Goal: Transaction & Acquisition: Purchase product/service

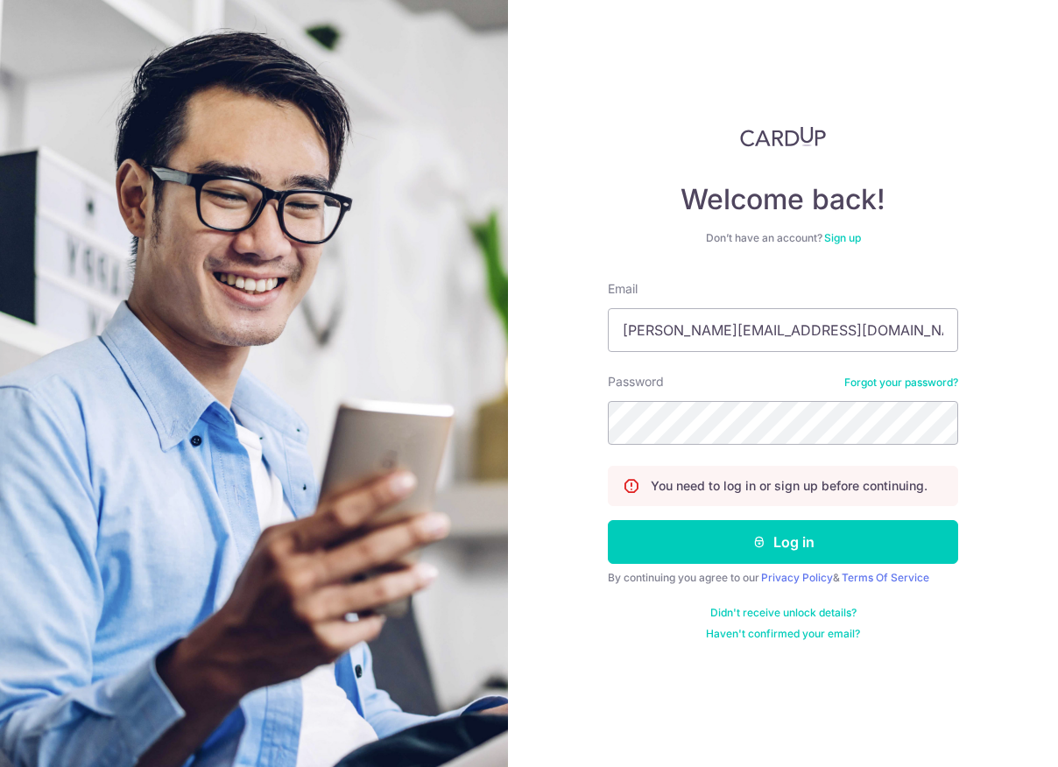
click at [746, 550] on button "Log in" at bounding box center [783, 542] width 350 height 44
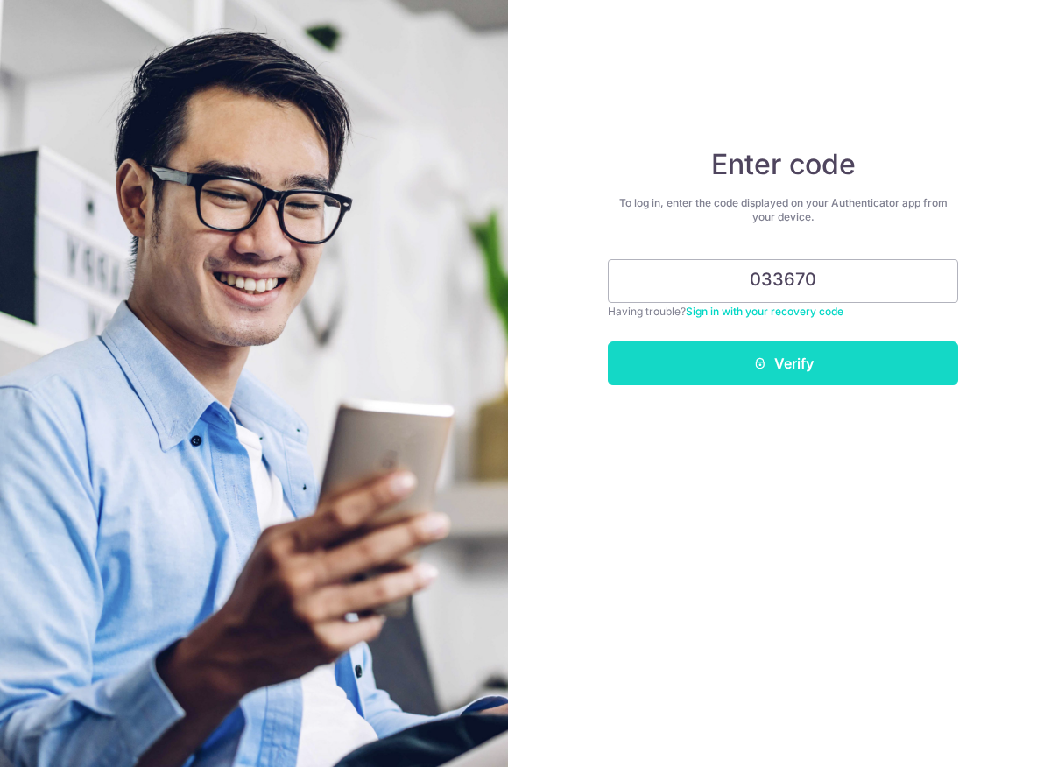
type input "033670"
click at [759, 371] on button "Verify" at bounding box center [783, 363] width 350 height 44
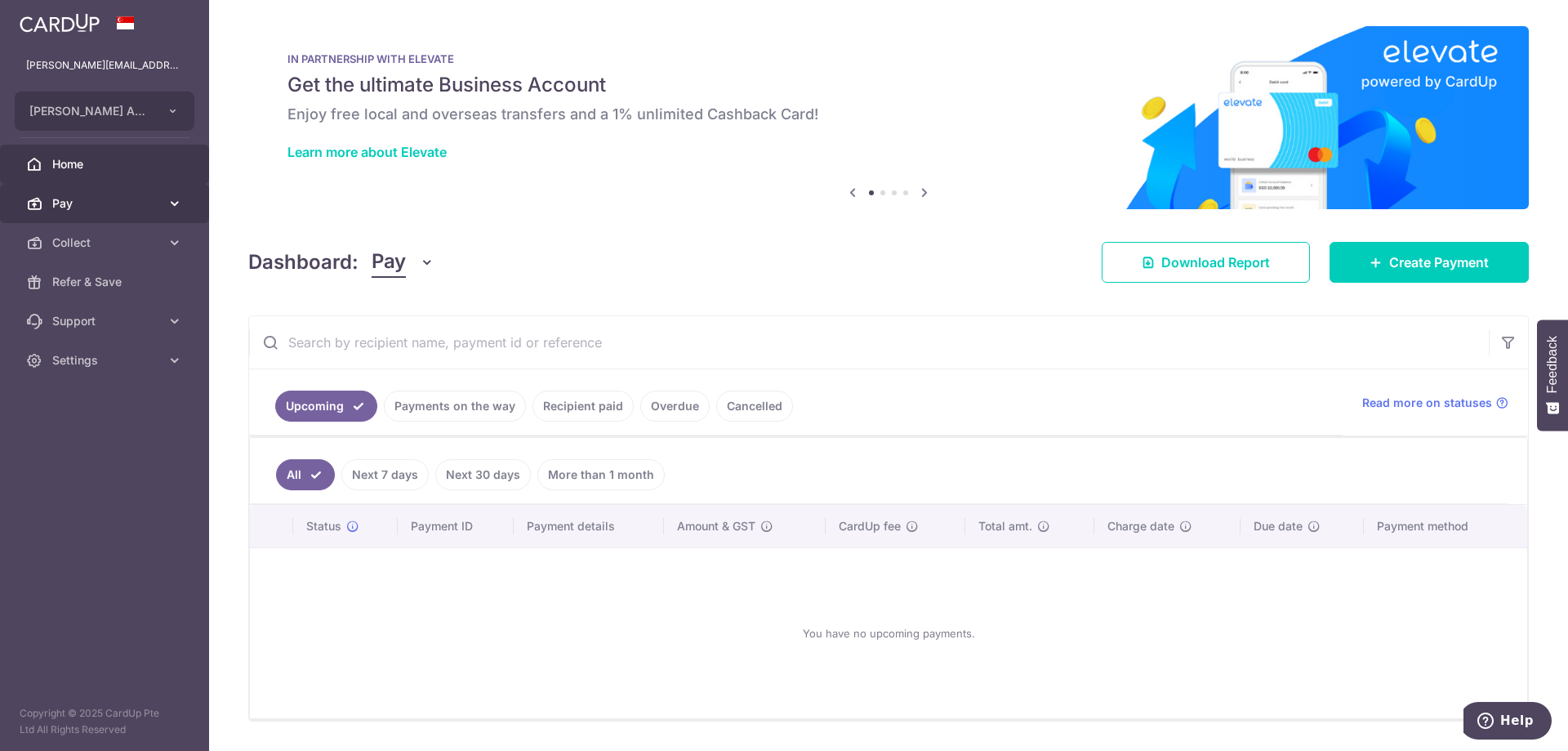
click at [172, 189] on link "Pay" at bounding box center [104, 203] width 209 height 39
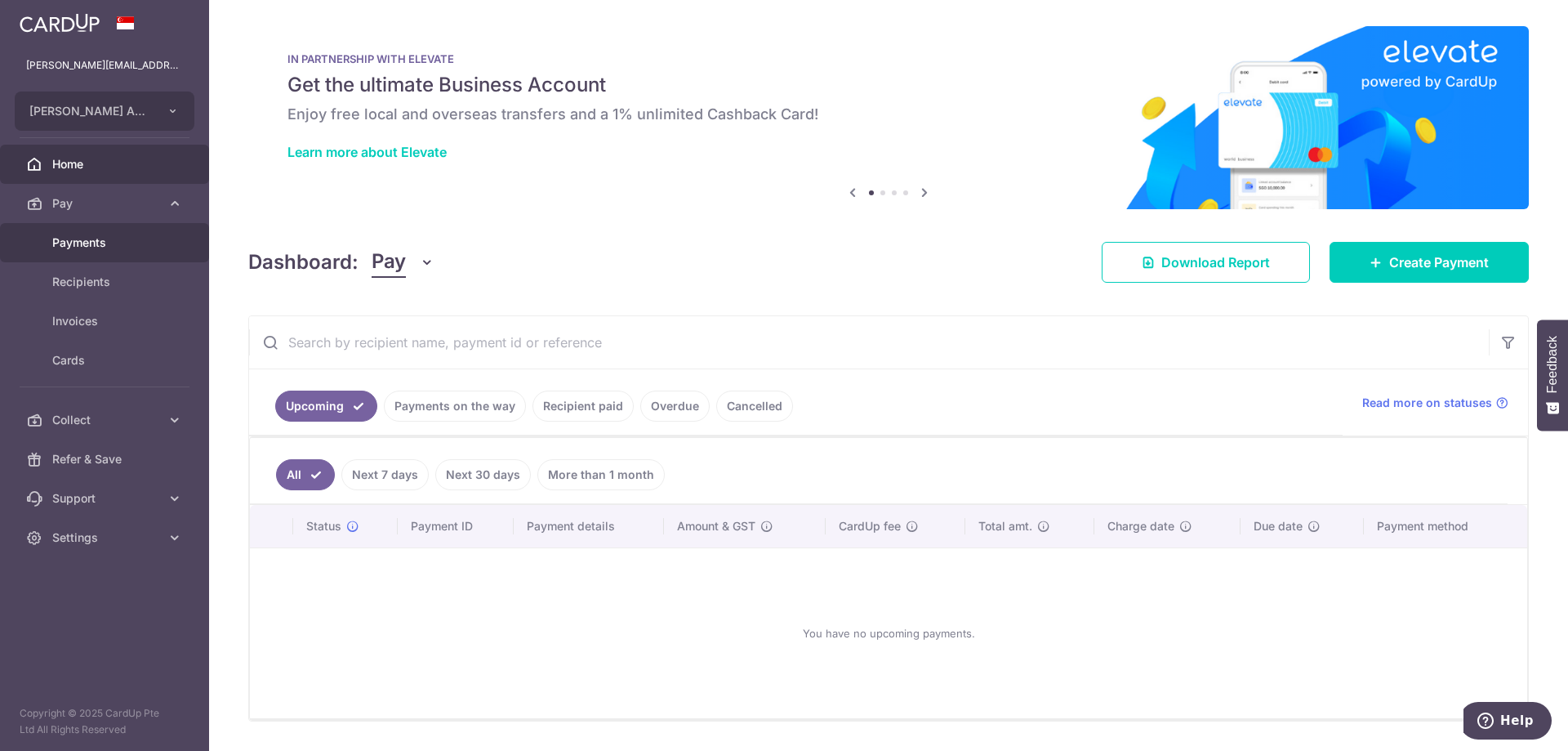
click at [128, 240] on span "Payments" at bounding box center [106, 243] width 108 height 17
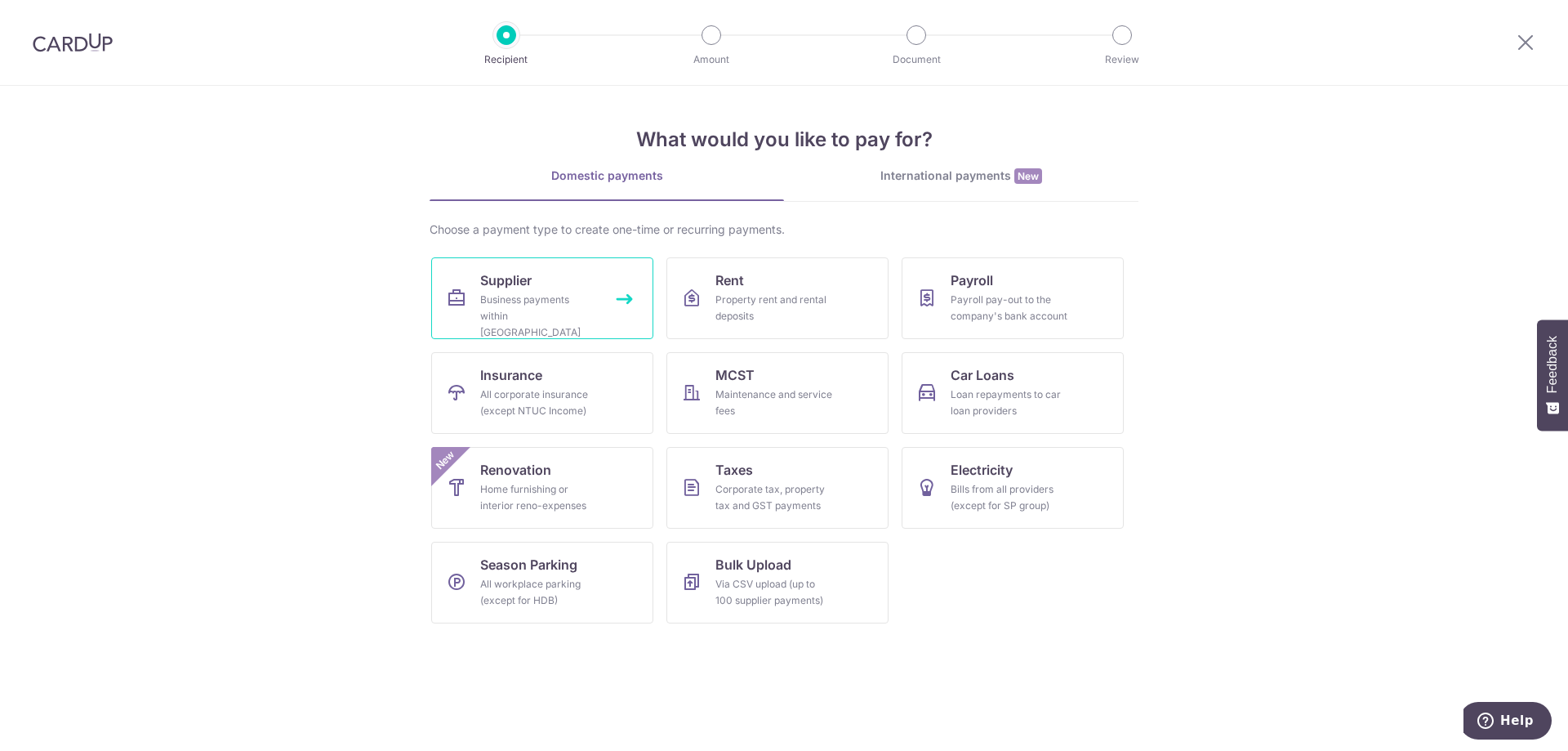
click at [558, 290] on link "Supplier Business payments within Singapore" at bounding box center [542, 299] width 222 height 82
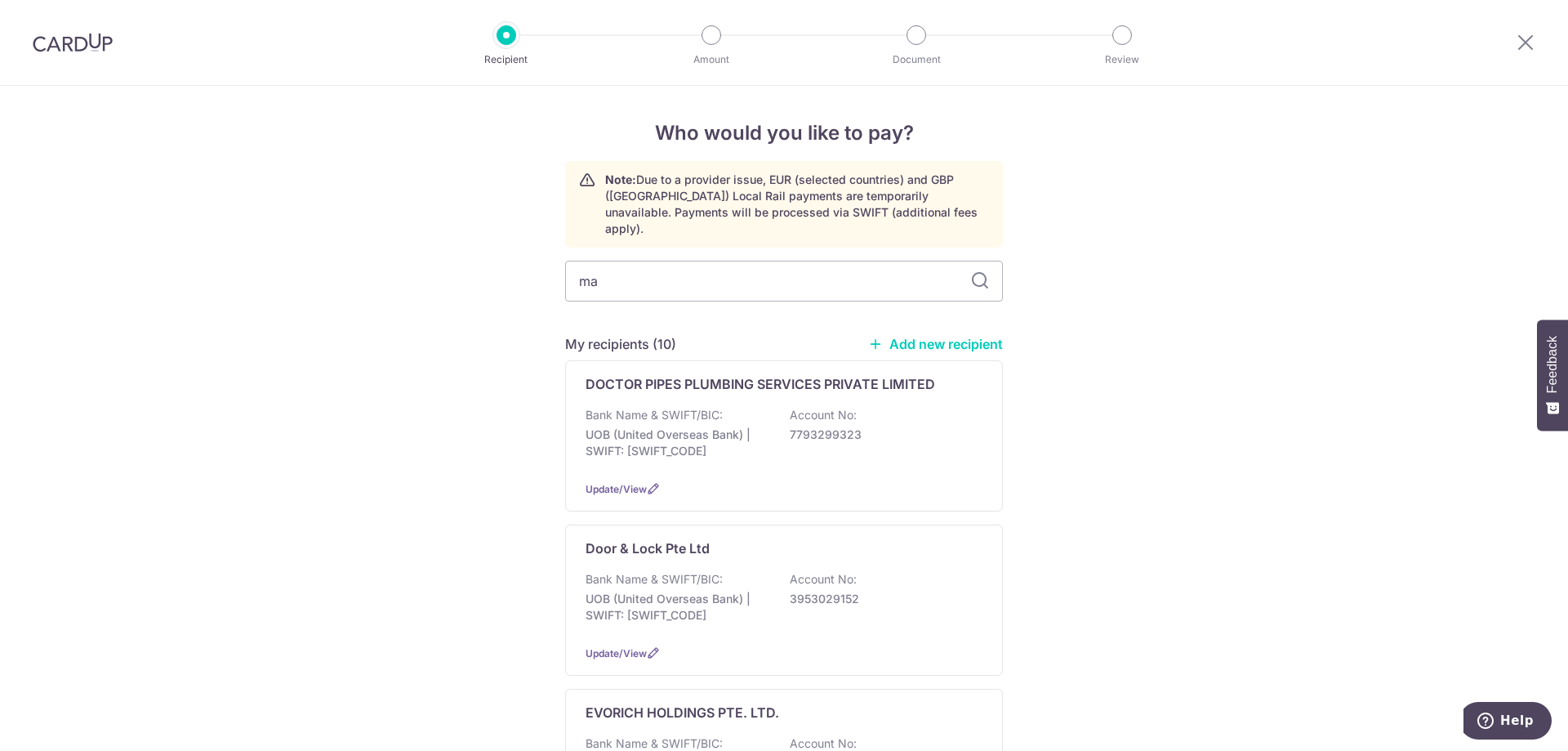
type input "mag"
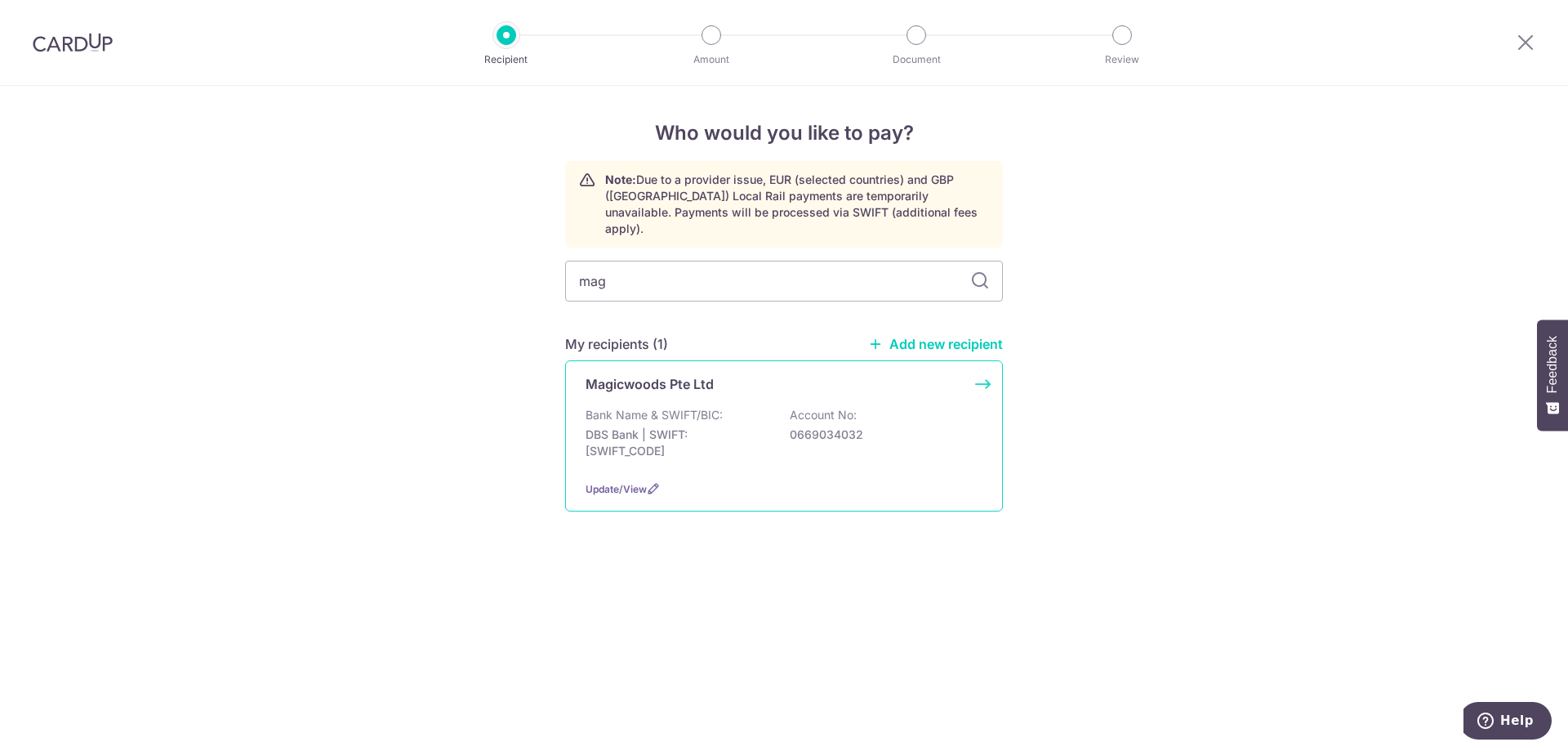
click at [731, 407] on div "Bank Name & SWIFT/BIC: DBS Bank | SWIFT: DBSSSGSGXXX Account No: 0669034032" at bounding box center [784, 437] width 396 height 61
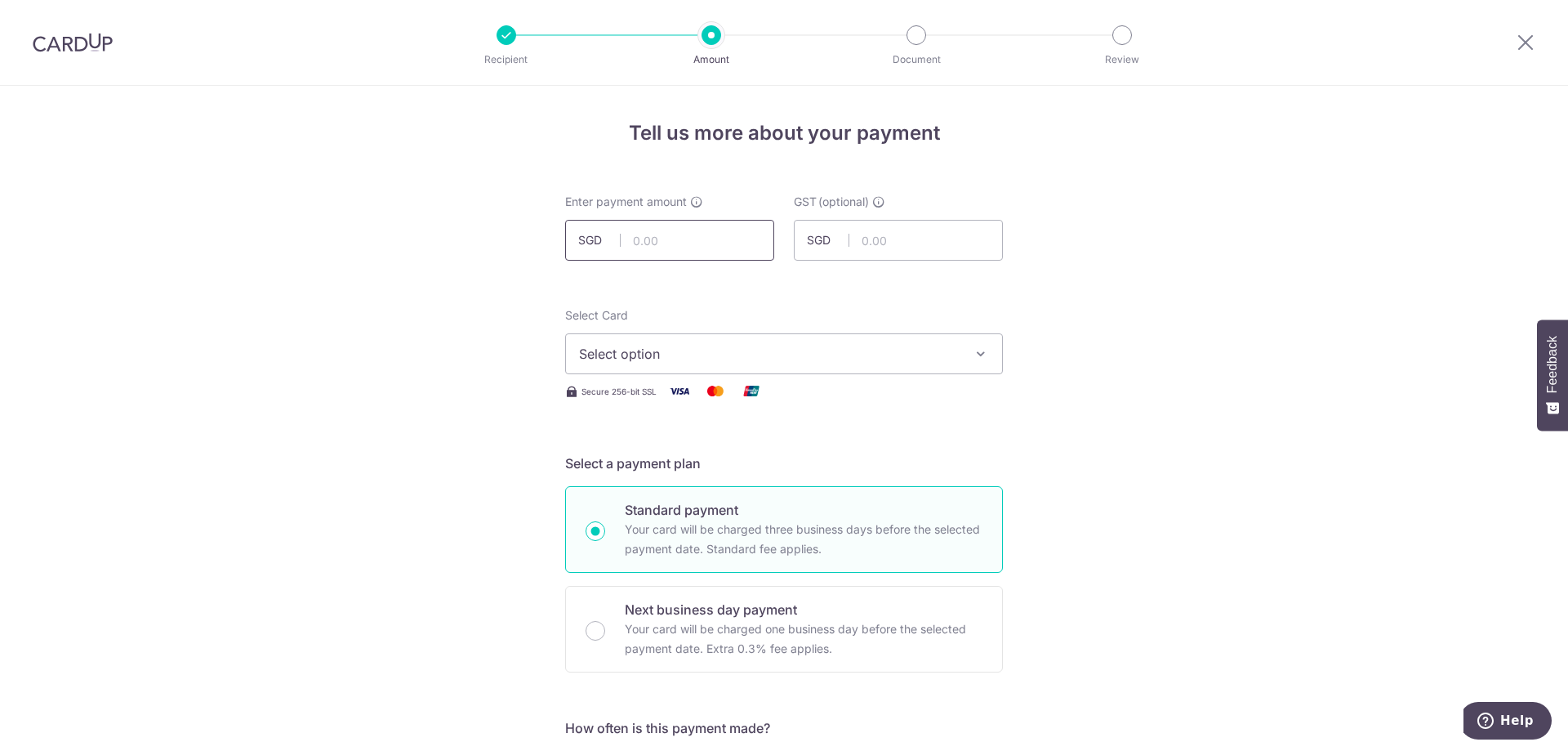
click at [706, 230] on input "text" at bounding box center [670, 240] width 209 height 41
type input "18,920.00"
drag, startPoint x: 1115, startPoint y: 318, endPoint x: 1085, endPoint y: 328, distance: 31.6
click at [909, 357] on span "Select option" at bounding box center [770, 354] width 381 height 20
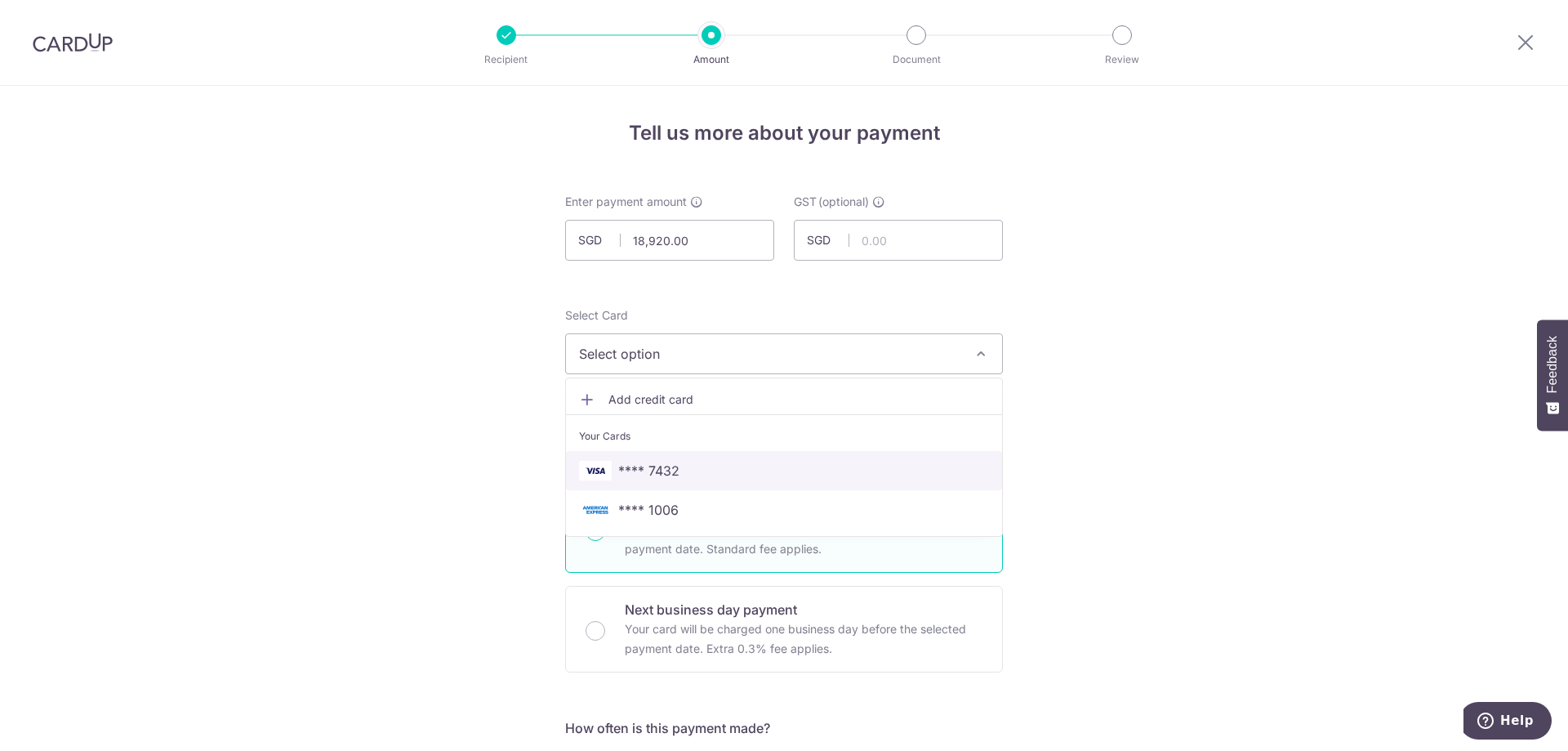
click at [756, 467] on span "**** 7432" at bounding box center [784, 470] width 409 height 20
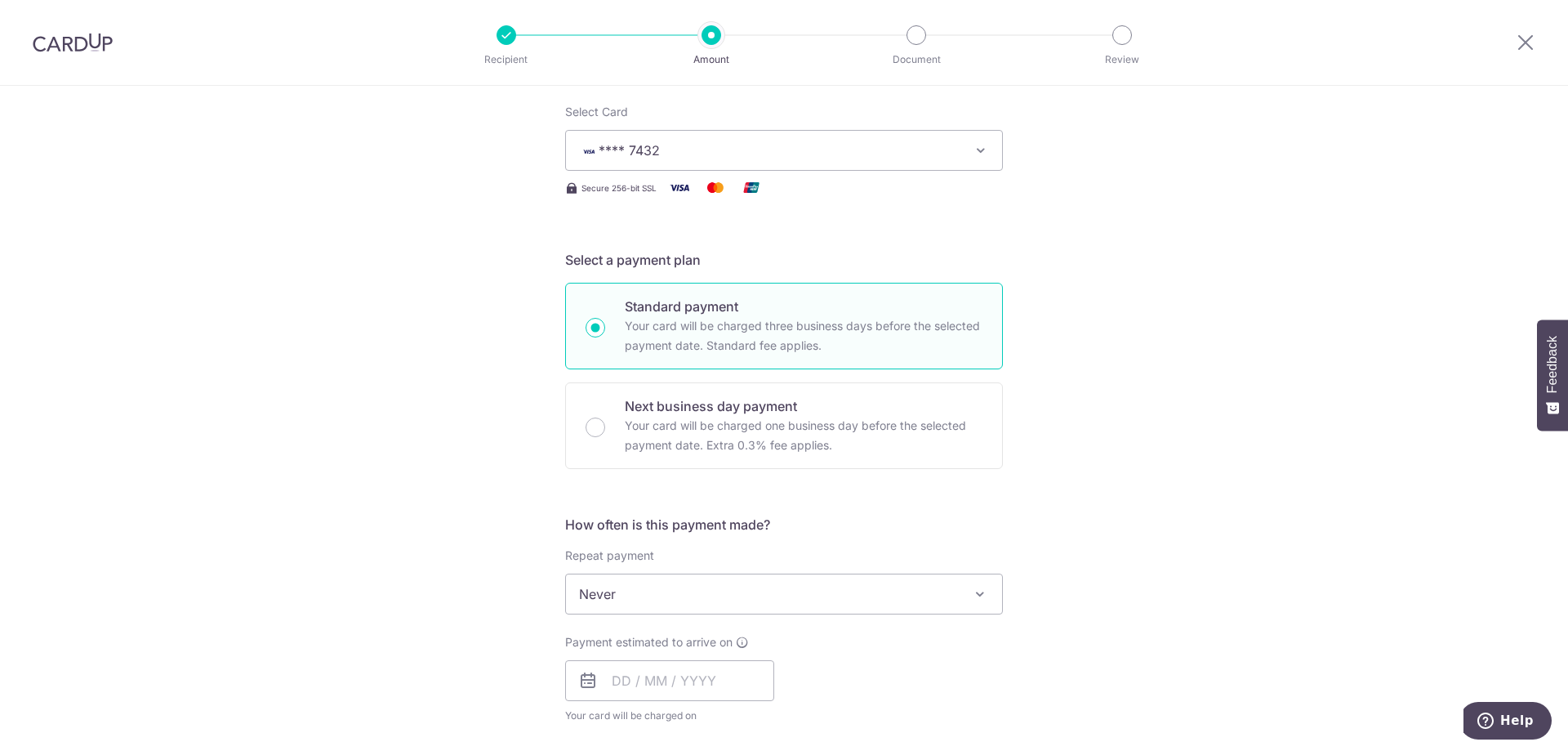
scroll to position [327, 0]
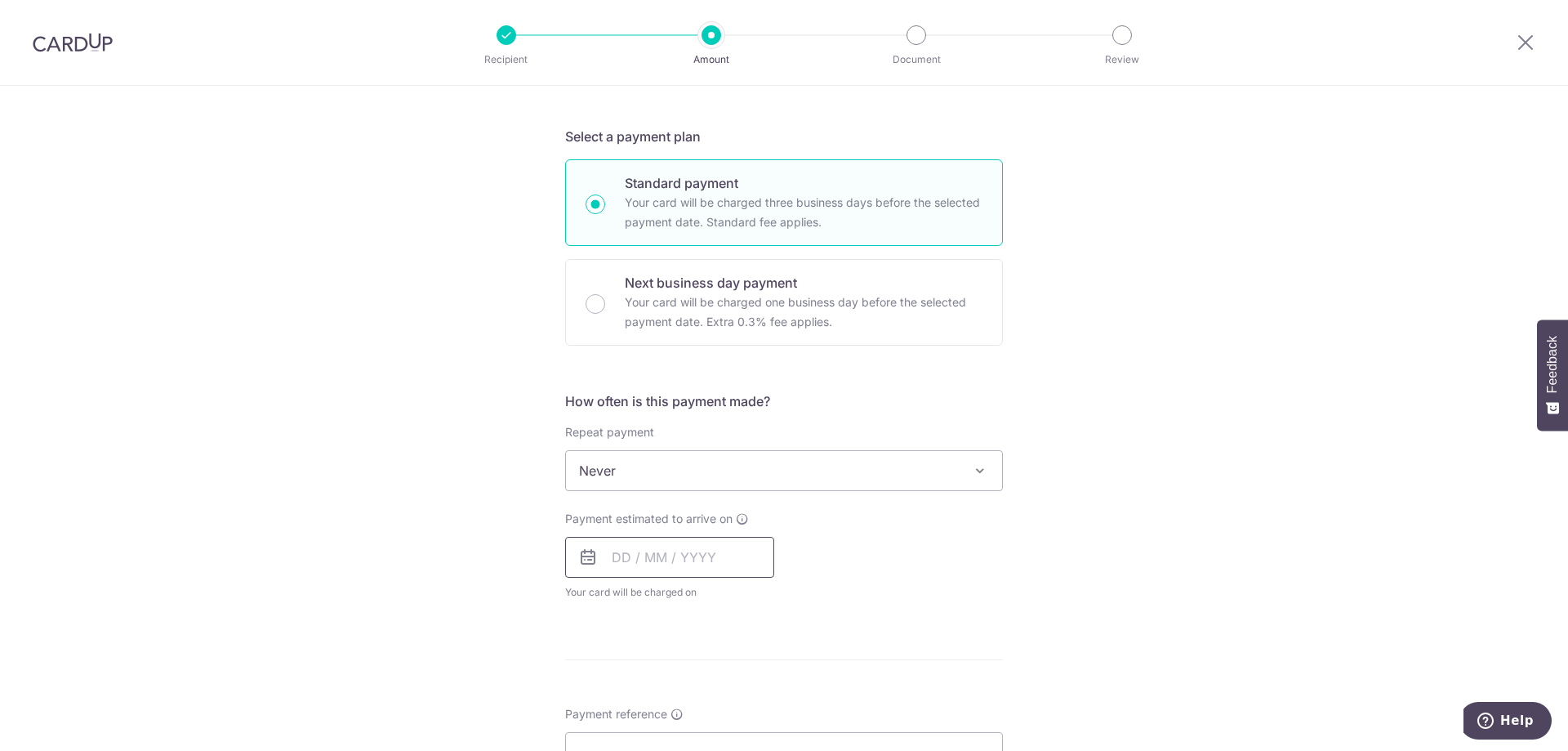
click at [715, 540] on input "text" at bounding box center [670, 557] width 209 height 41
click at [624, 713] on link "8" at bounding box center [631, 705] width 26 height 26
type input "08/09/2025"
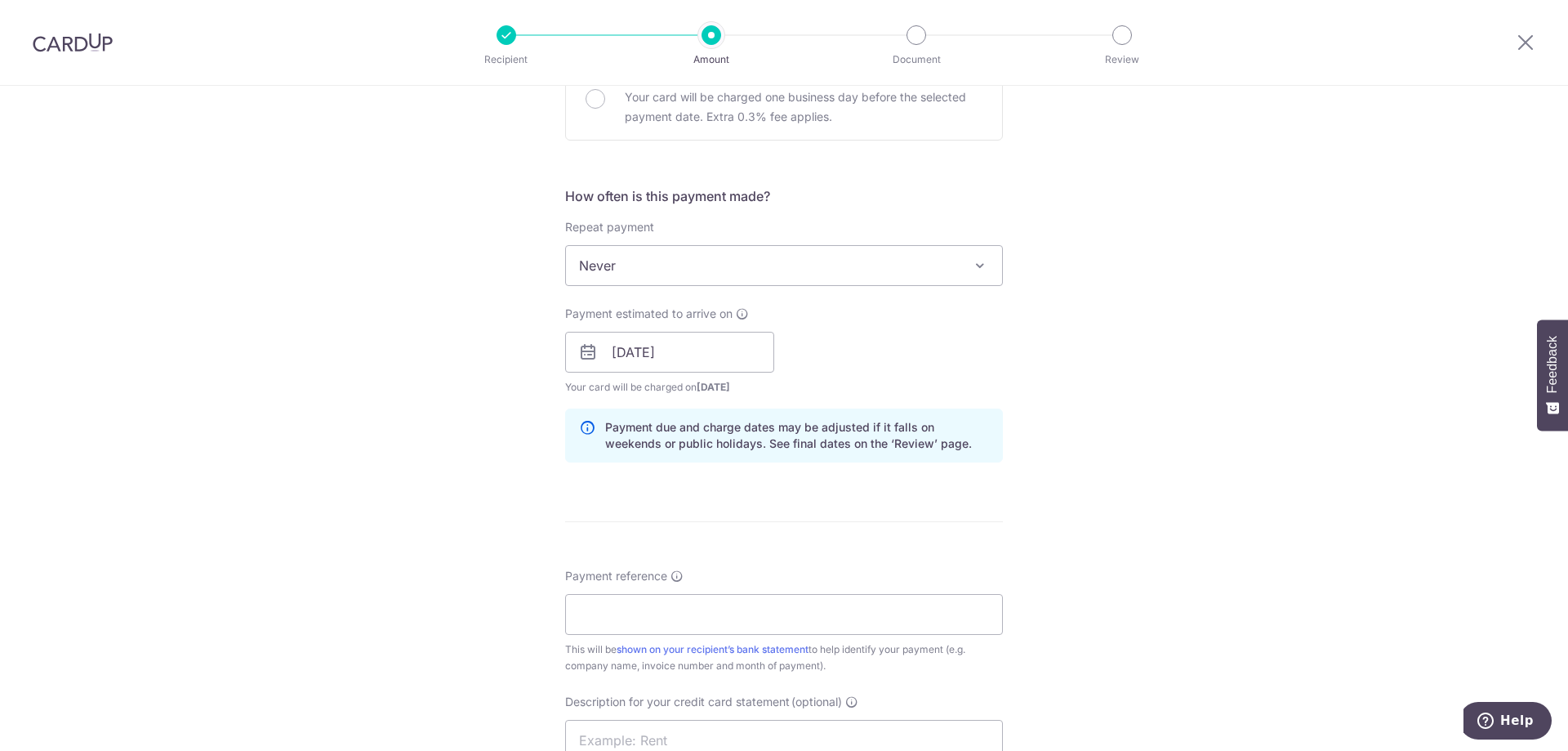
scroll to position [572, 0]
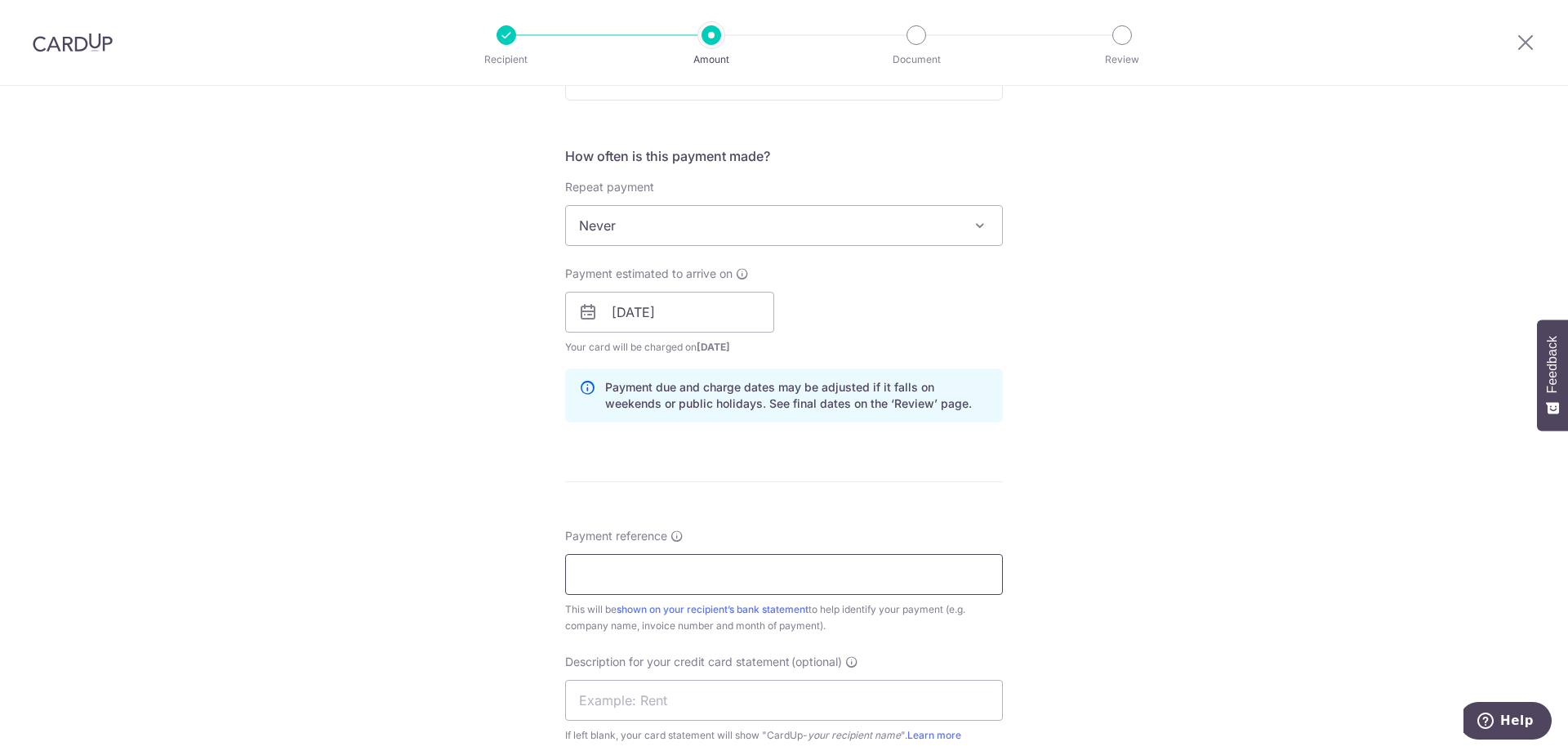
click at [897, 564] on input "Payment reference" at bounding box center [784, 575] width 437 height 41
paste input "MW2500039"
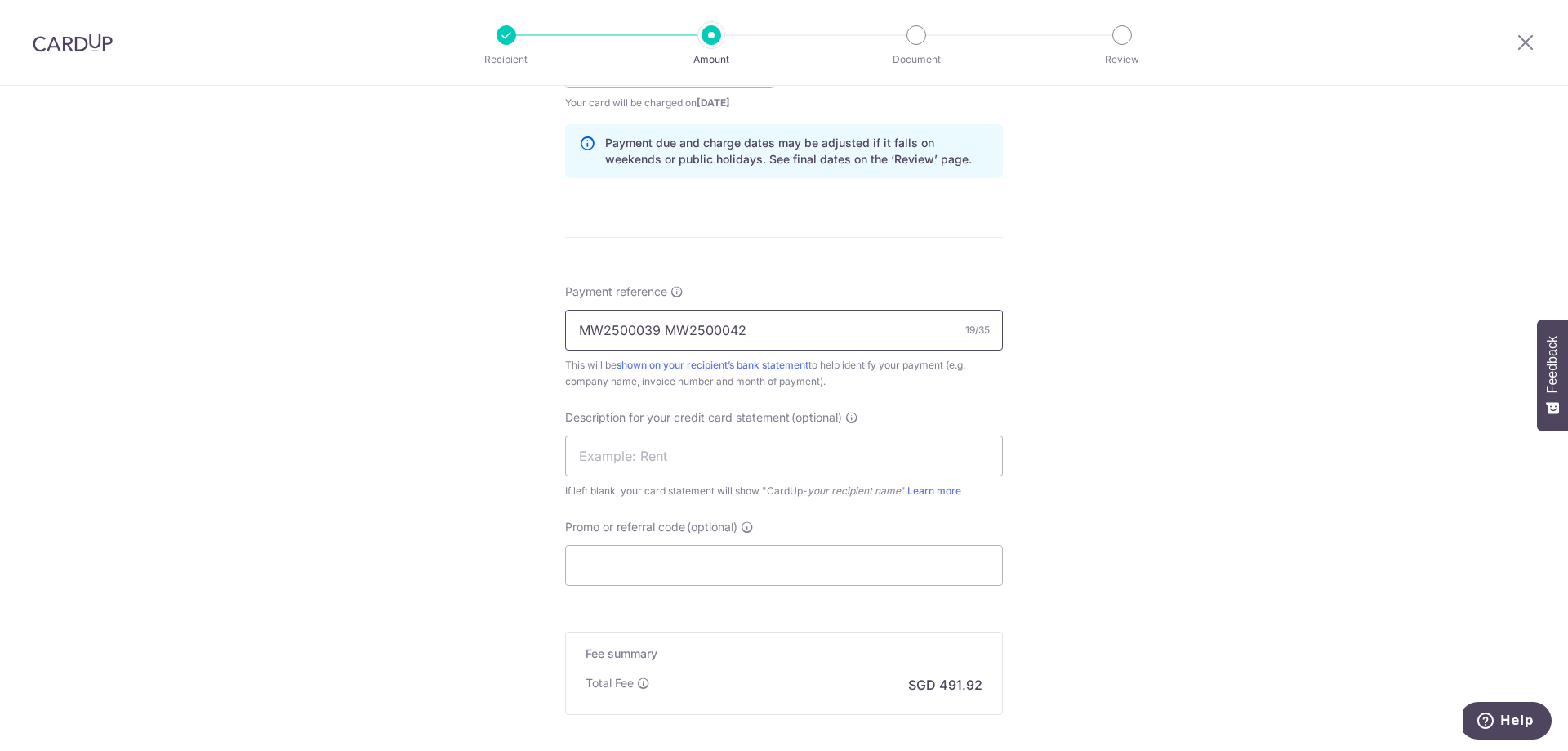
scroll to position [816, 0]
type input "MW2500039 MW2500042"
click at [716, 456] on input "text" at bounding box center [784, 455] width 437 height 41
type input "Magic wood"
click at [696, 563] on input "Promo or referral code (optional)" at bounding box center [784, 564] width 437 height 41
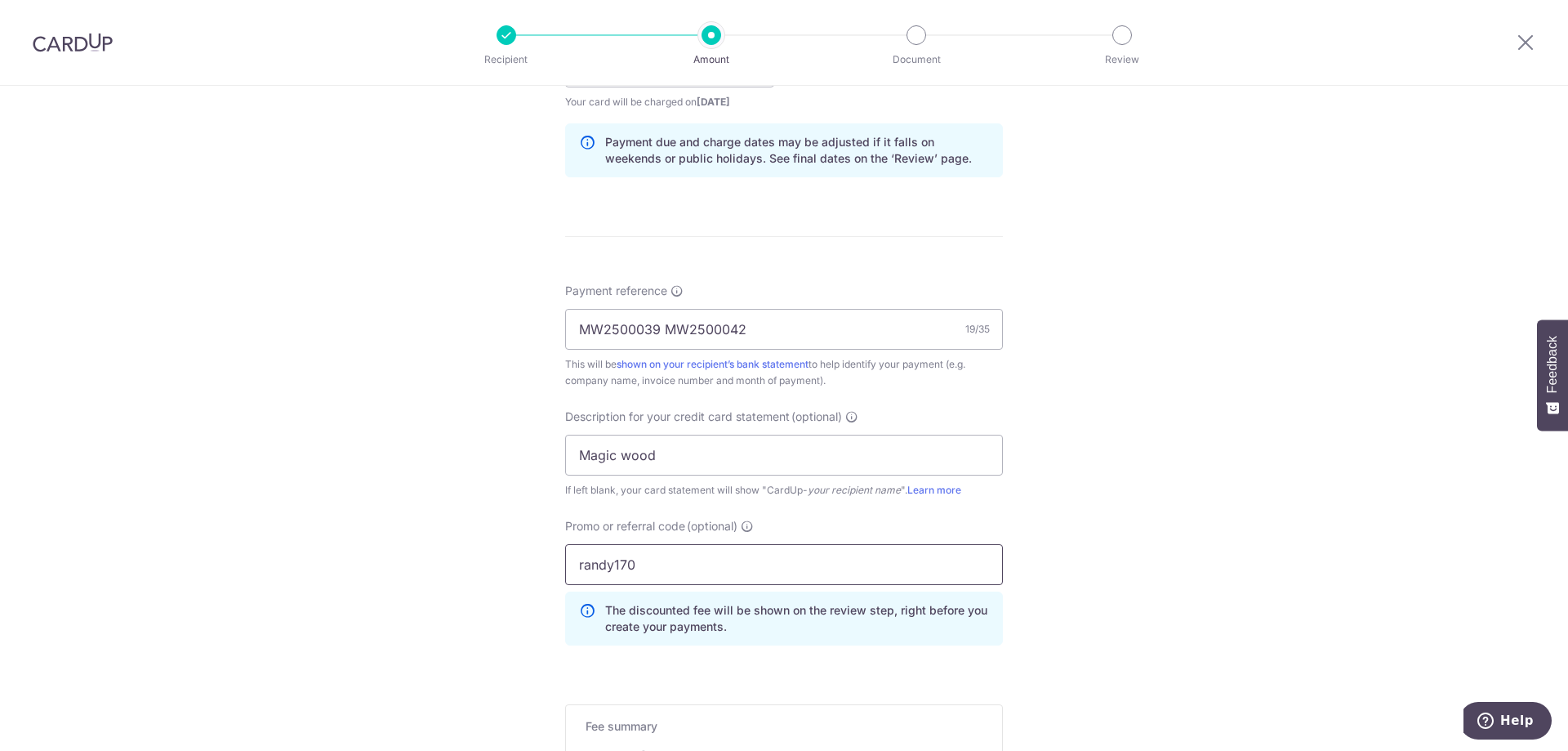
type input "randy170"
click at [1081, 501] on div "Tell us more about your payment Enter payment amount SGD 18,920.00 18920.00 GST…" at bounding box center [784, 132] width 1568 height 1728
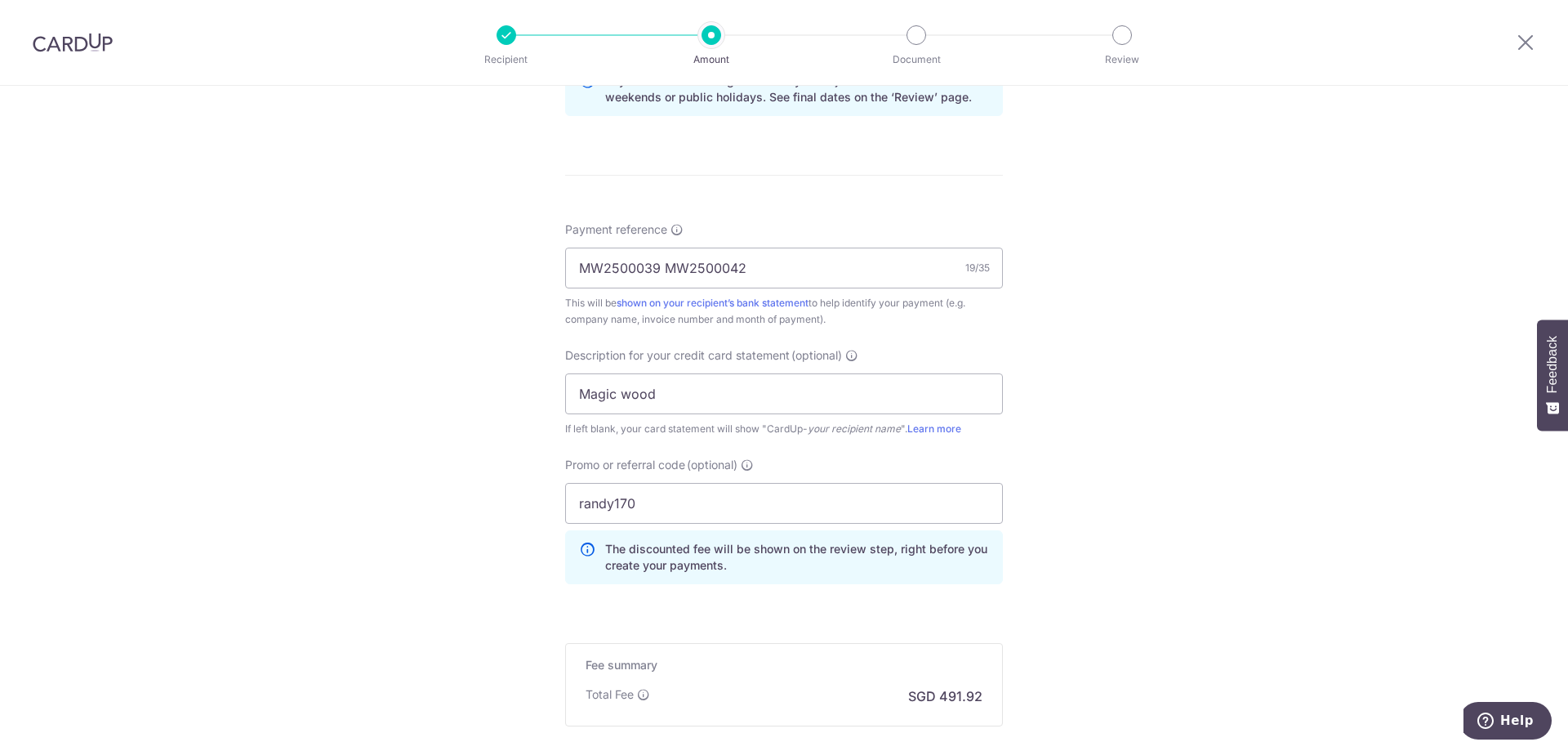
scroll to position [1063, 0]
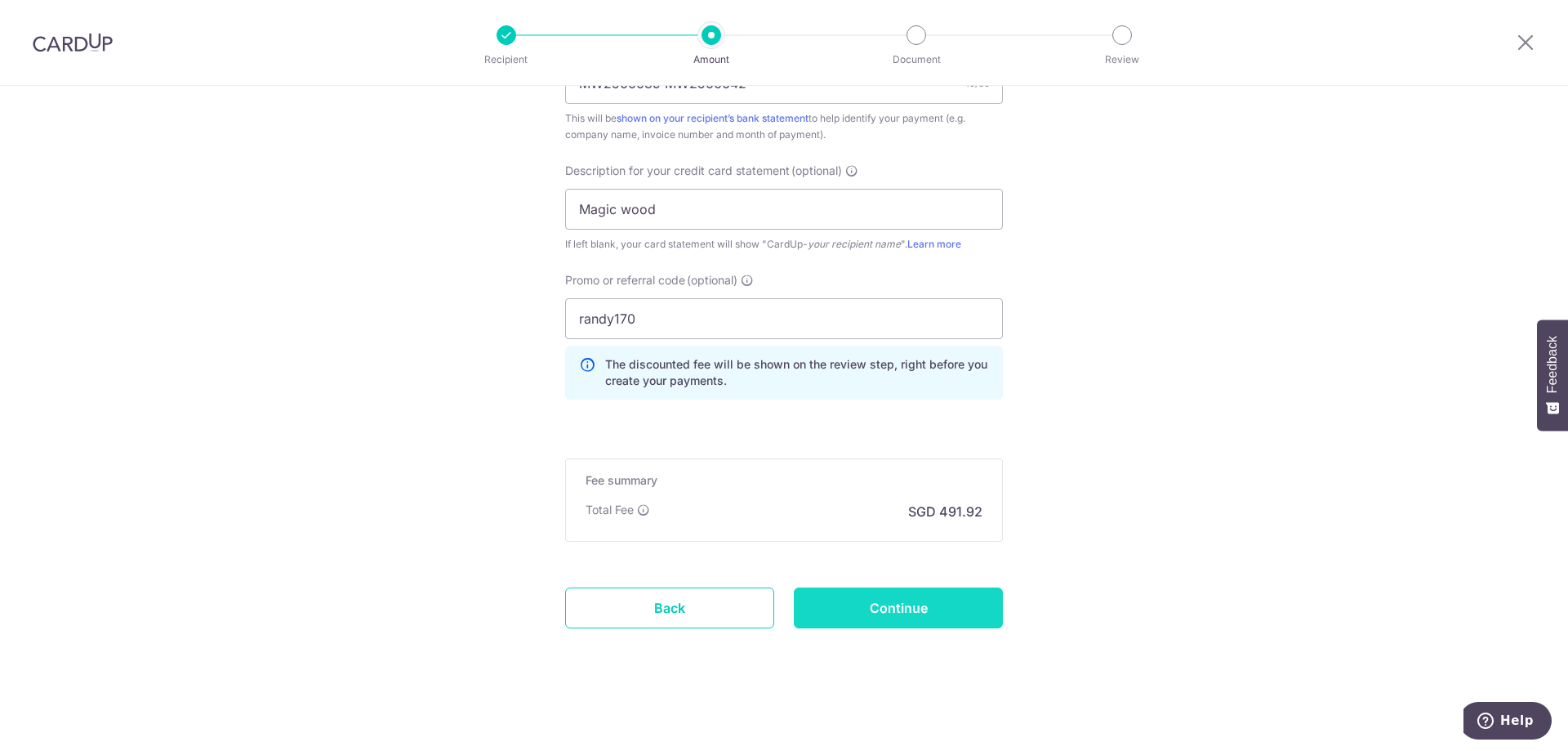
click at [916, 602] on input "Continue" at bounding box center [898, 607] width 209 height 41
type input "Create Schedule"
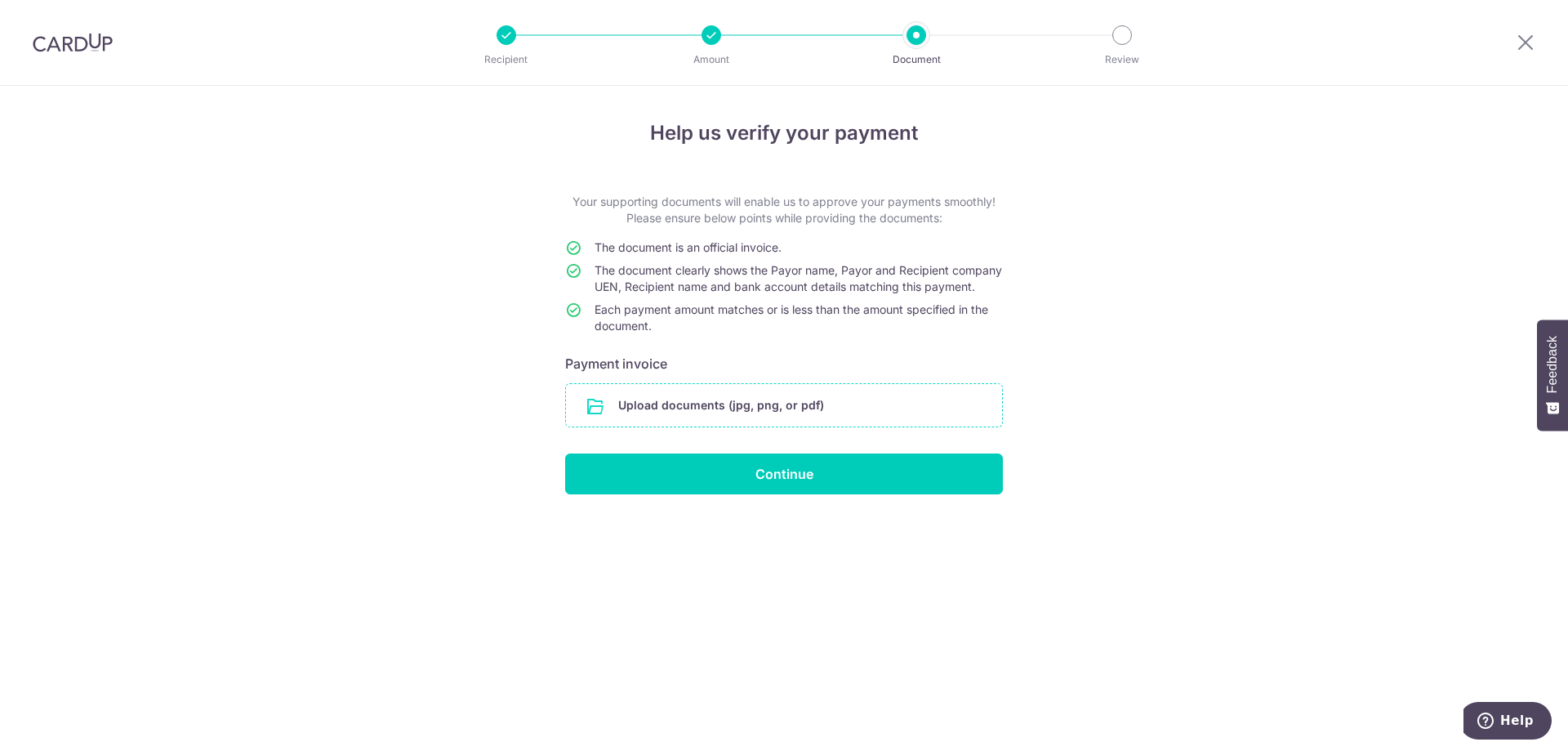
click at [744, 425] on input "file" at bounding box center [784, 405] width 436 height 43
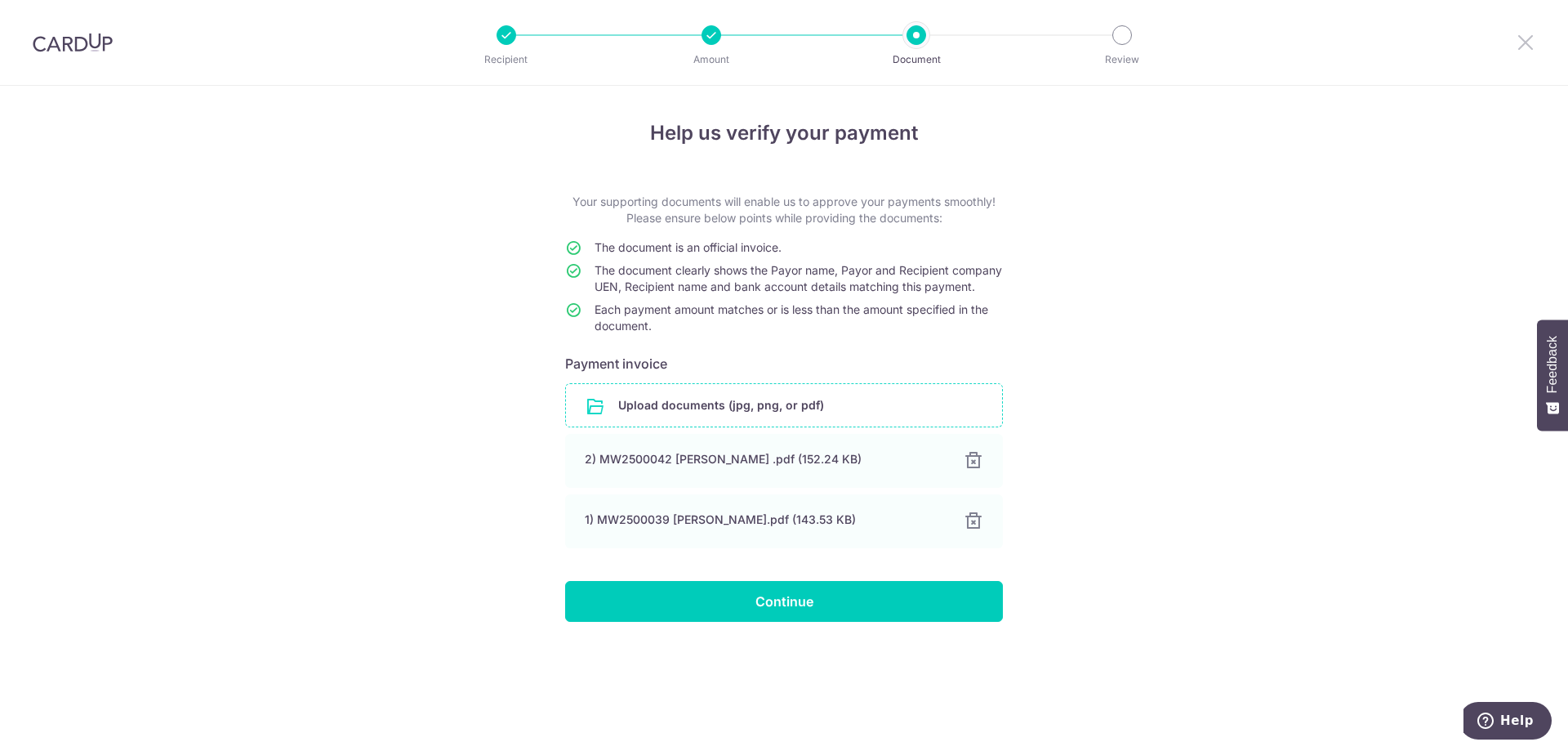
click at [1533, 38] on icon at bounding box center [1525, 42] width 20 height 21
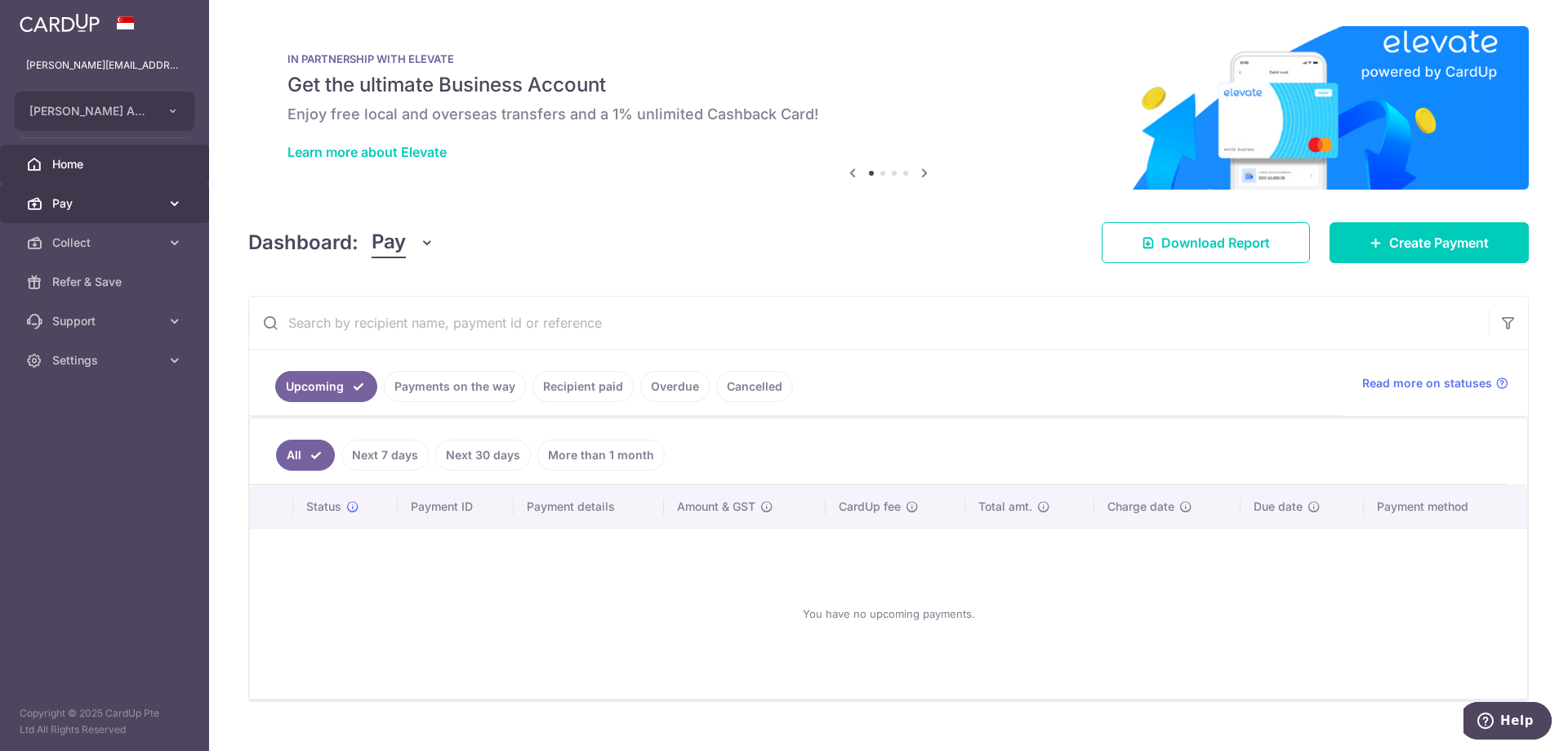
click at [147, 203] on span "Pay" at bounding box center [106, 203] width 108 height 17
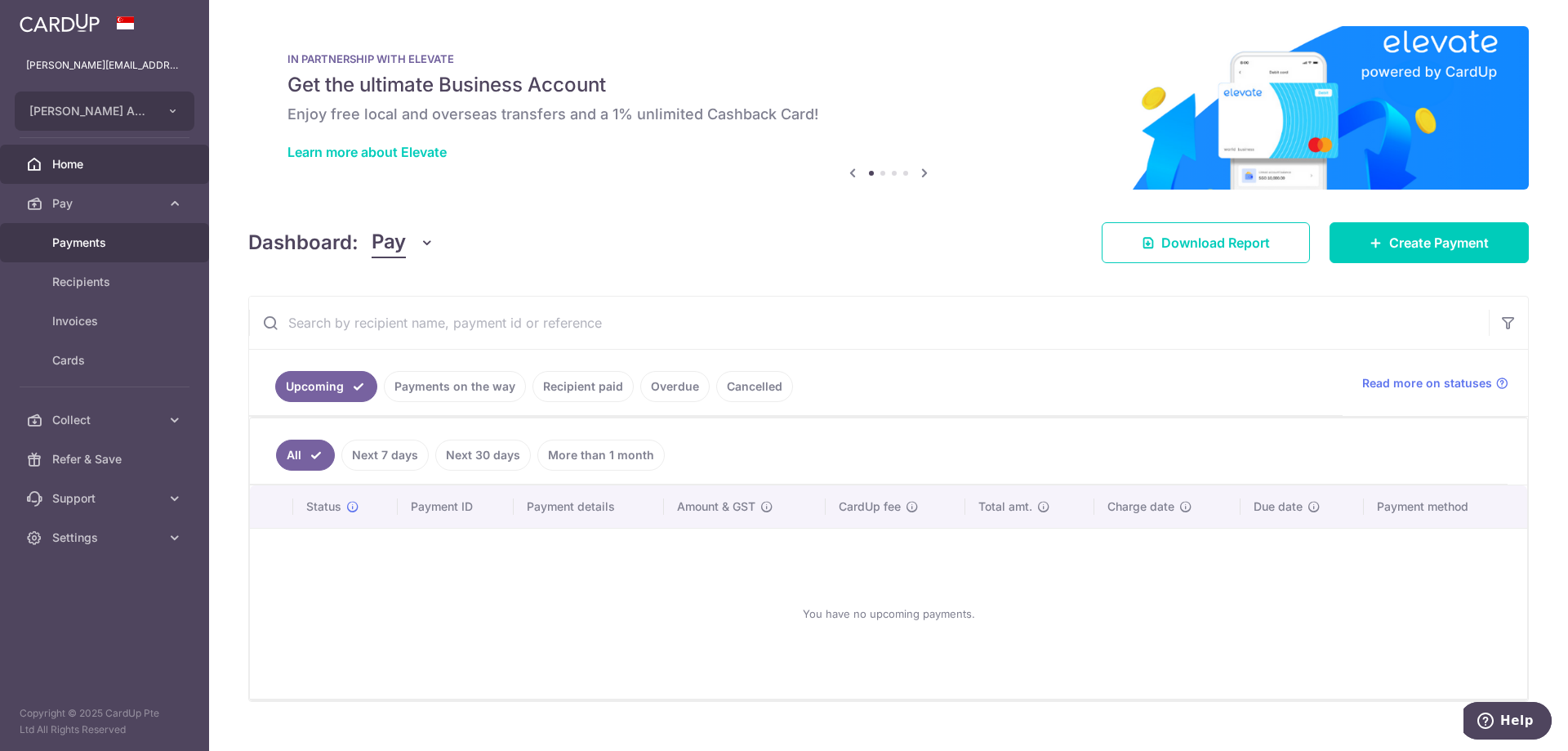
click at [145, 236] on span "Payments" at bounding box center [106, 243] width 108 height 17
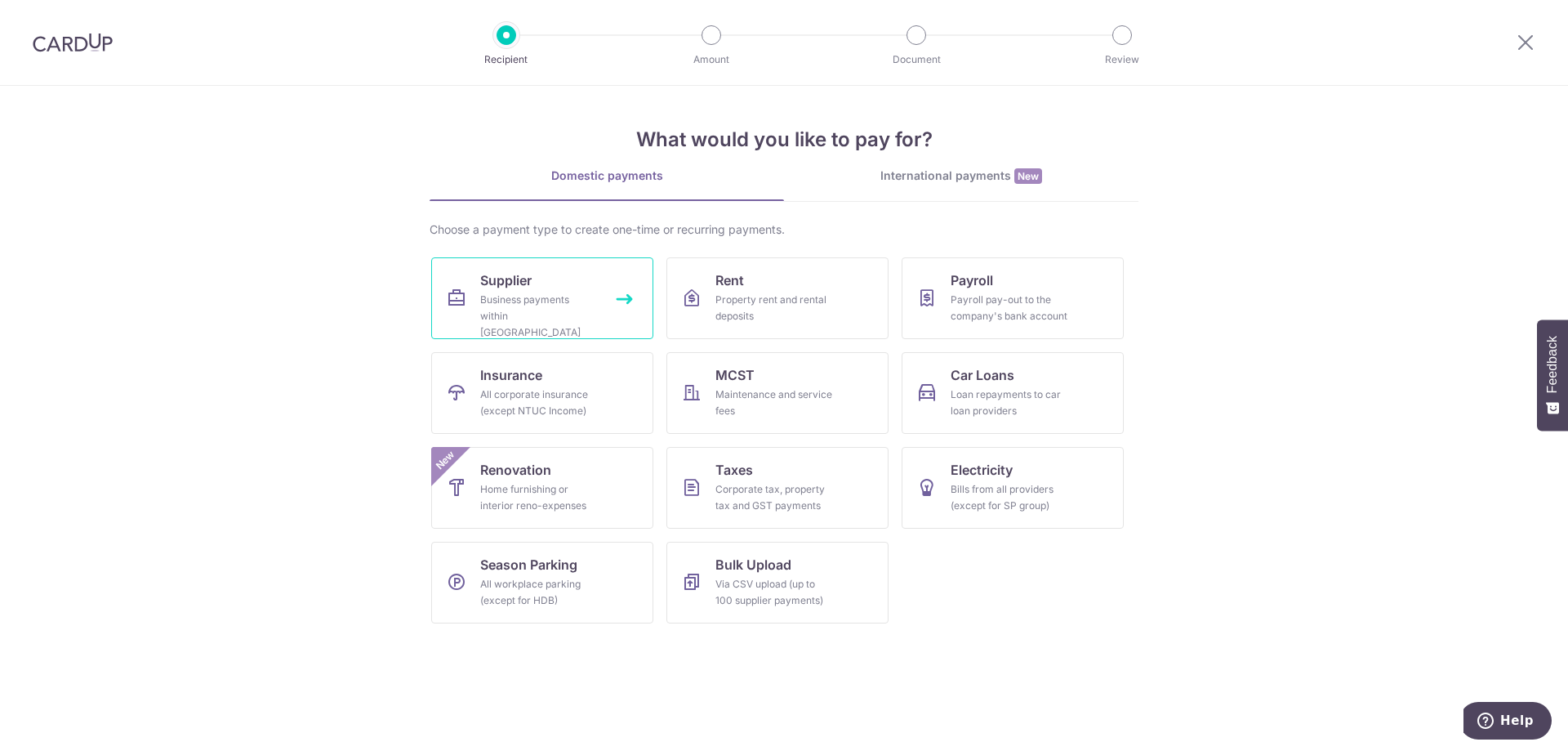
click at [574, 314] on div "Business payments within Singapore" at bounding box center [539, 316] width 118 height 49
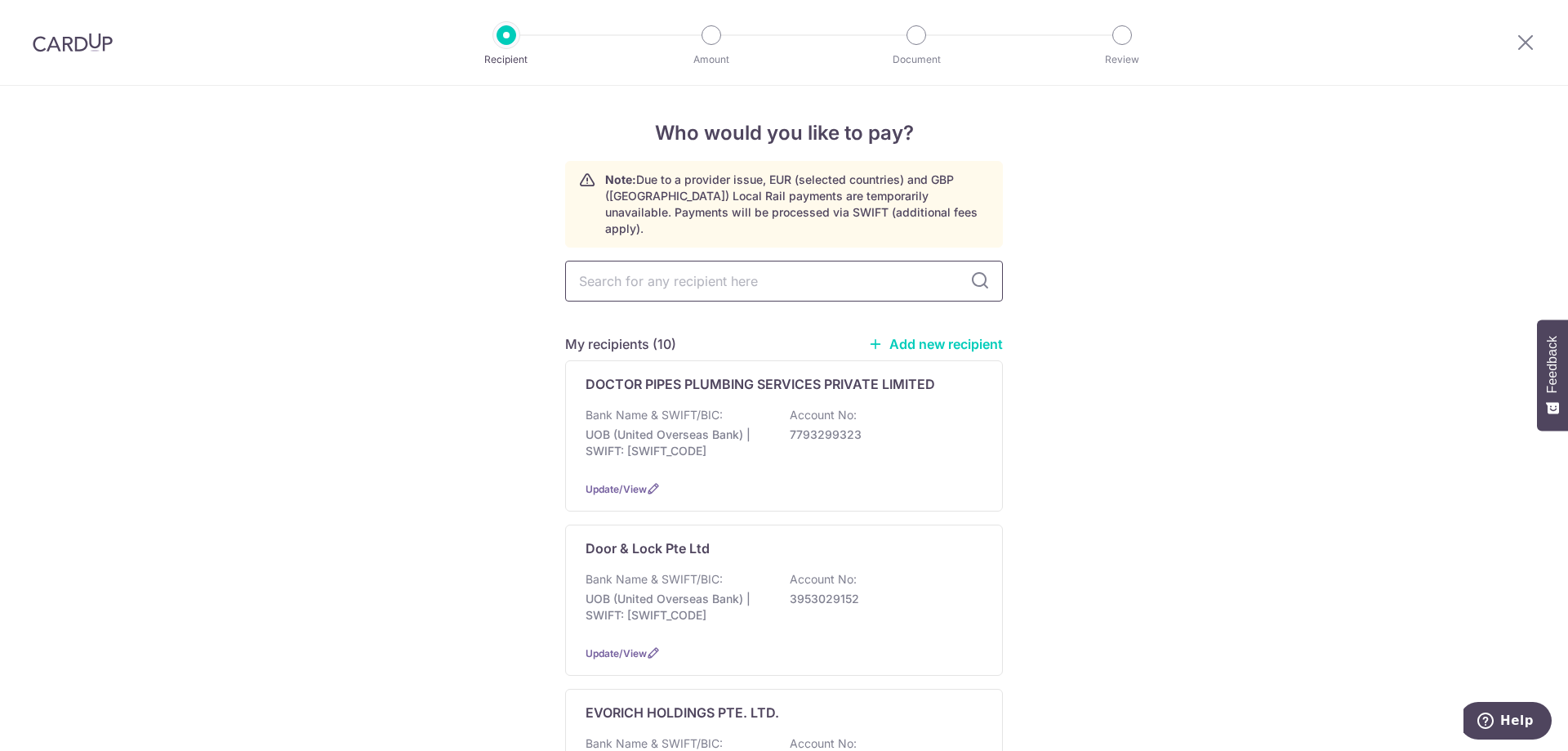
click at [720, 260] on input "text" at bounding box center [784, 281] width 437 height 41
type input "magic"
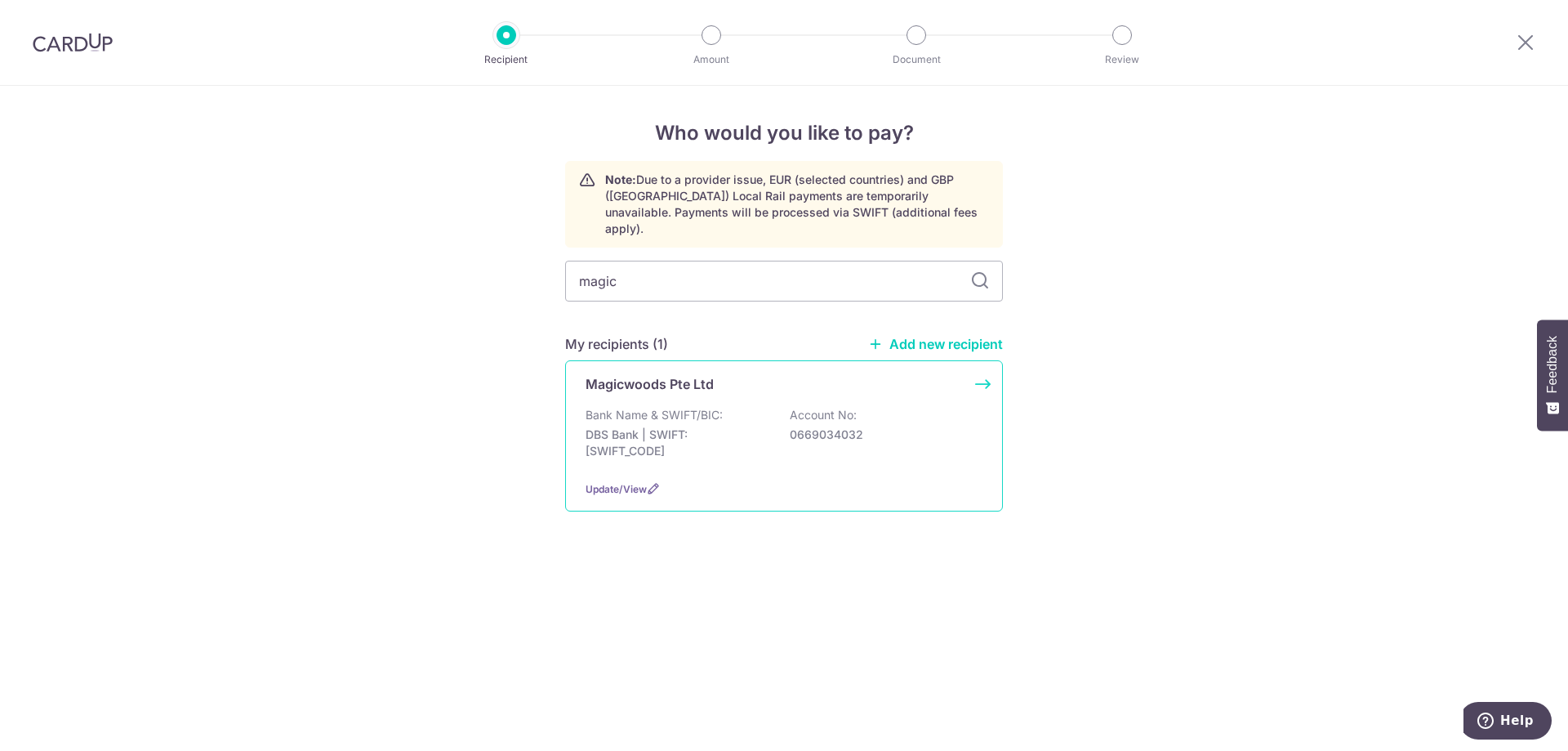
click at [692, 377] on p "Magicwoods Pte Ltd" at bounding box center [649, 383] width 128 height 20
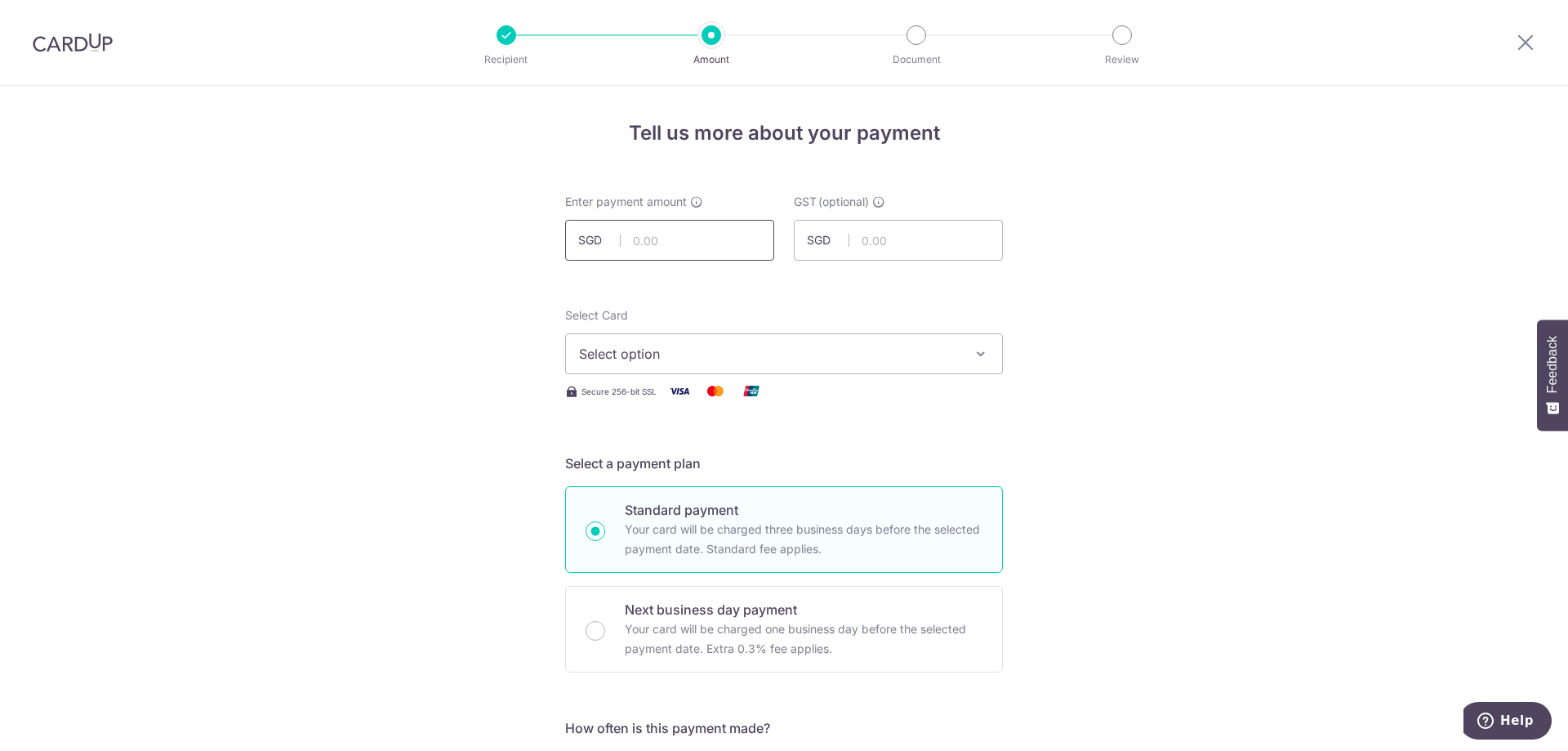
drag, startPoint x: 0, startPoint y: 0, endPoint x: 718, endPoint y: 242, distance: 757.7
click at [718, 242] on input "text" at bounding box center [670, 240] width 209 height 41
click at [703, 234] on input "text" at bounding box center [670, 240] width 209 height 41
type input "18,700.00"
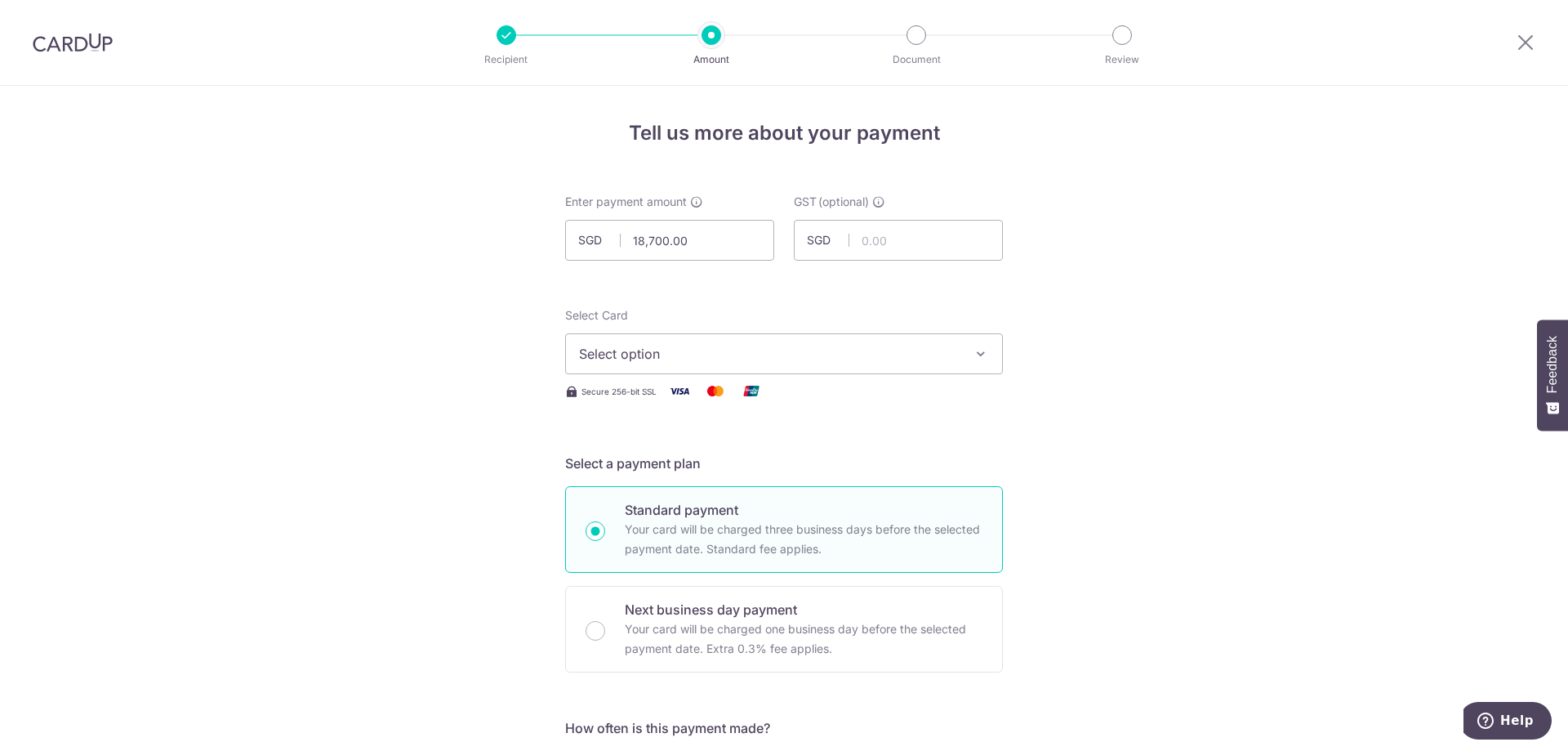
click at [887, 368] on button "Select option" at bounding box center [784, 354] width 437 height 41
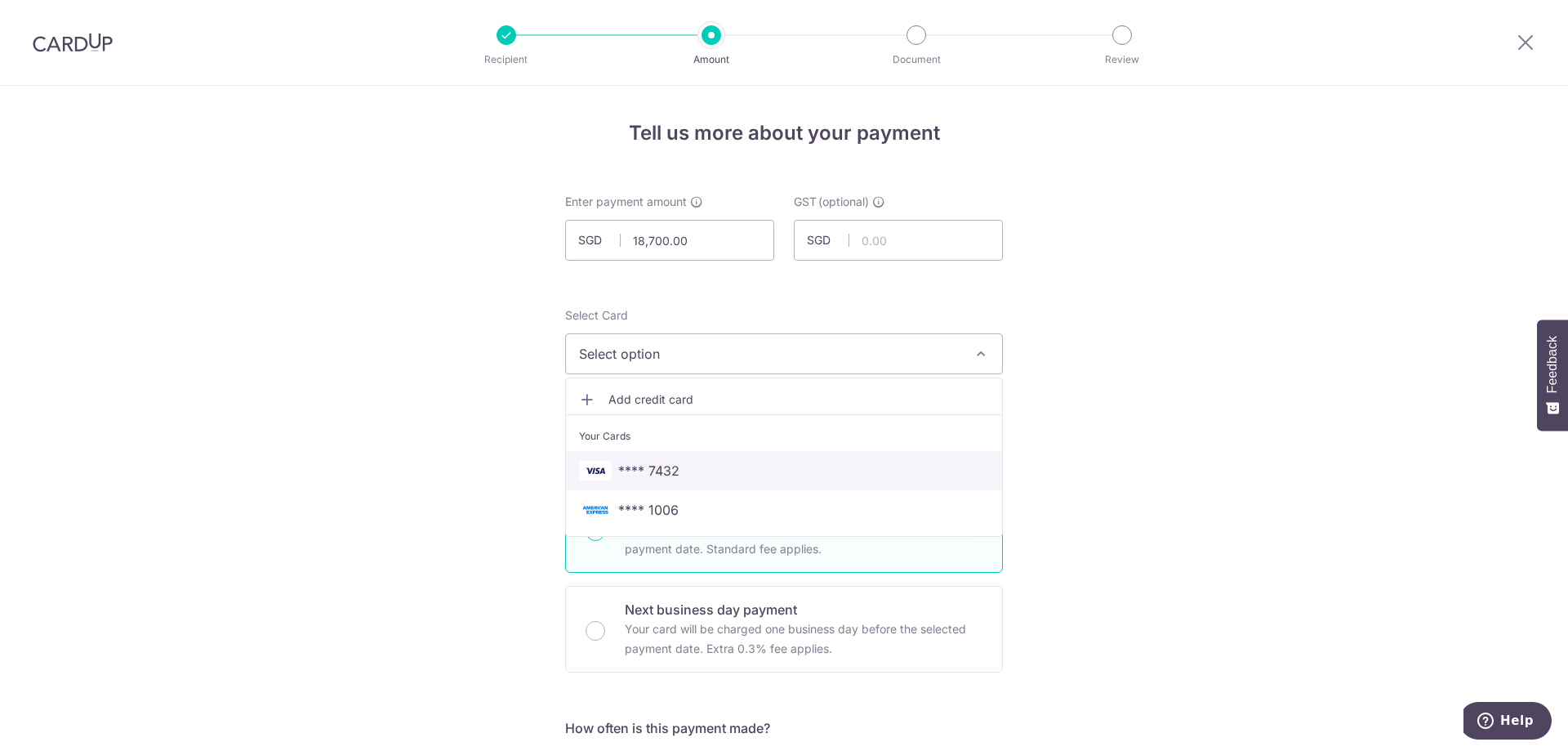
click at [784, 451] on link "**** 7432" at bounding box center [784, 470] width 436 height 39
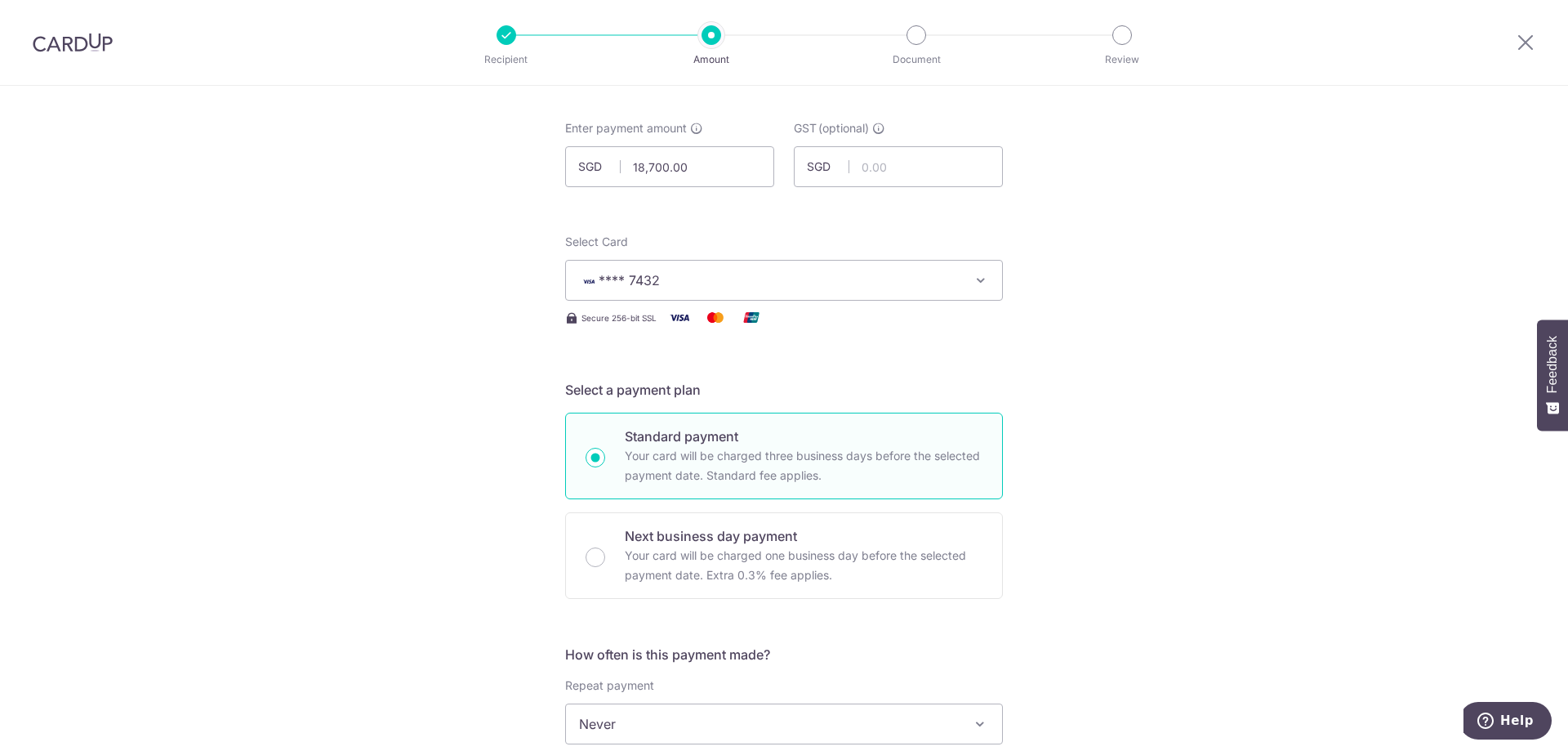
scroll to position [327, 0]
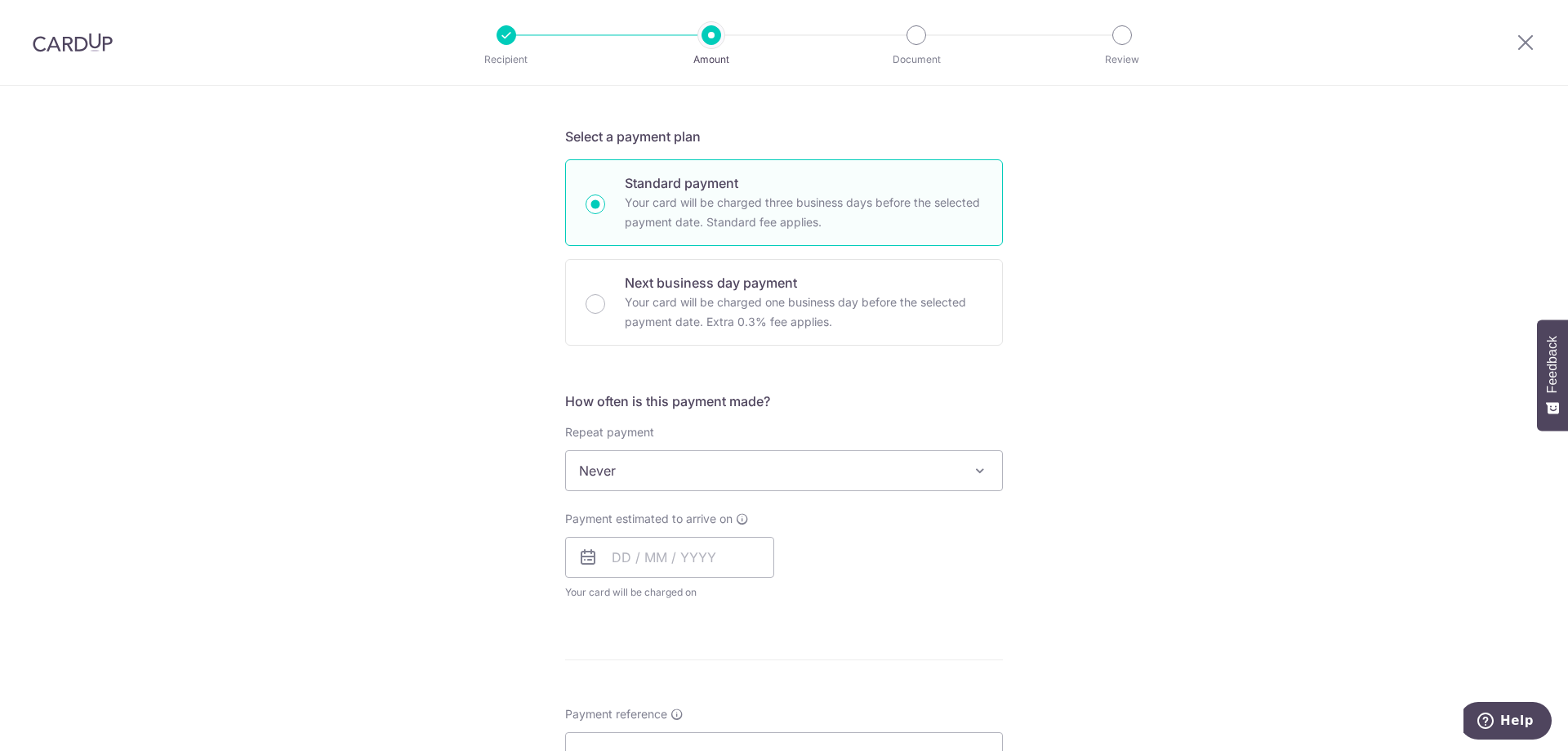
click at [885, 460] on span "Never" at bounding box center [784, 470] width 436 height 39
click at [886, 460] on span "Never" at bounding box center [784, 470] width 436 height 39
click at [673, 561] on input "text" at bounding box center [670, 557] width 209 height 41
click at [622, 699] on link "8" at bounding box center [631, 705] width 26 height 26
type input "08/09/2025"
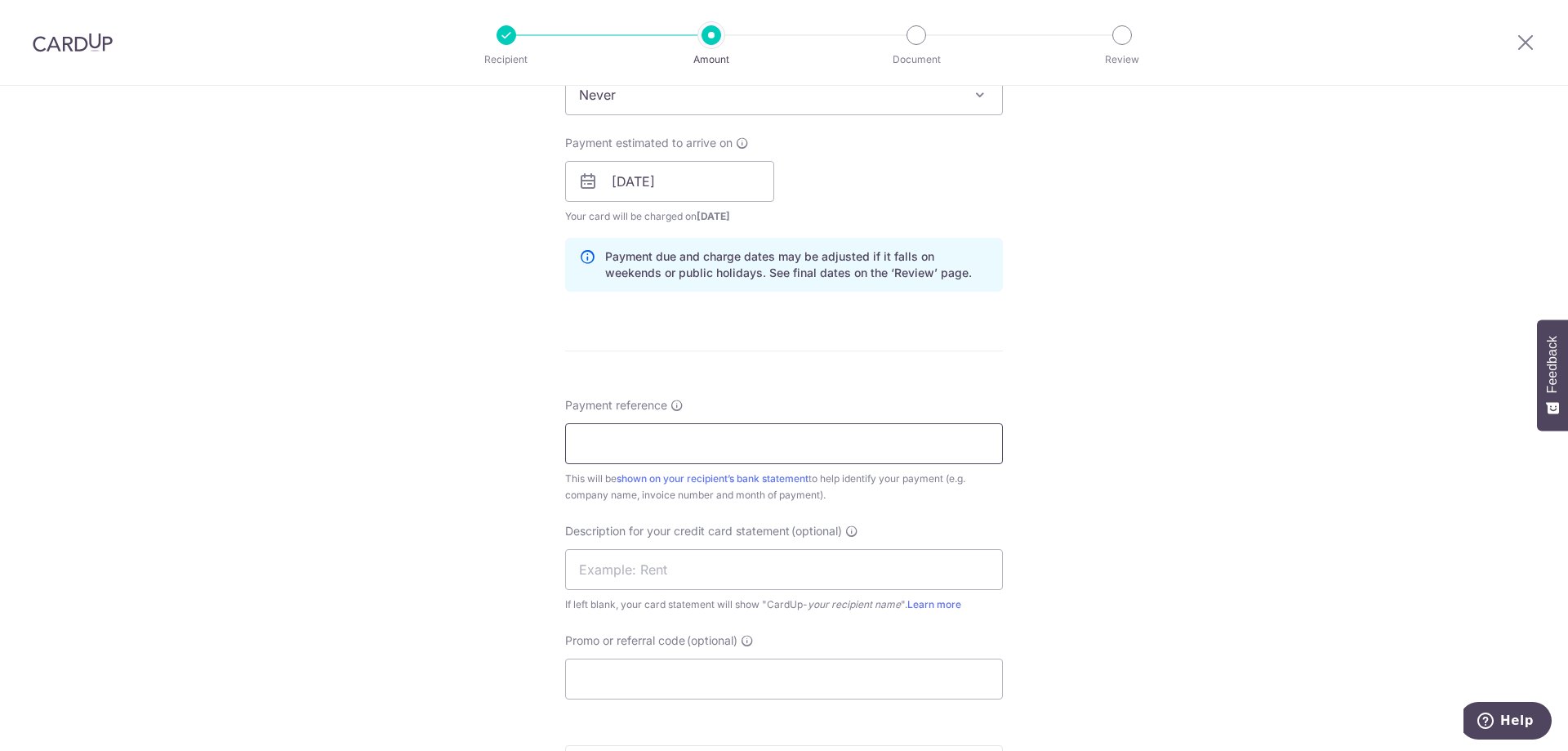
scroll to position [735, 0]
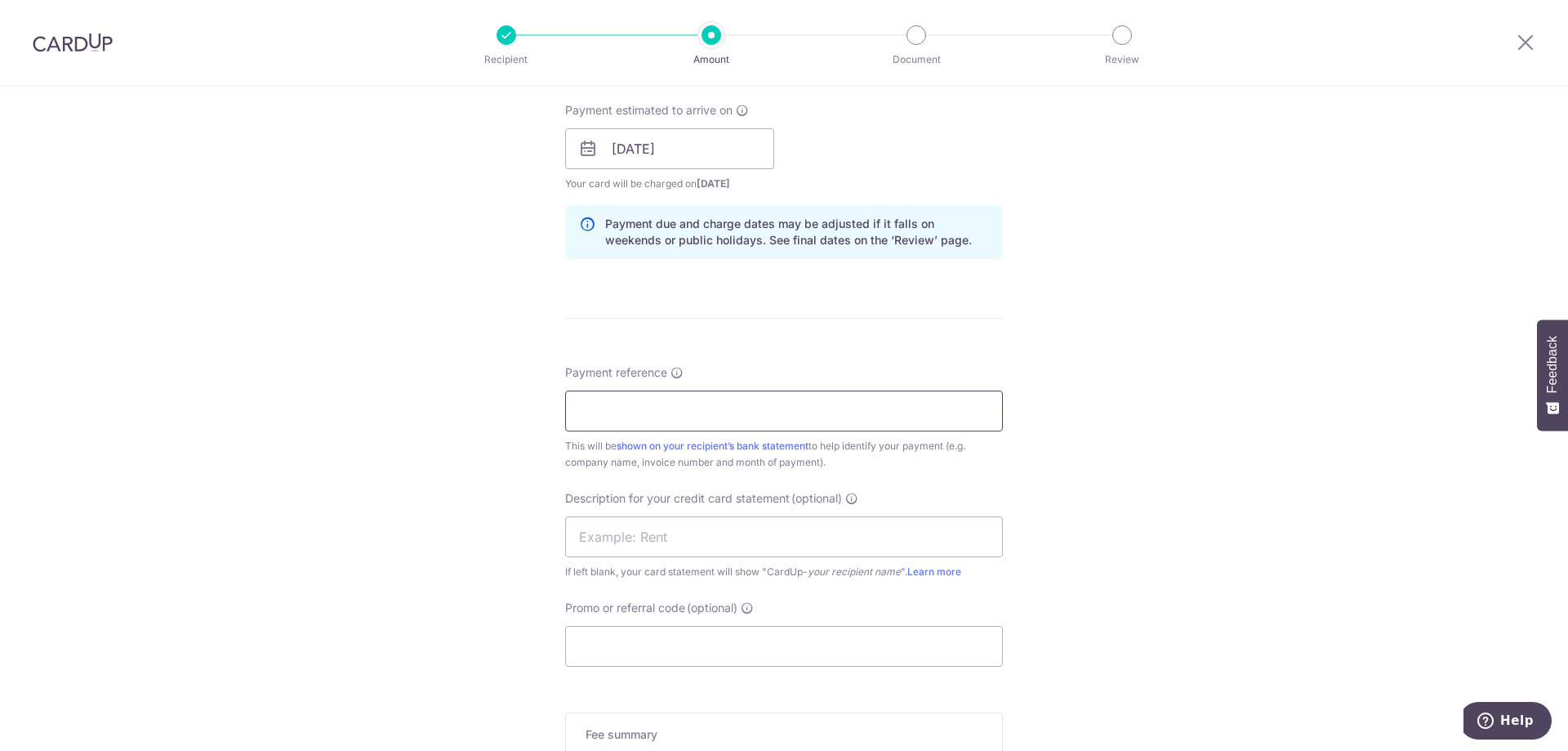
click at [814, 393] on input "Payment reference" at bounding box center [784, 410] width 437 height 41
click at [652, 410] on input "MW2500043 MW2500034" at bounding box center [784, 410] width 437 height 41
click at [750, 402] on input "MW2500042 MW2500034" at bounding box center [784, 410] width 437 height 41
type input "MW2500042 MW2500039"
click at [741, 522] on input "text" at bounding box center [784, 536] width 437 height 41
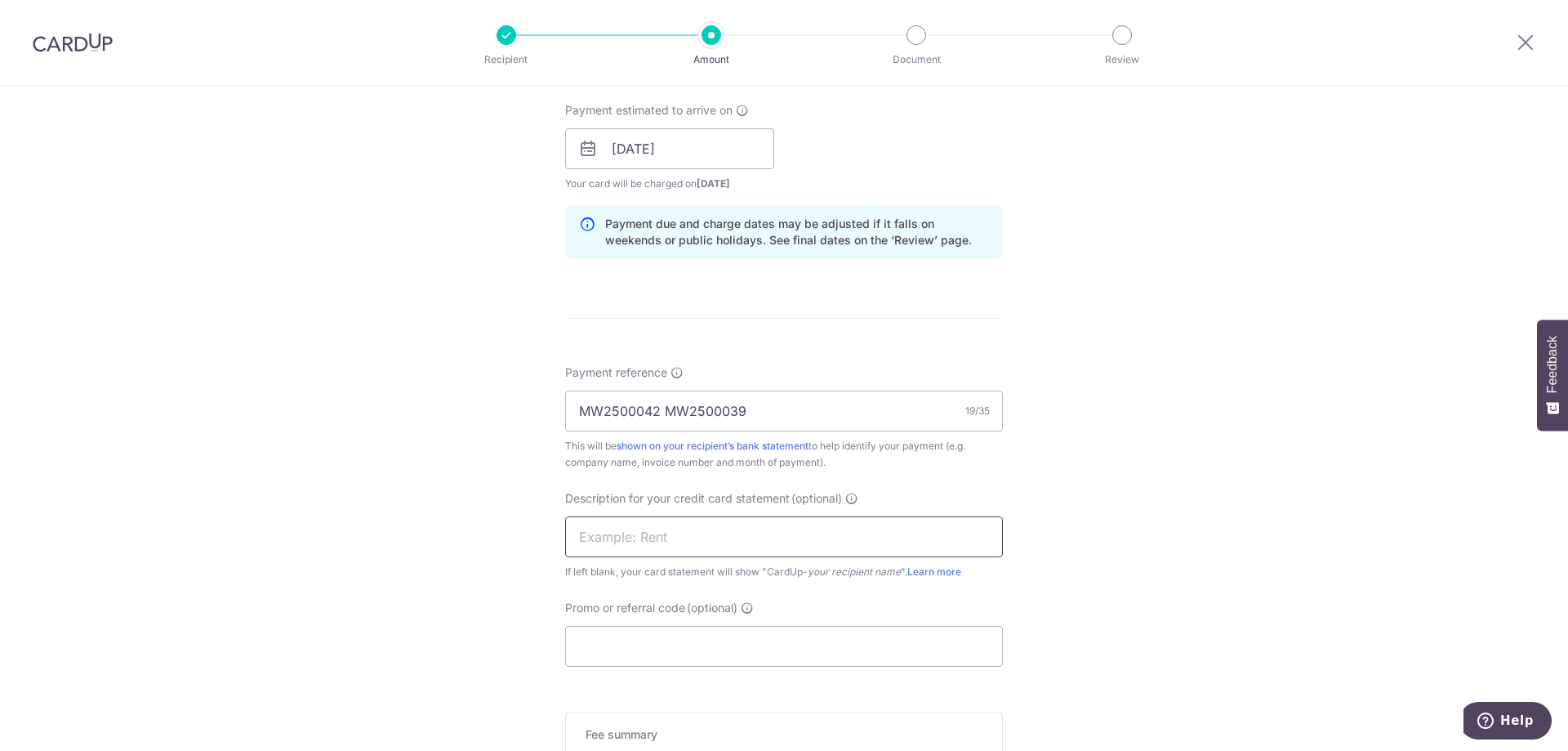
type input "Magic wood"
click at [659, 646] on input "Promo or referral code (optional)" at bounding box center [784, 647] width 437 height 41
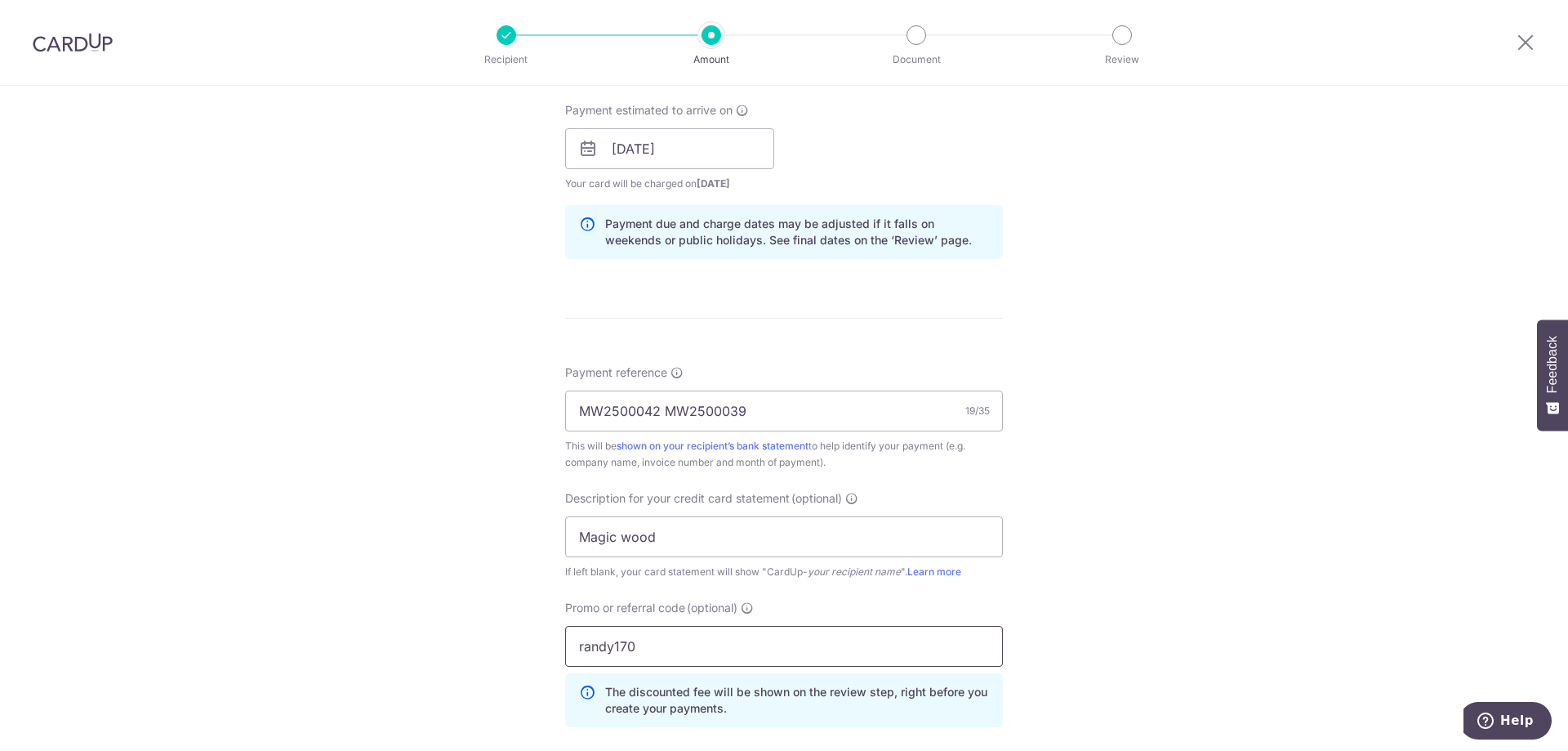
type input "randy170"
click at [1128, 550] on div "Tell us more about your payment Enter payment amount SGD 18,700.00 18700.00 GST…" at bounding box center [784, 215] width 1568 height 1728
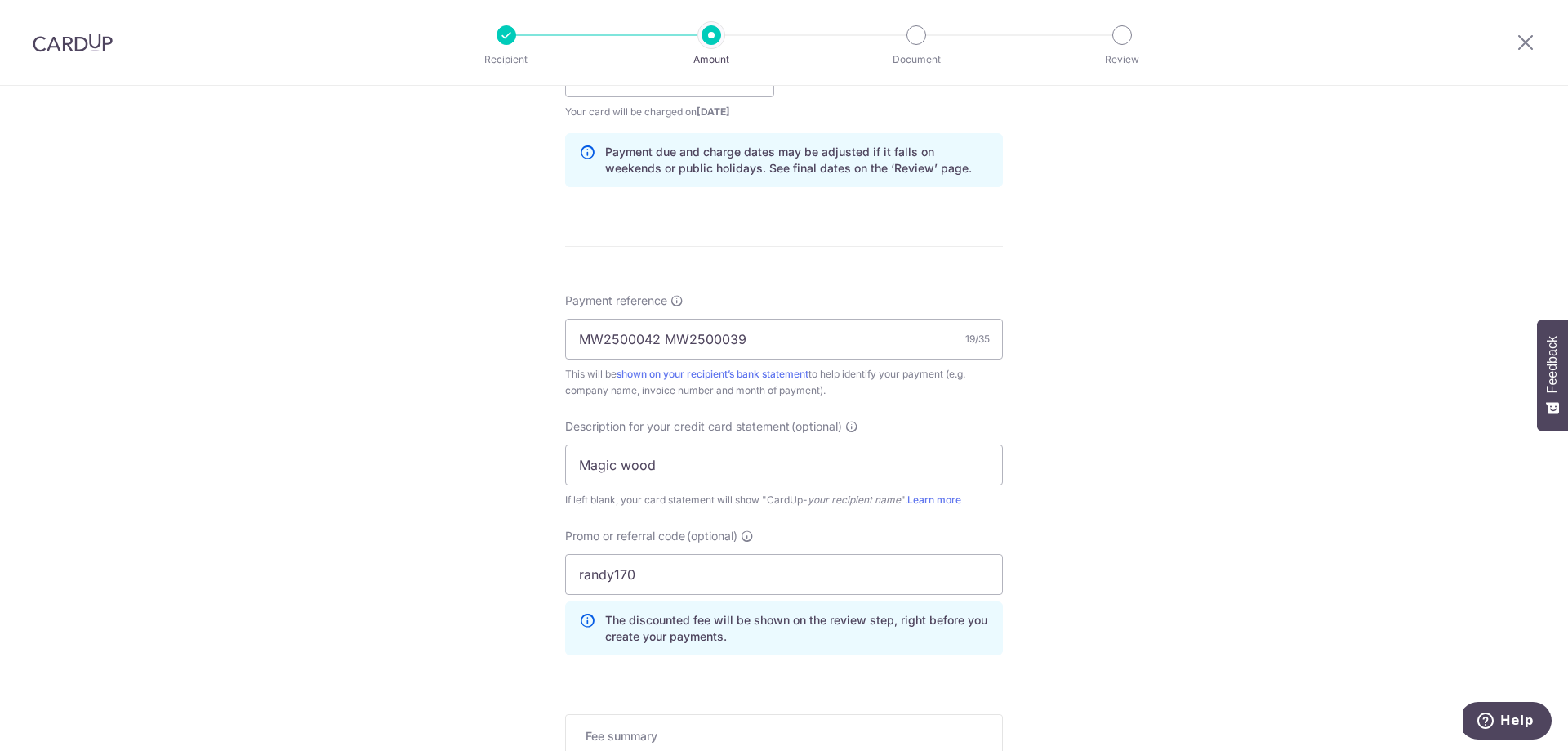
scroll to position [1063, 0]
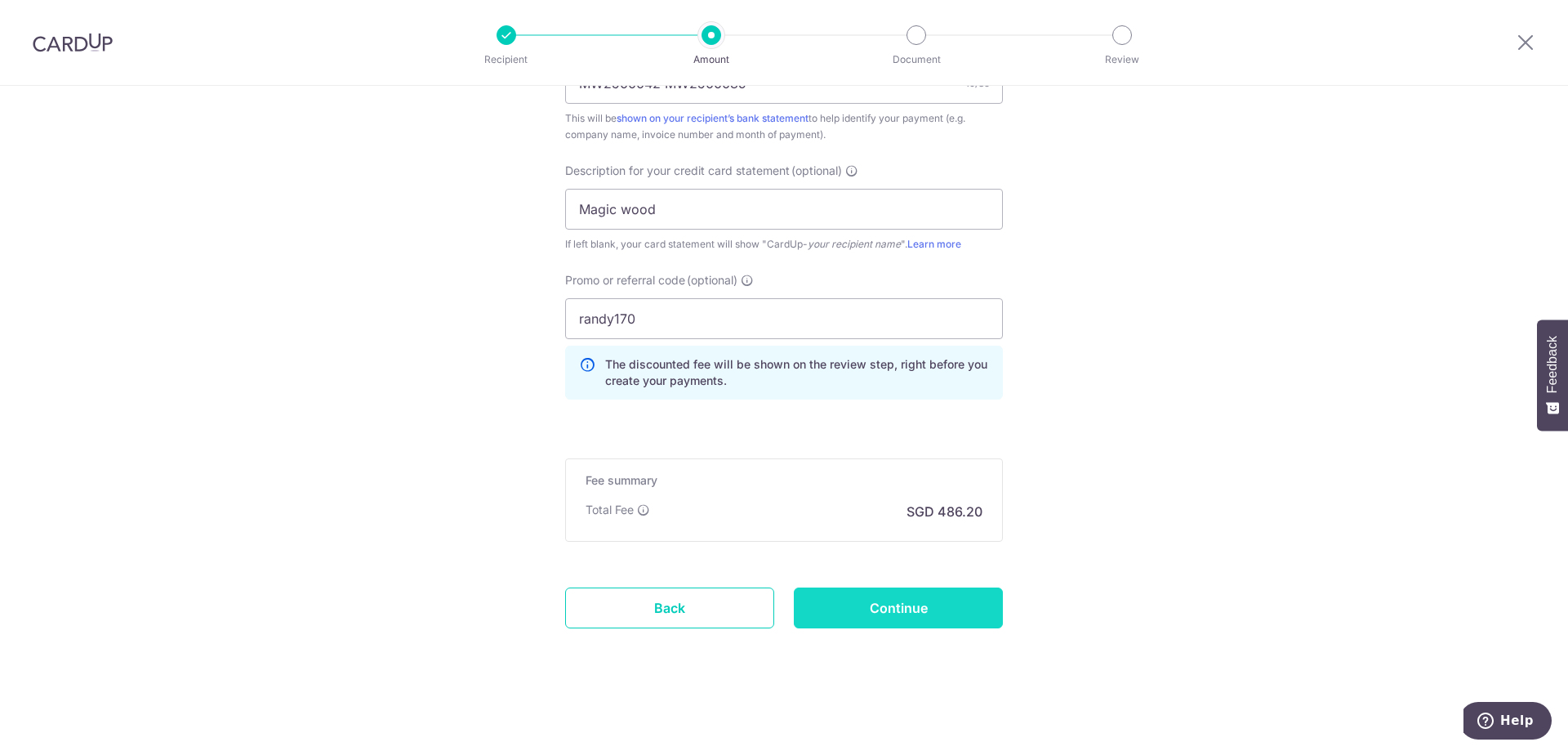
click at [925, 608] on input "Continue" at bounding box center [898, 607] width 209 height 41
type input "Create Schedule"
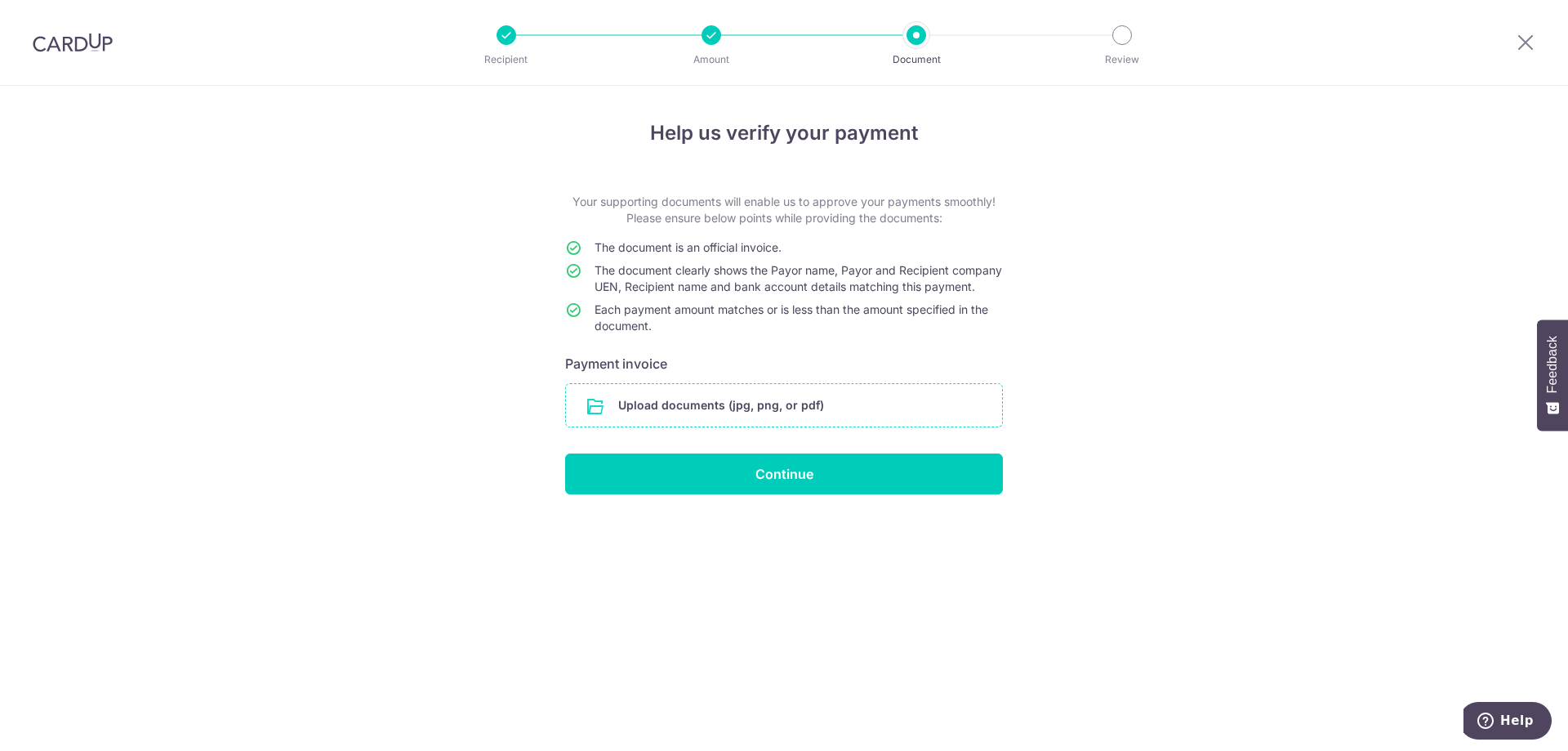
click at [901, 419] on input "file" at bounding box center [784, 405] width 436 height 43
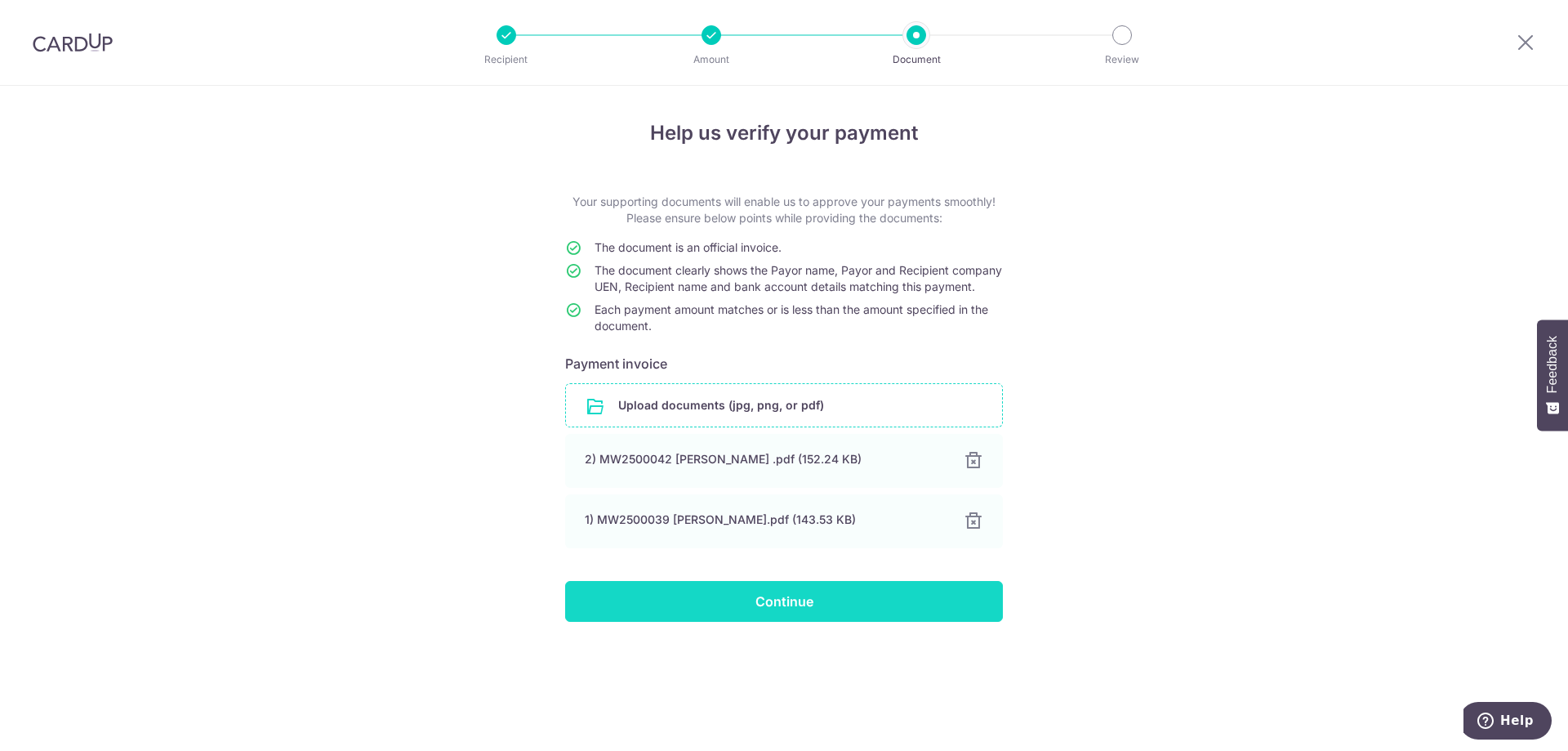
click at [902, 614] on input "Continue" at bounding box center [784, 601] width 437 height 41
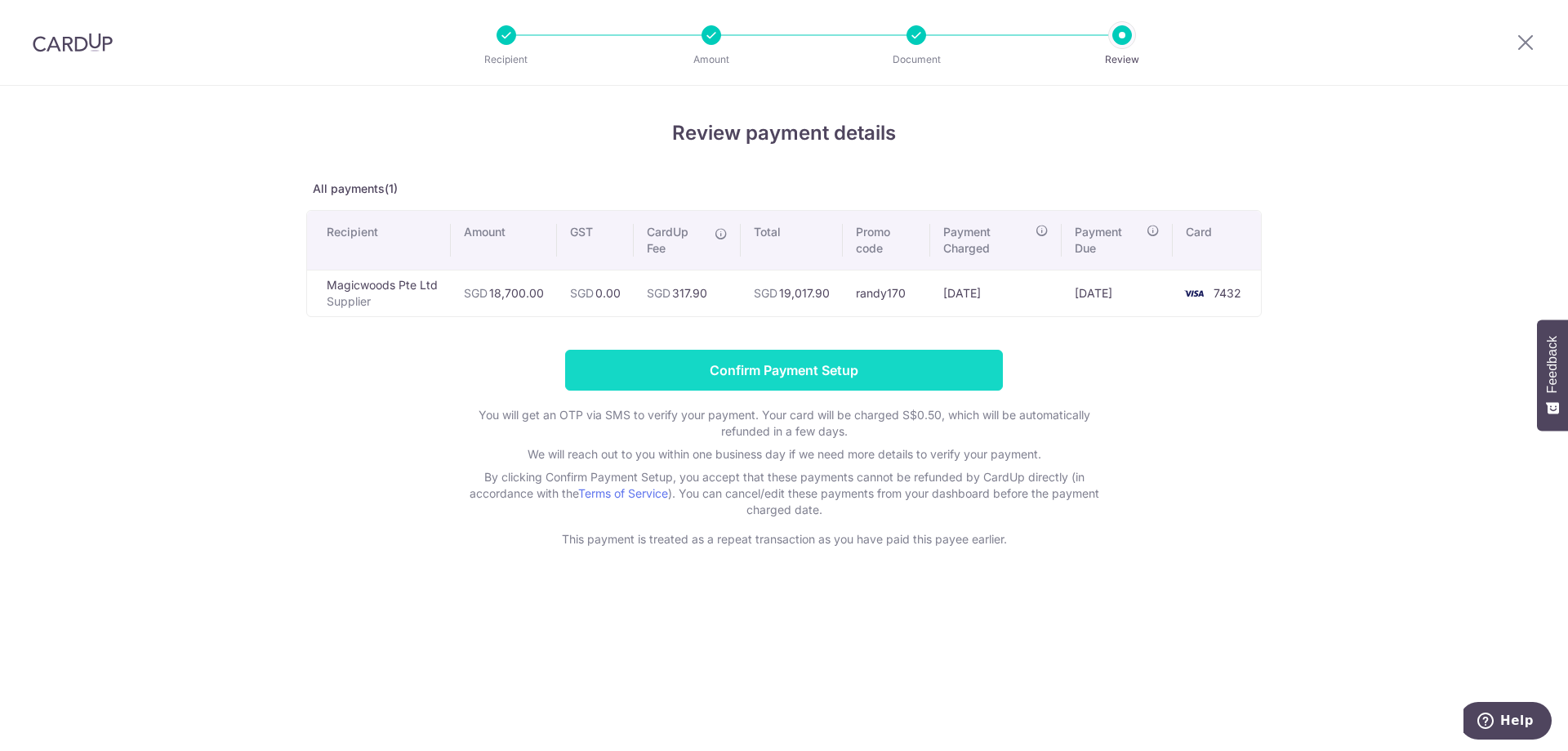
click at [883, 373] on input "Confirm Payment Setup" at bounding box center [784, 370] width 437 height 41
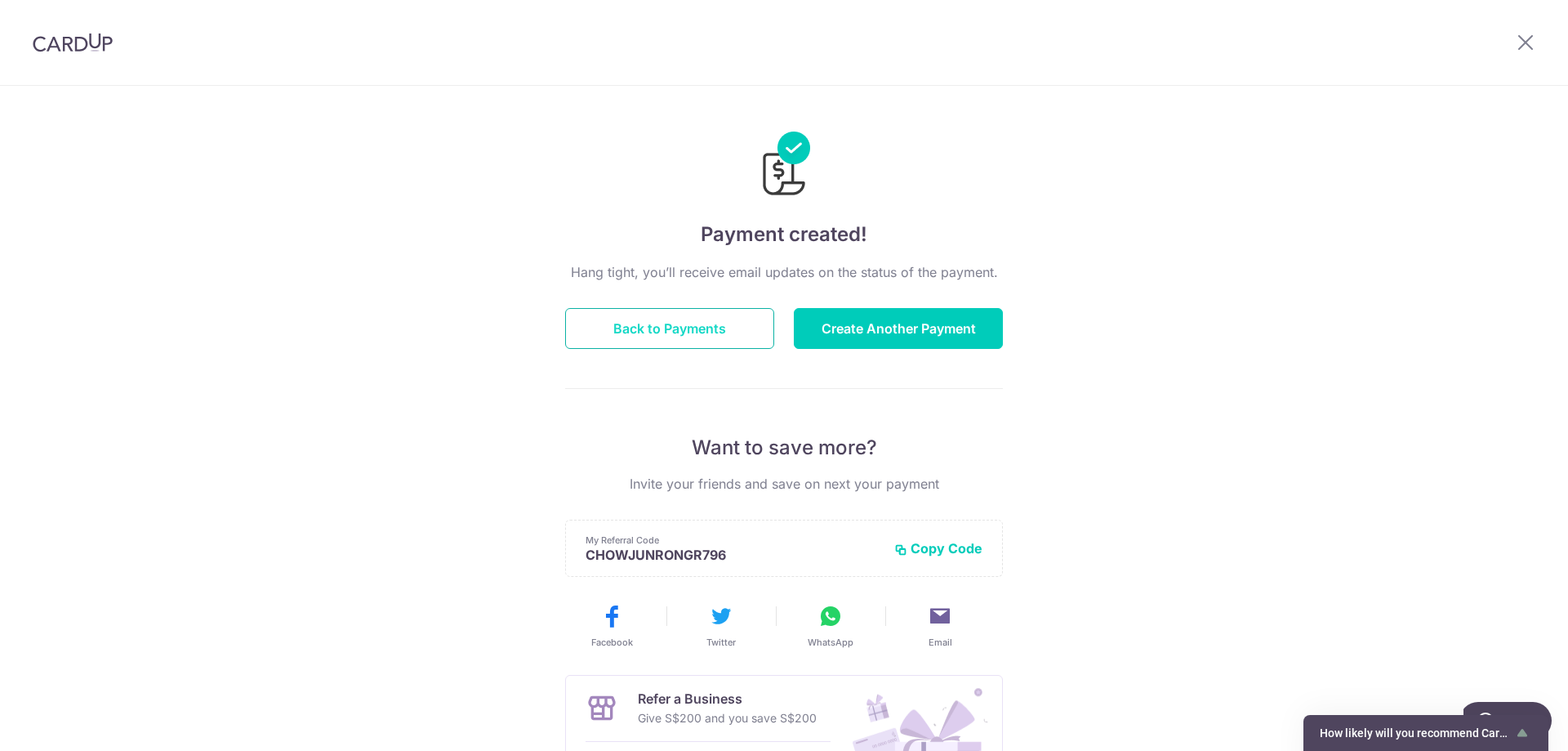
click at [660, 323] on button "Back to Payments" at bounding box center [670, 328] width 209 height 41
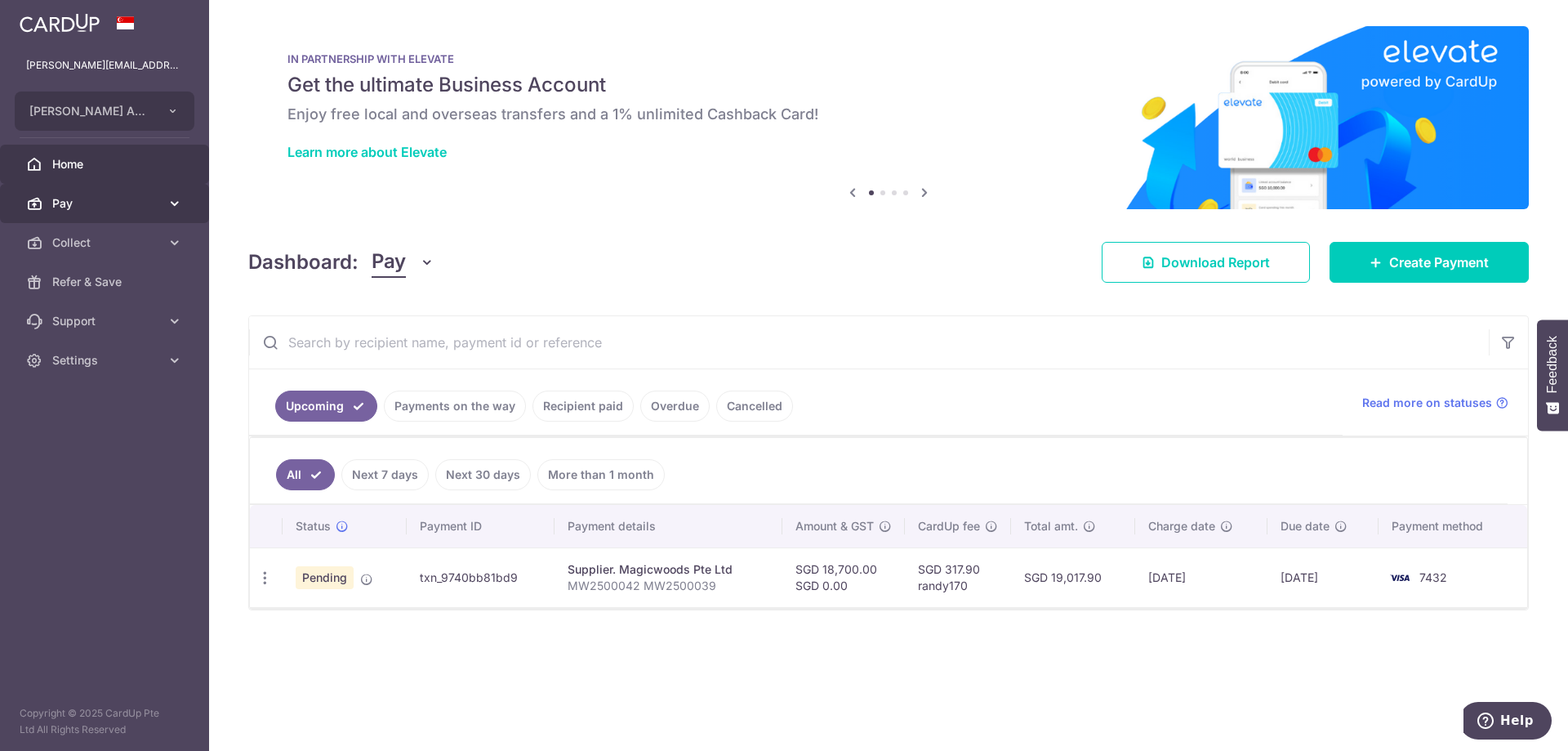
click at [141, 196] on span "Pay" at bounding box center [106, 203] width 108 height 17
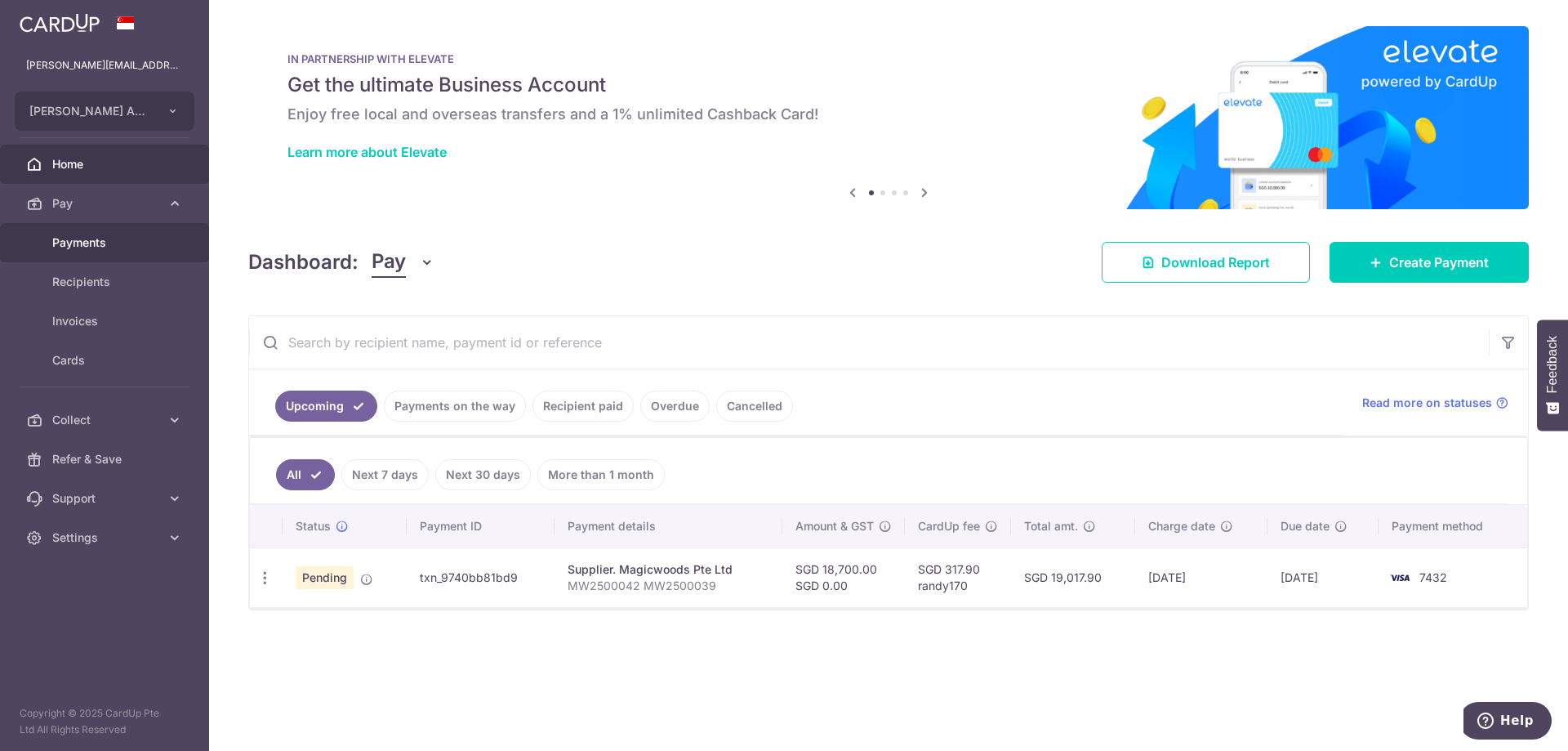
click at [131, 238] on span "Payments" at bounding box center [106, 243] width 108 height 17
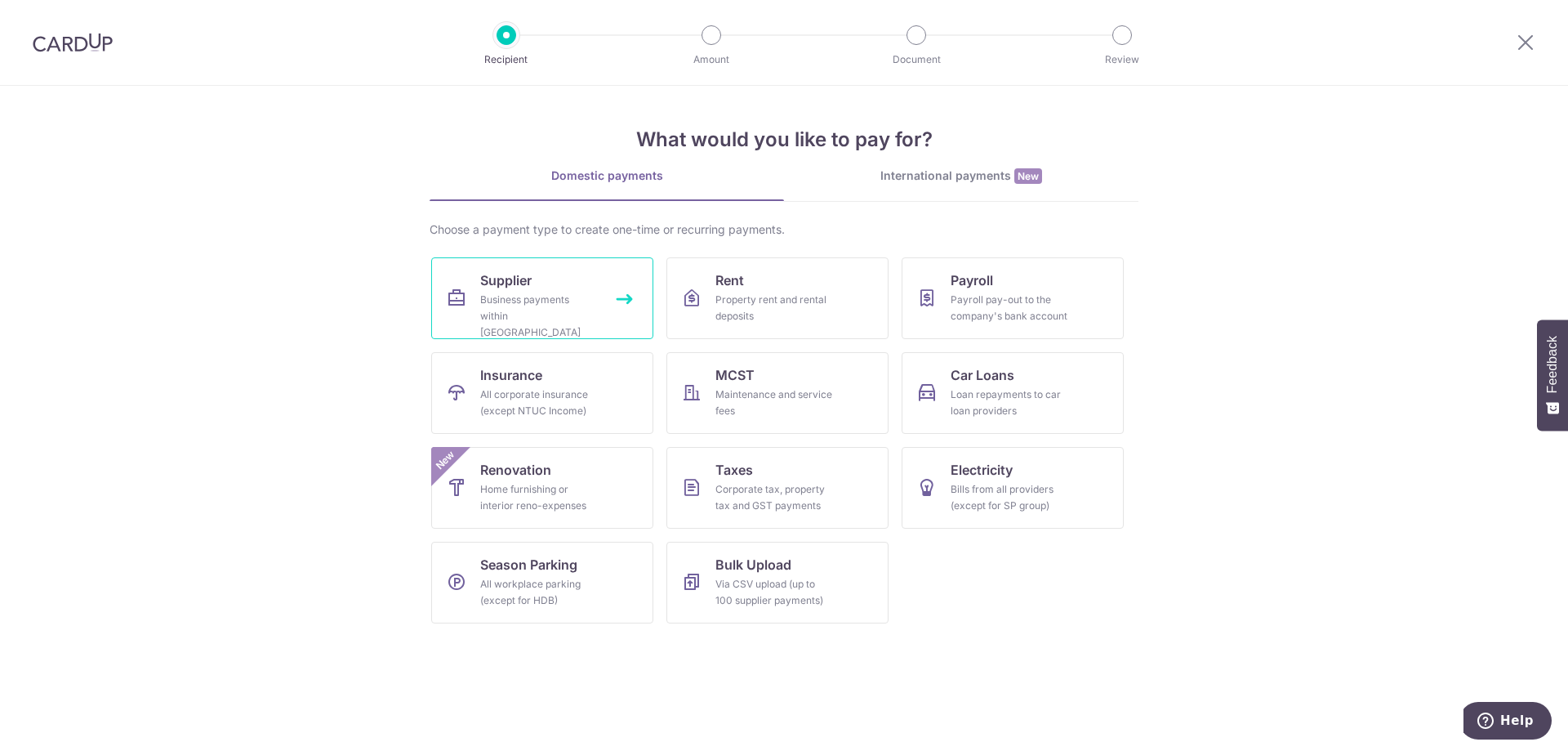
click at [534, 268] on link "Supplier Business payments within Singapore" at bounding box center [542, 299] width 222 height 82
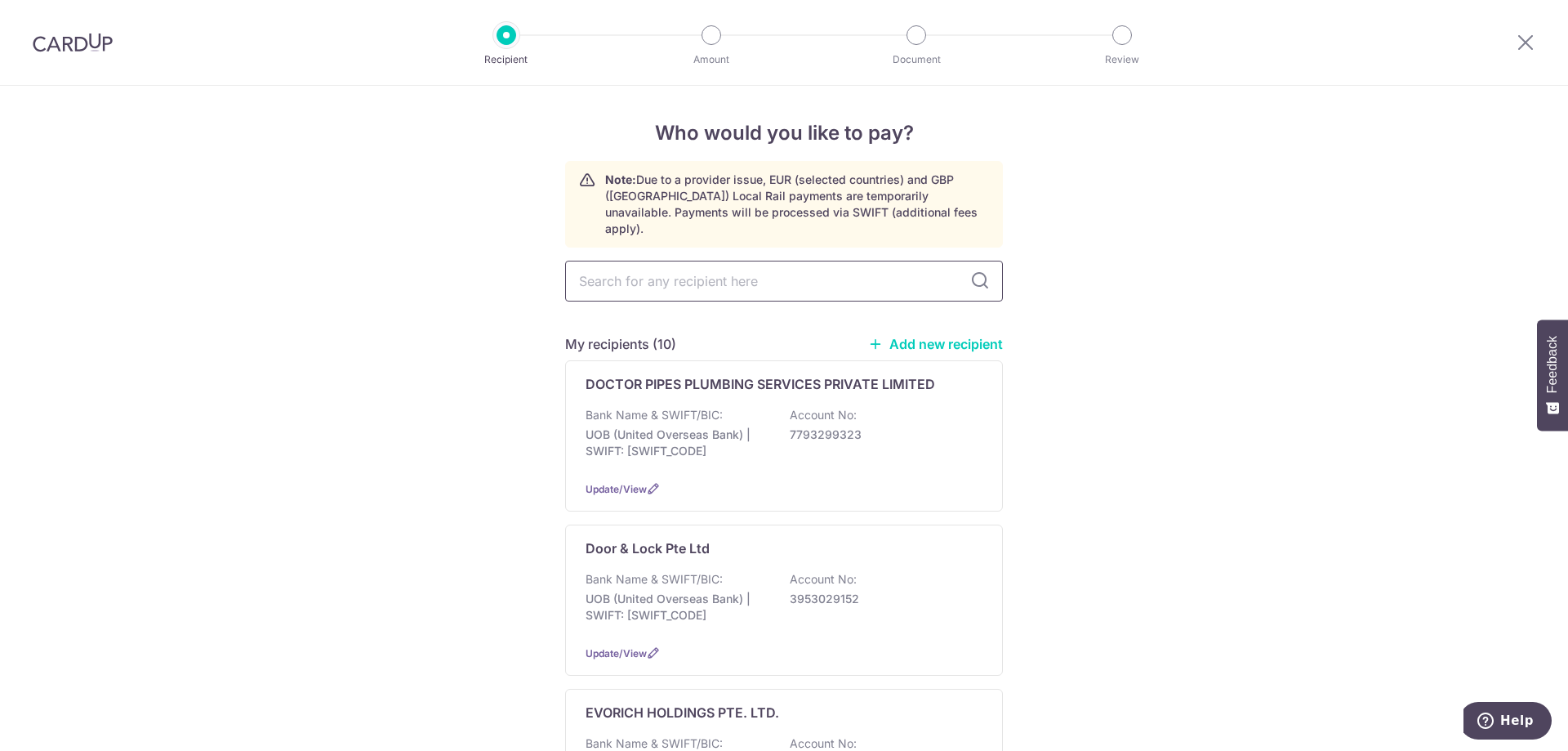
click at [671, 271] on input "text" at bounding box center [784, 281] width 437 height 41
type input "hard"
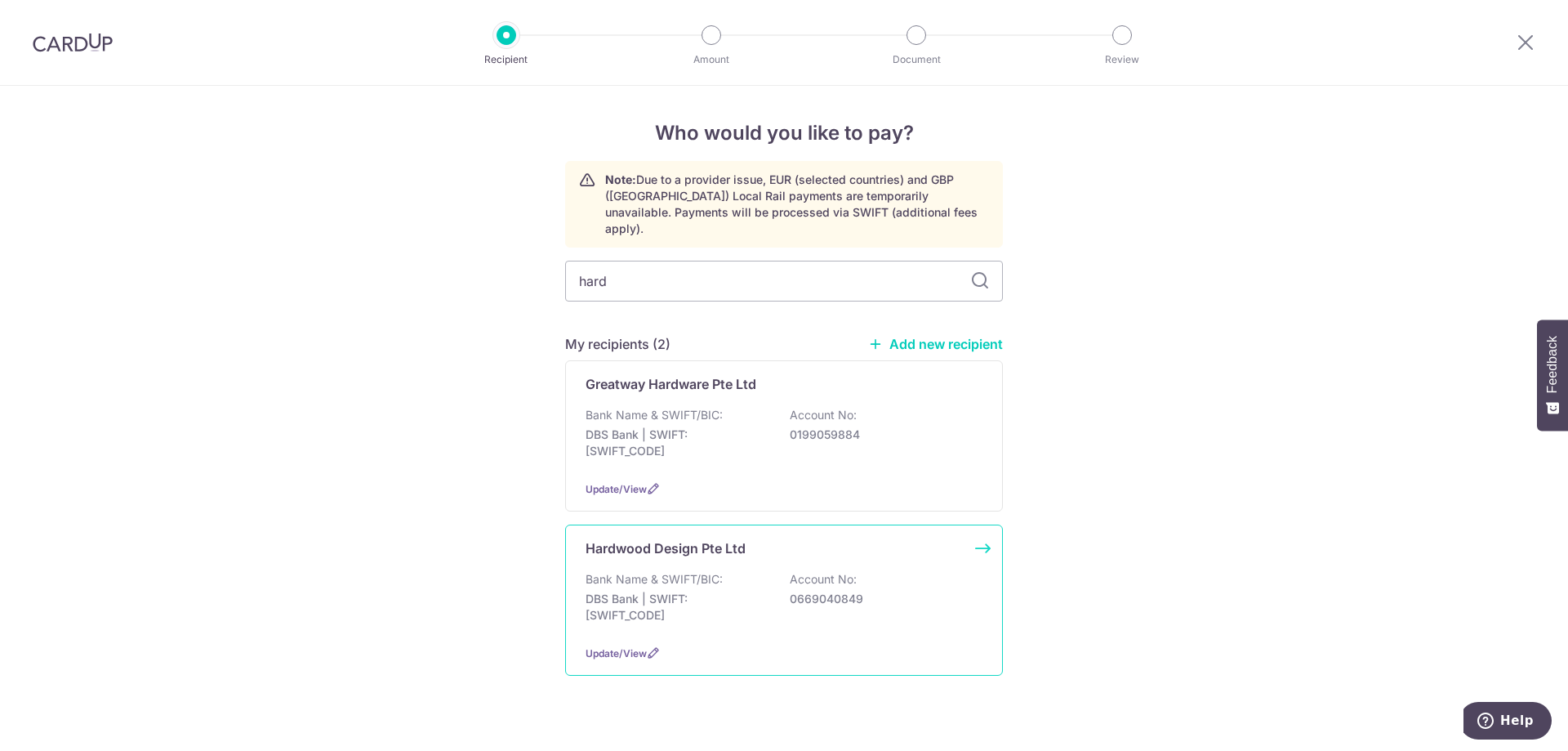
click at [666, 543] on div "Hardwood Design Pte Ltd Bank Name & SWIFT/BIC: DBS Bank | SWIFT: [SWIFT_CODE] A…" at bounding box center [784, 600] width 437 height 151
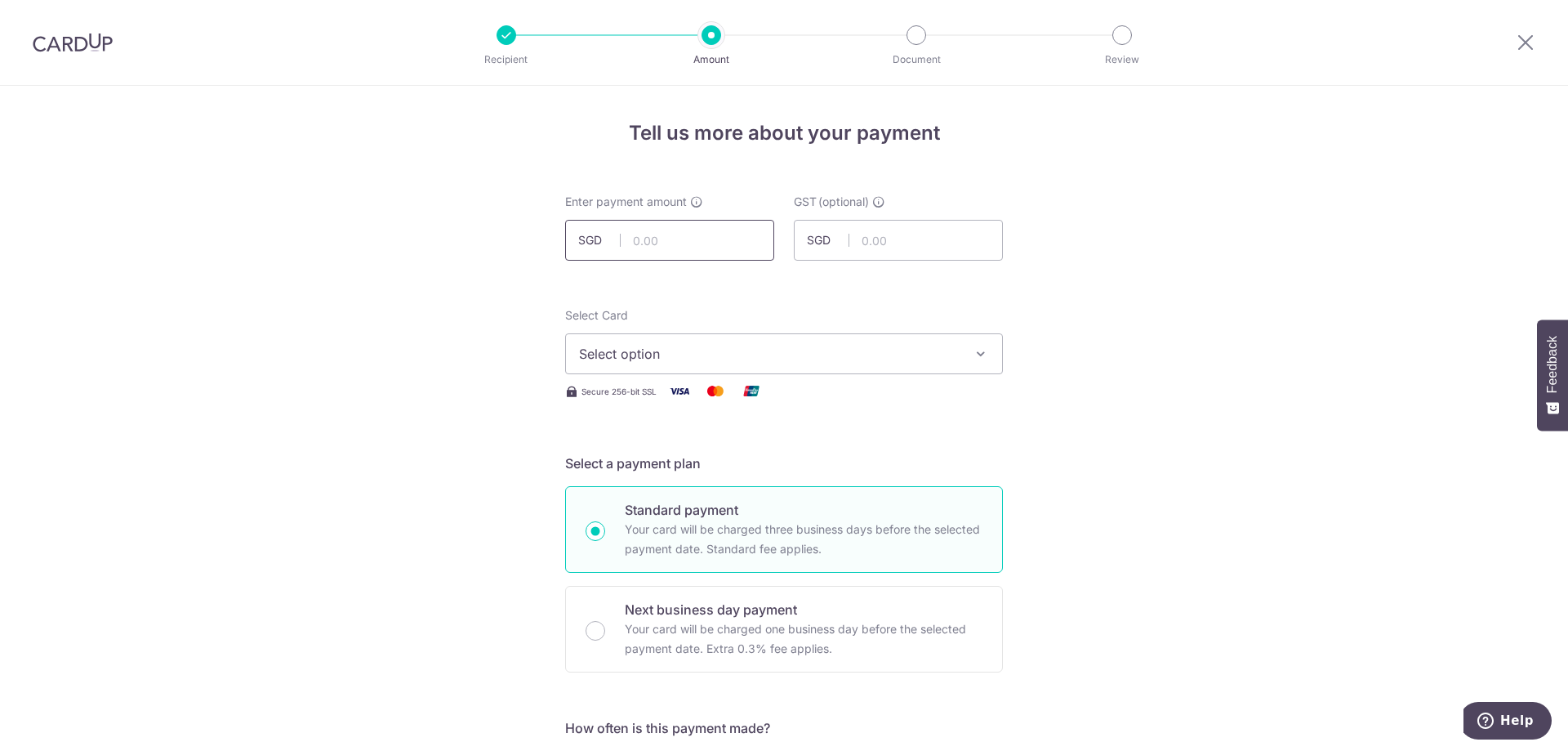
click at [698, 230] on input "text" at bounding box center [670, 240] width 209 height 41
type input "20,000.00"
click at [887, 357] on span "Select option" at bounding box center [770, 354] width 381 height 20
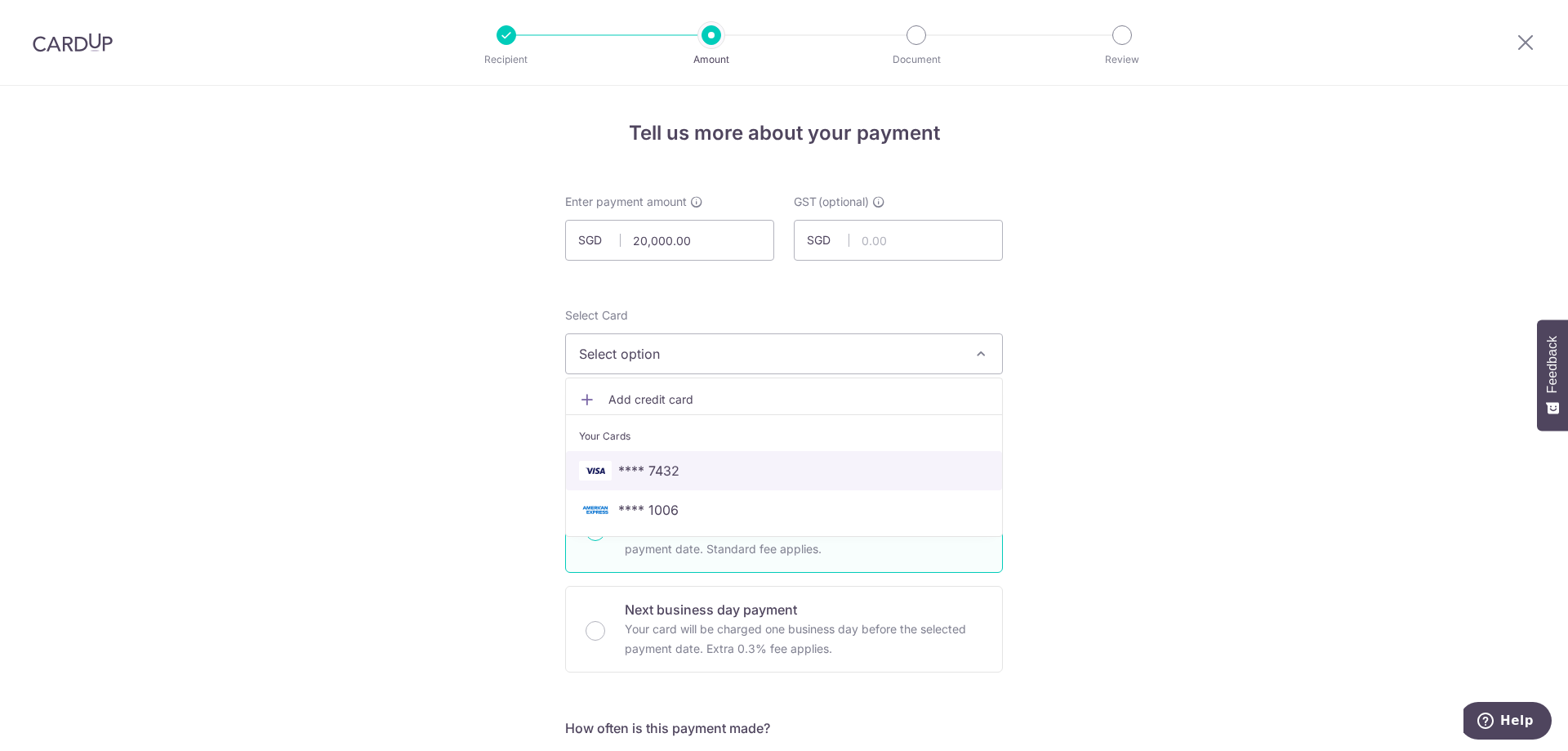
click at [757, 463] on span "**** 7432" at bounding box center [784, 470] width 409 height 20
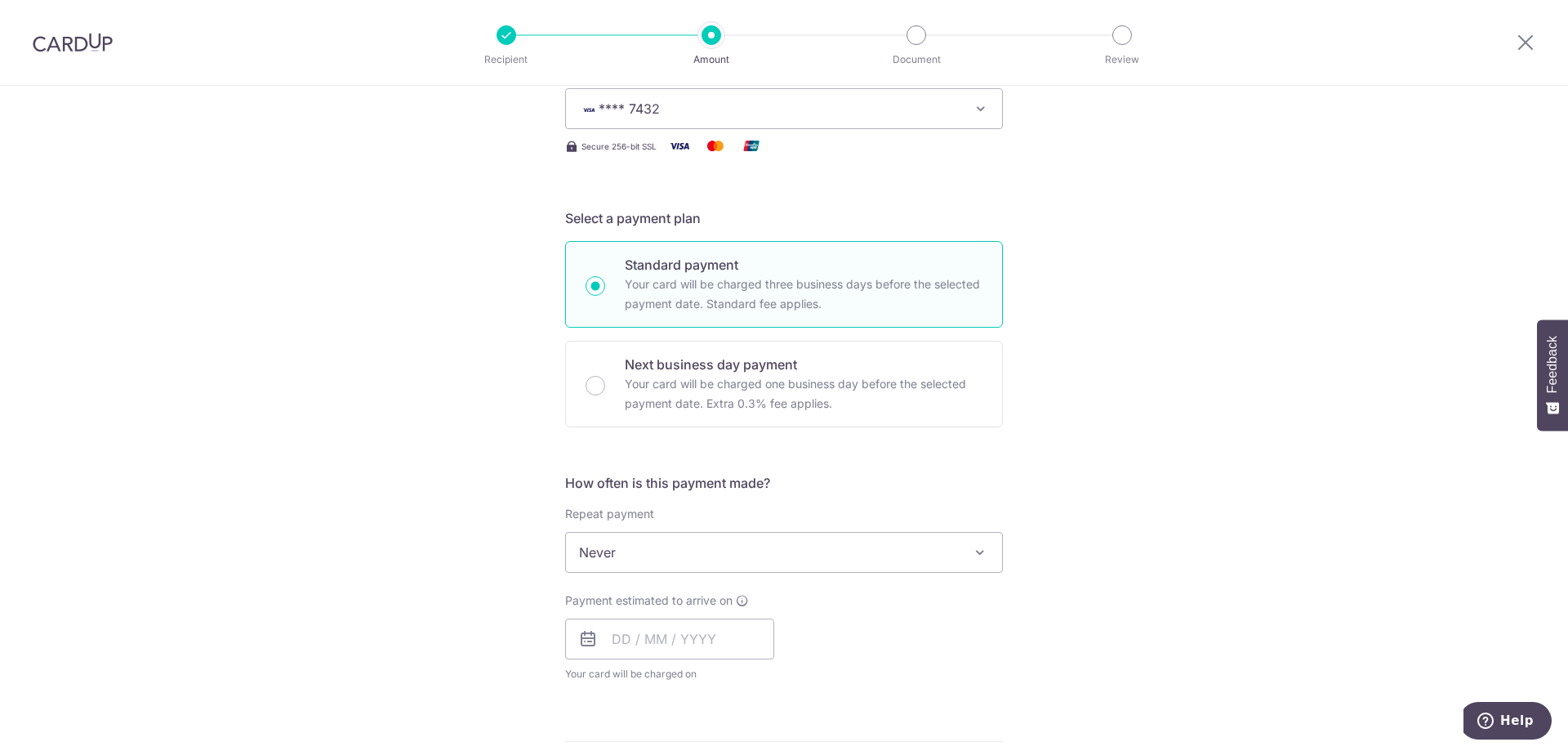
click at [1173, 469] on div "Tell us more about your payment Enter payment amount SGD 20,000.00 20000.00 GST…" at bounding box center [784, 633] width 1568 height 1587
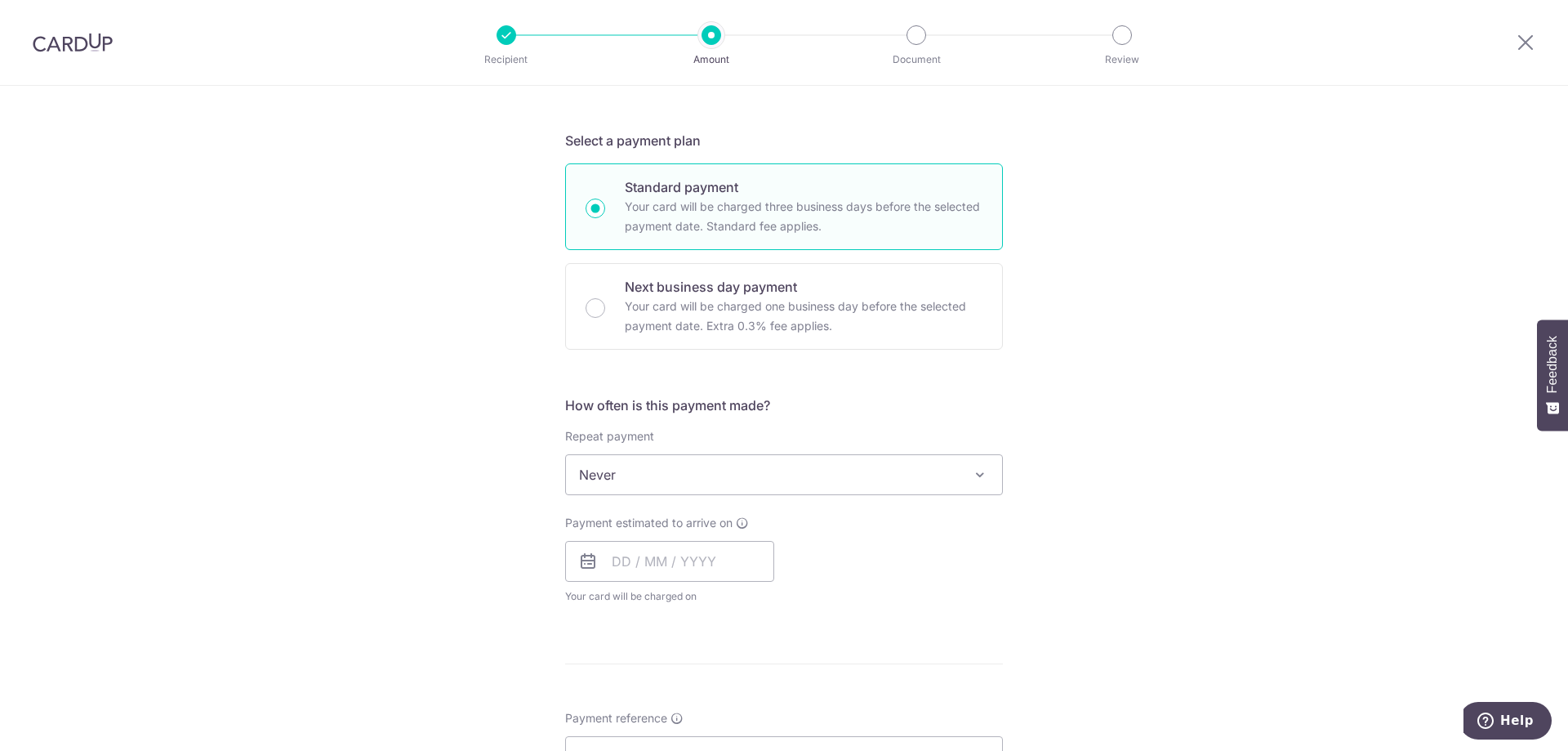
scroll to position [327, 0]
click at [817, 479] on span "Never" at bounding box center [784, 470] width 436 height 39
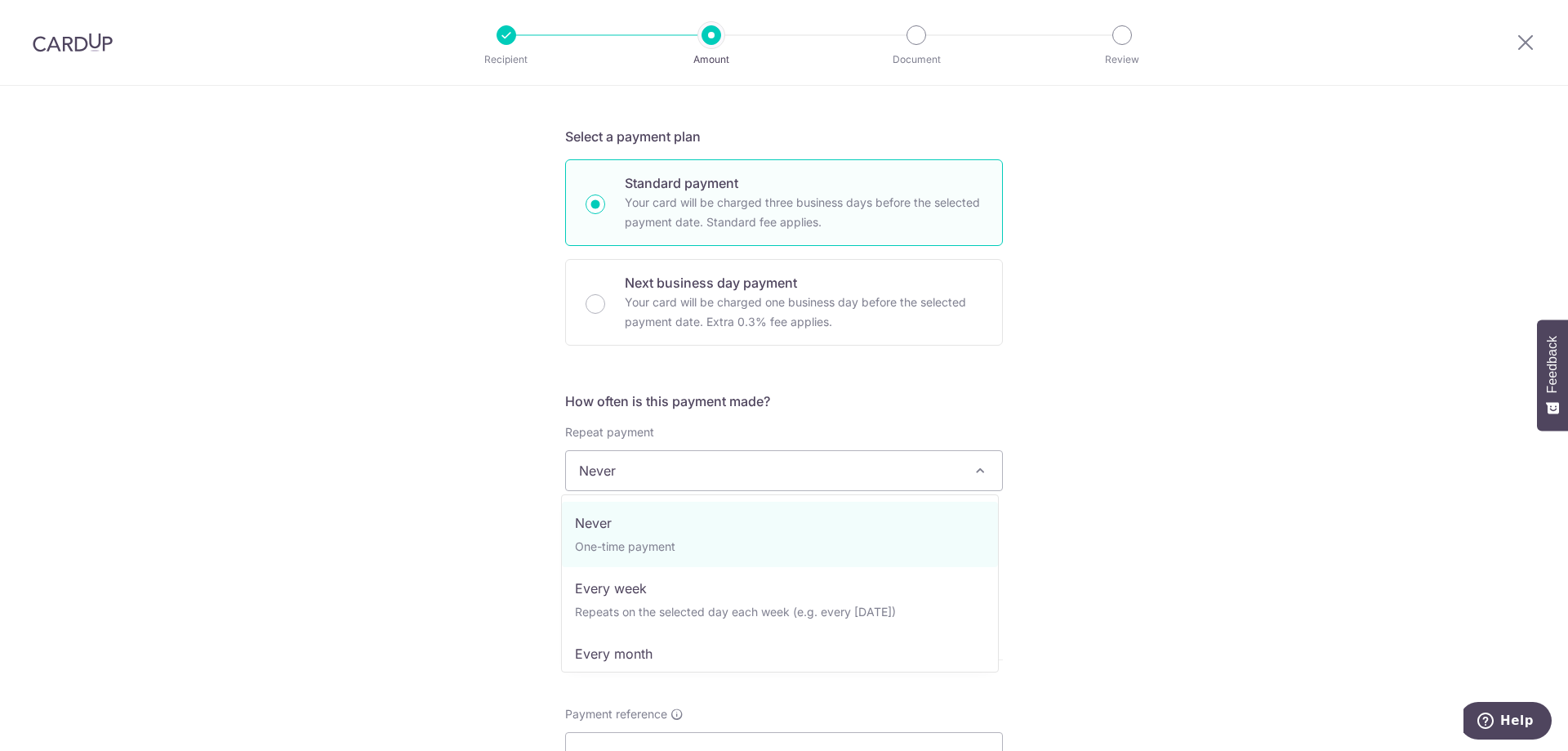
click at [1165, 469] on div "Tell us more about your payment Enter payment amount SGD 20,000.00 20000.00 GST…" at bounding box center [784, 552] width 1568 height 1587
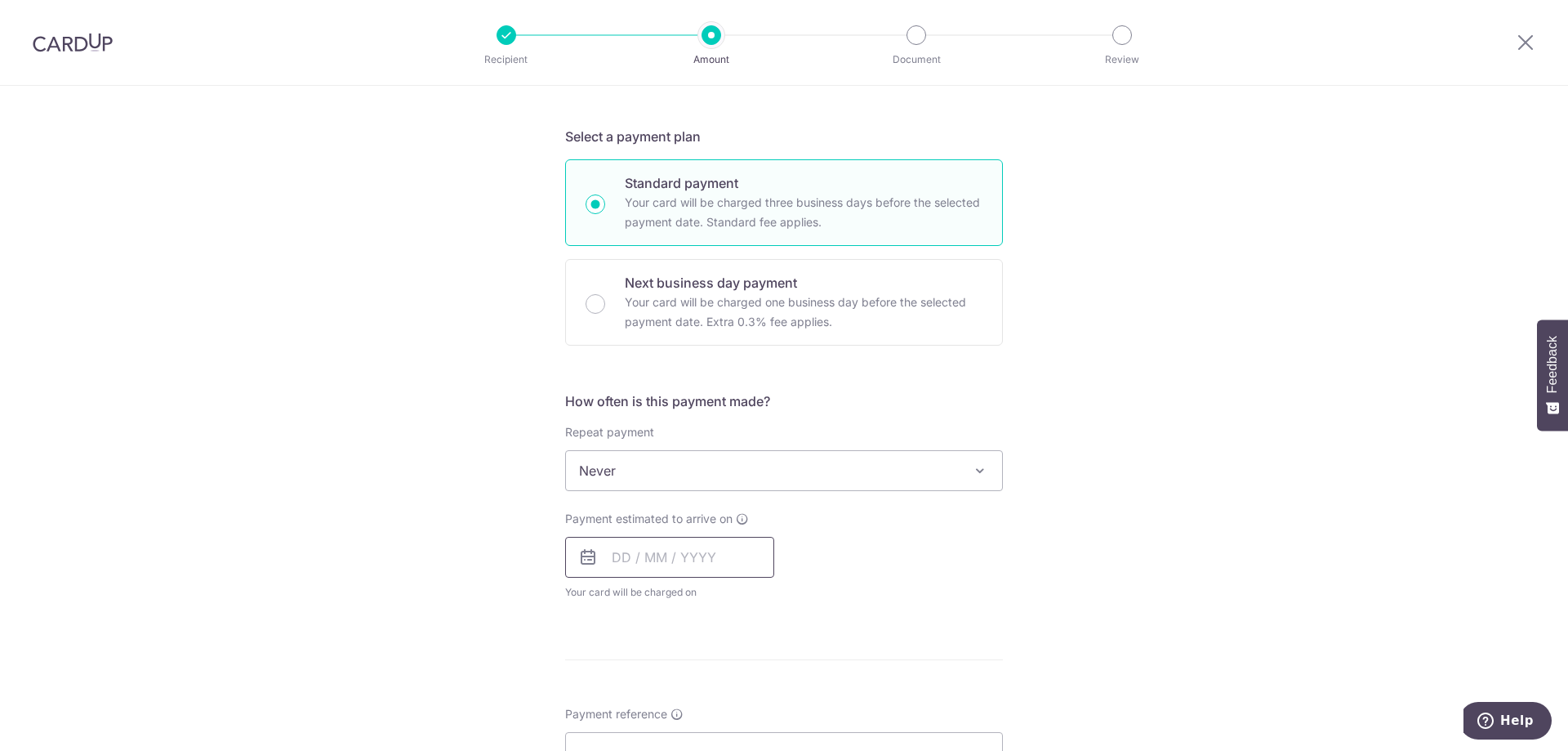
click at [666, 542] on input "text" at bounding box center [670, 557] width 209 height 41
click at [630, 702] on link "8" at bounding box center [631, 705] width 26 height 26
type input "[DATE]"
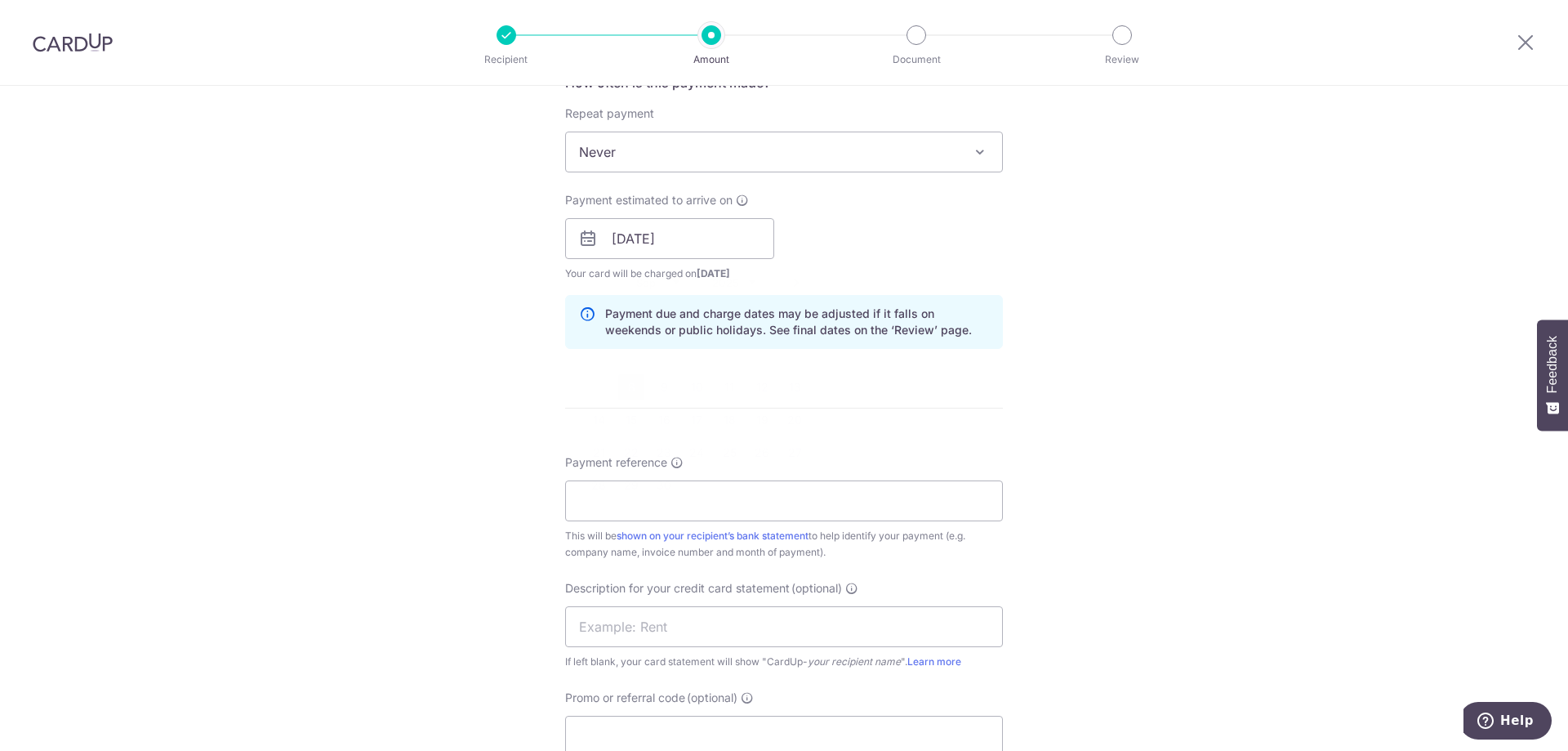
scroll to position [653, 0]
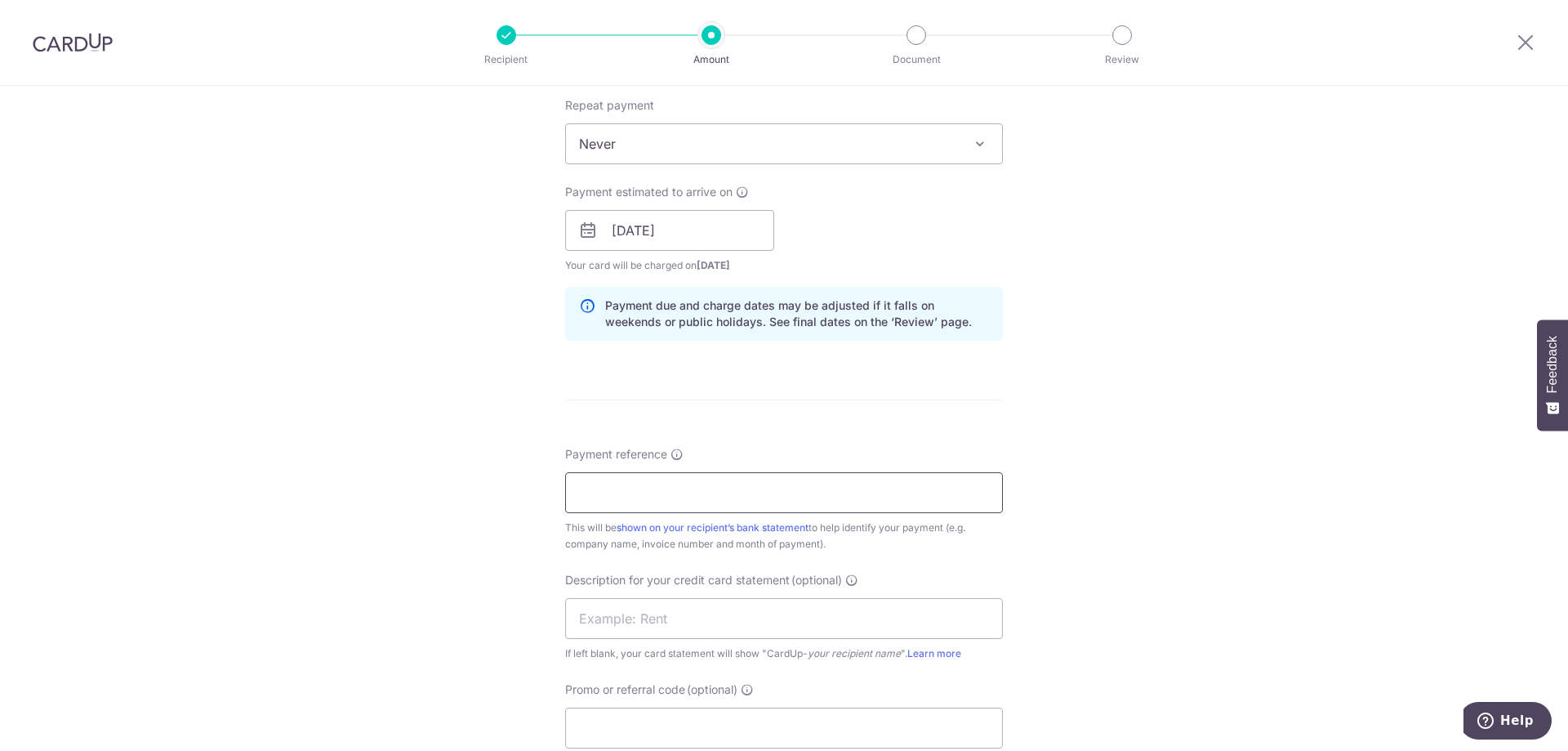
click at [866, 482] on input "Payment reference" at bounding box center [784, 493] width 437 height 41
click at [707, 493] on input "HW" at bounding box center [784, 493] width 437 height 41
paste input "2500012"
type input "HW2500012"
click at [1151, 459] on div "Tell us more about your payment Enter payment amount SGD 20,000.00 20000.00 GST…" at bounding box center [784, 259] width 1568 height 1654
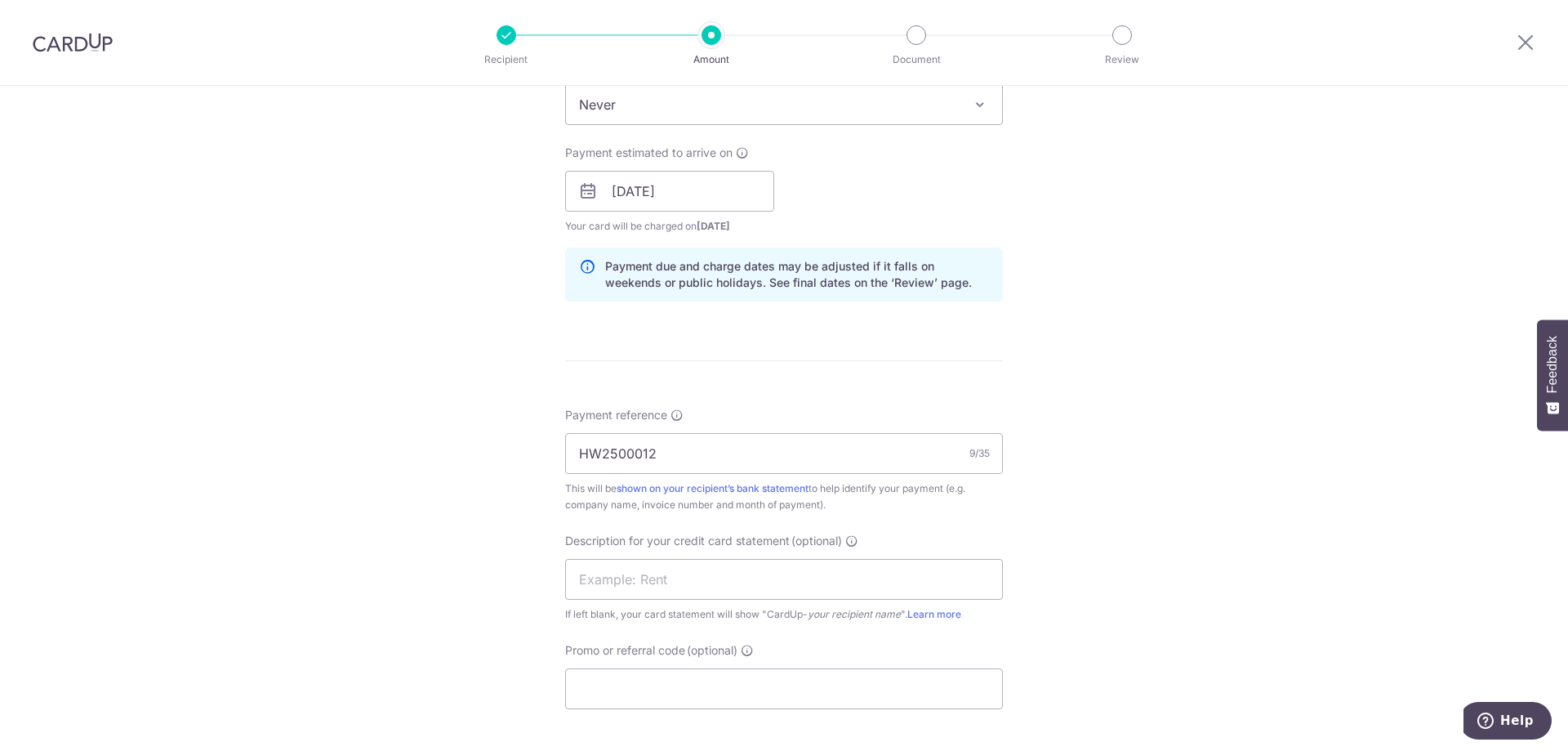
scroll to position [898, 0]
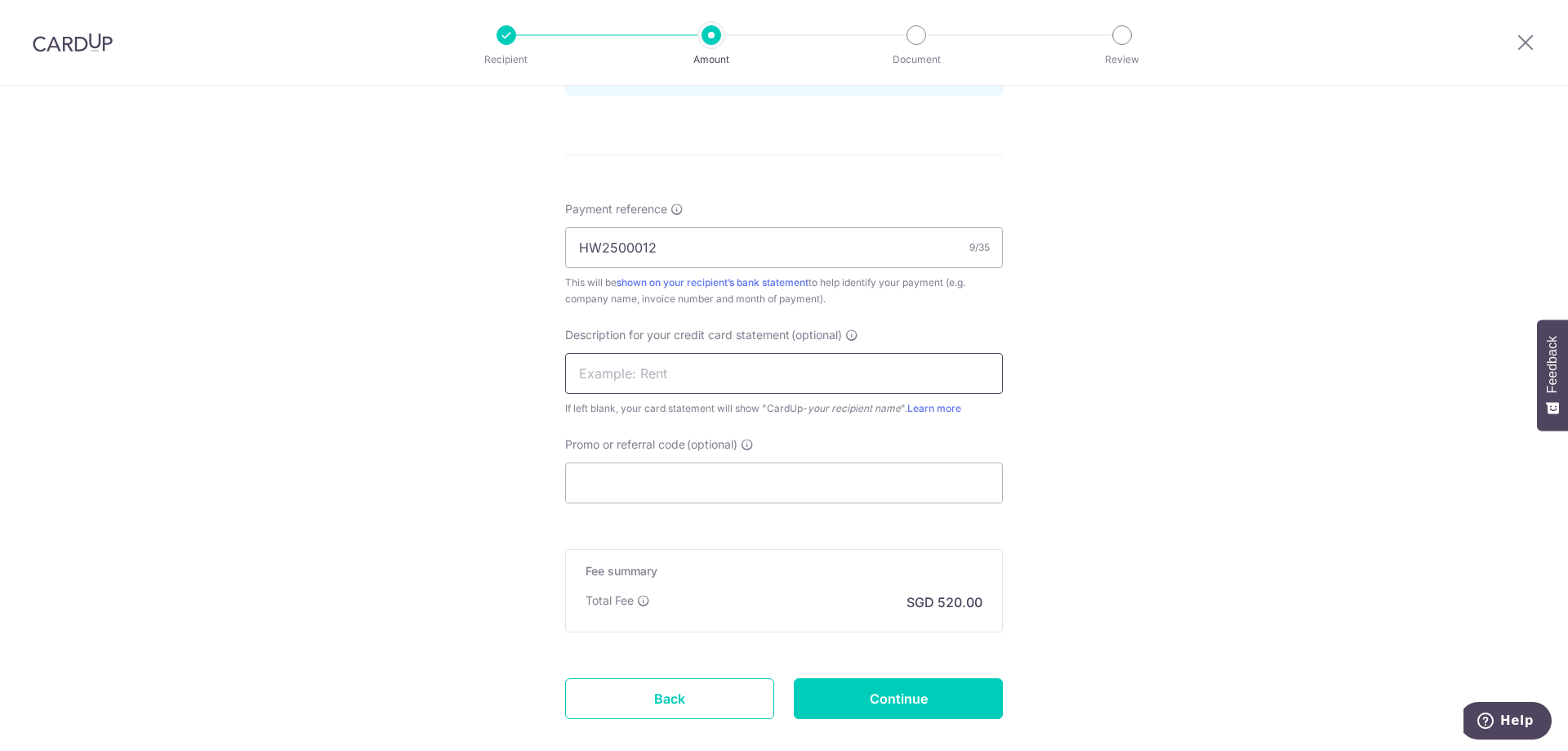
click at [744, 381] on input "text" at bounding box center [784, 373] width 437 height 41
click at [687, 365] on input "Ha" at bounding box center [784, 373] width 437 height 41
type input "Hardwood Design"
click at [761, 491] on input "Promo or referral code (optional)" at bounding box center [784, 483] width 437 height 41
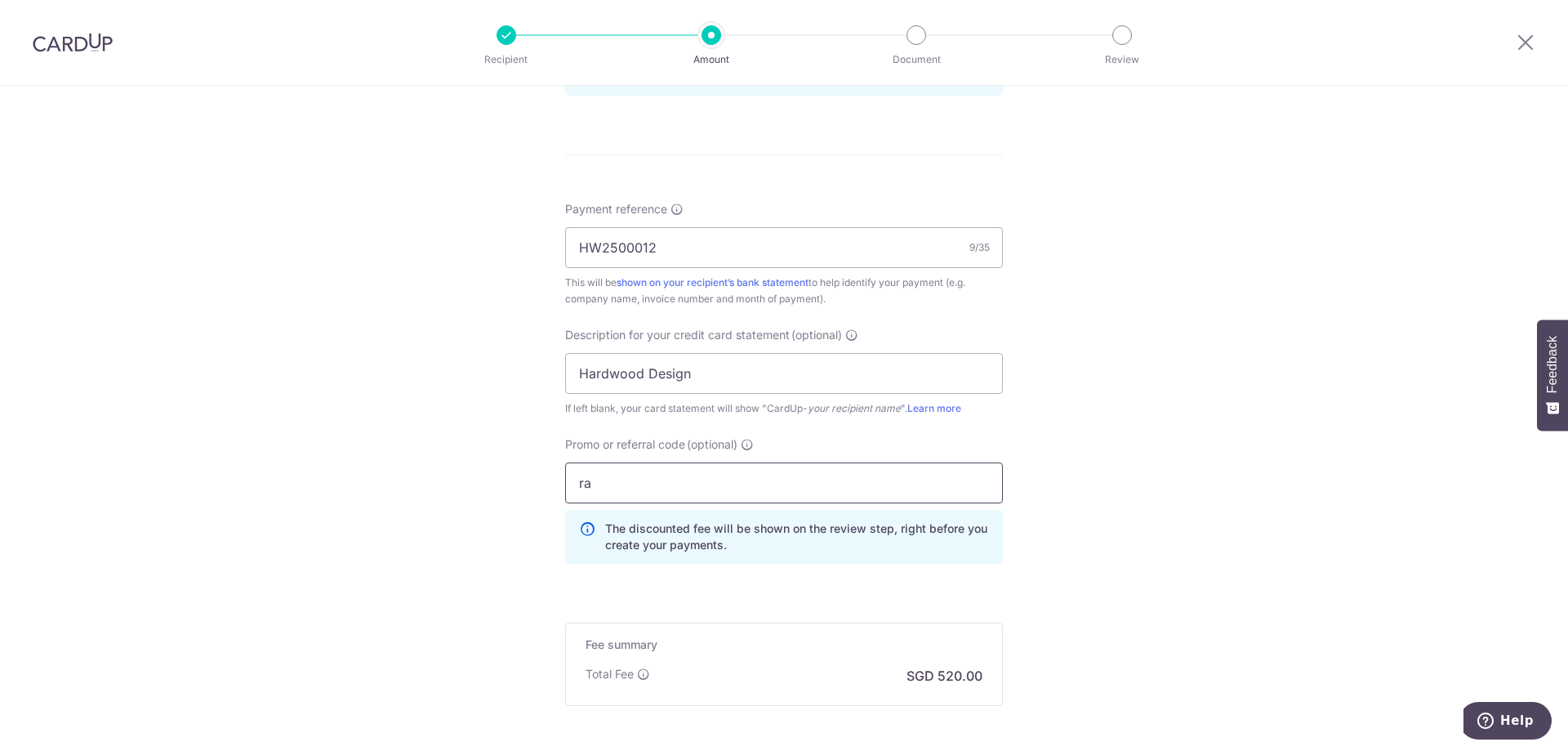
type input "r"
type input "randy170"
click at [1239, 503] on div "Tell us more about your payment Enter payment amount SGD 20,000.00 20000.00 GST…" at bounding box center [784, 51] width 1568 height 1728
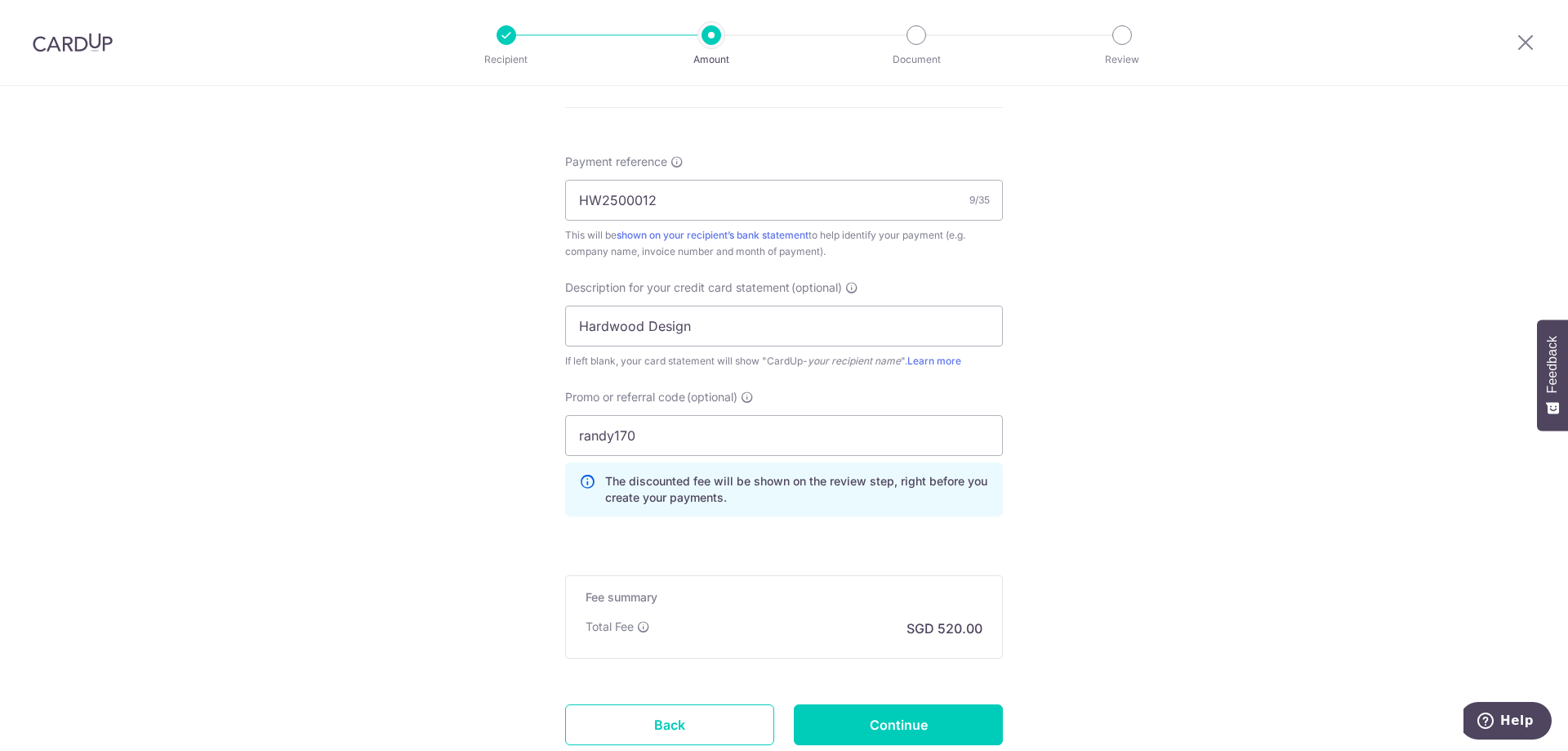
scroll to position [1063, 0]
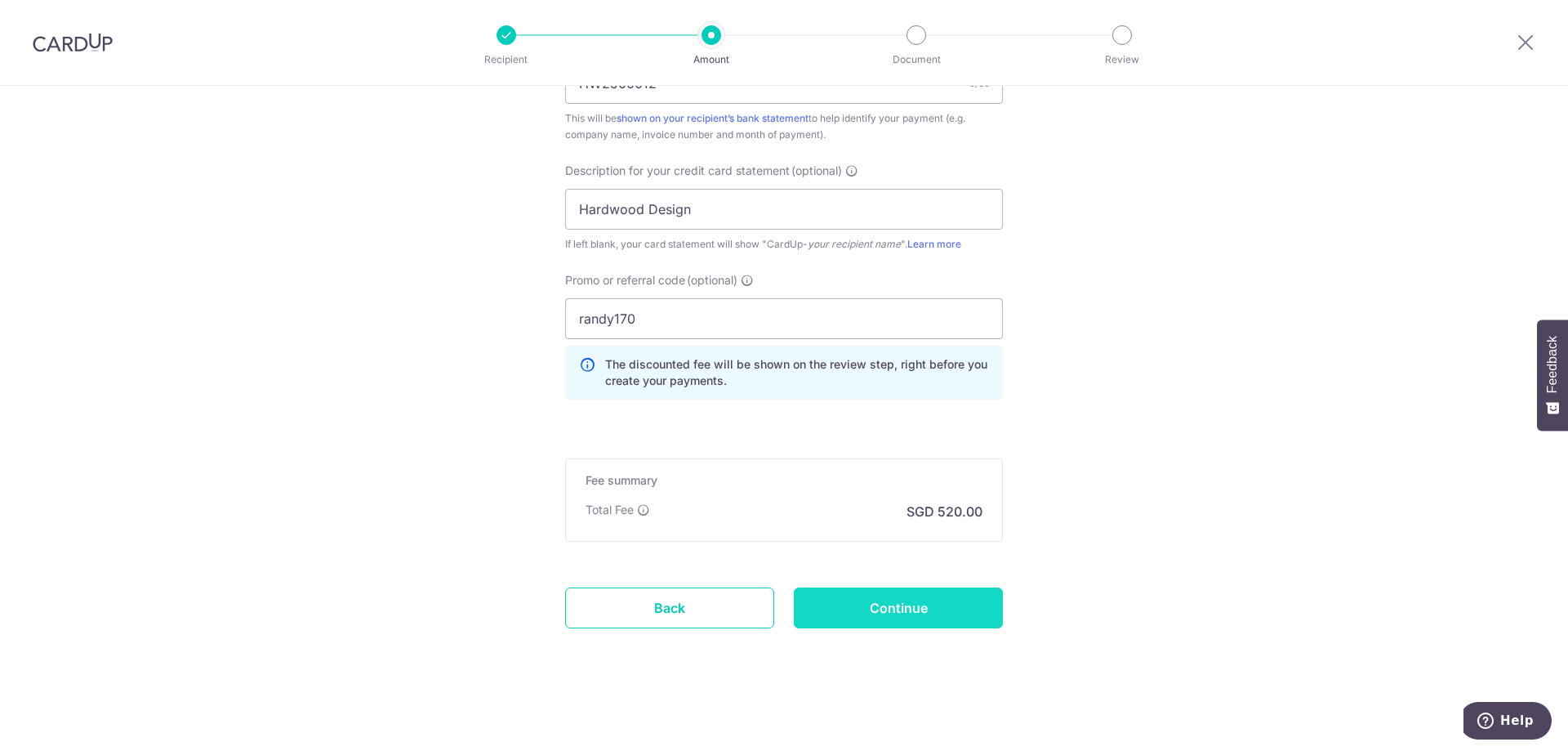
click at [854, 603] on input "Continue" at bounding box center [898, 607] width 209 height 41
type input "Create Schedule"
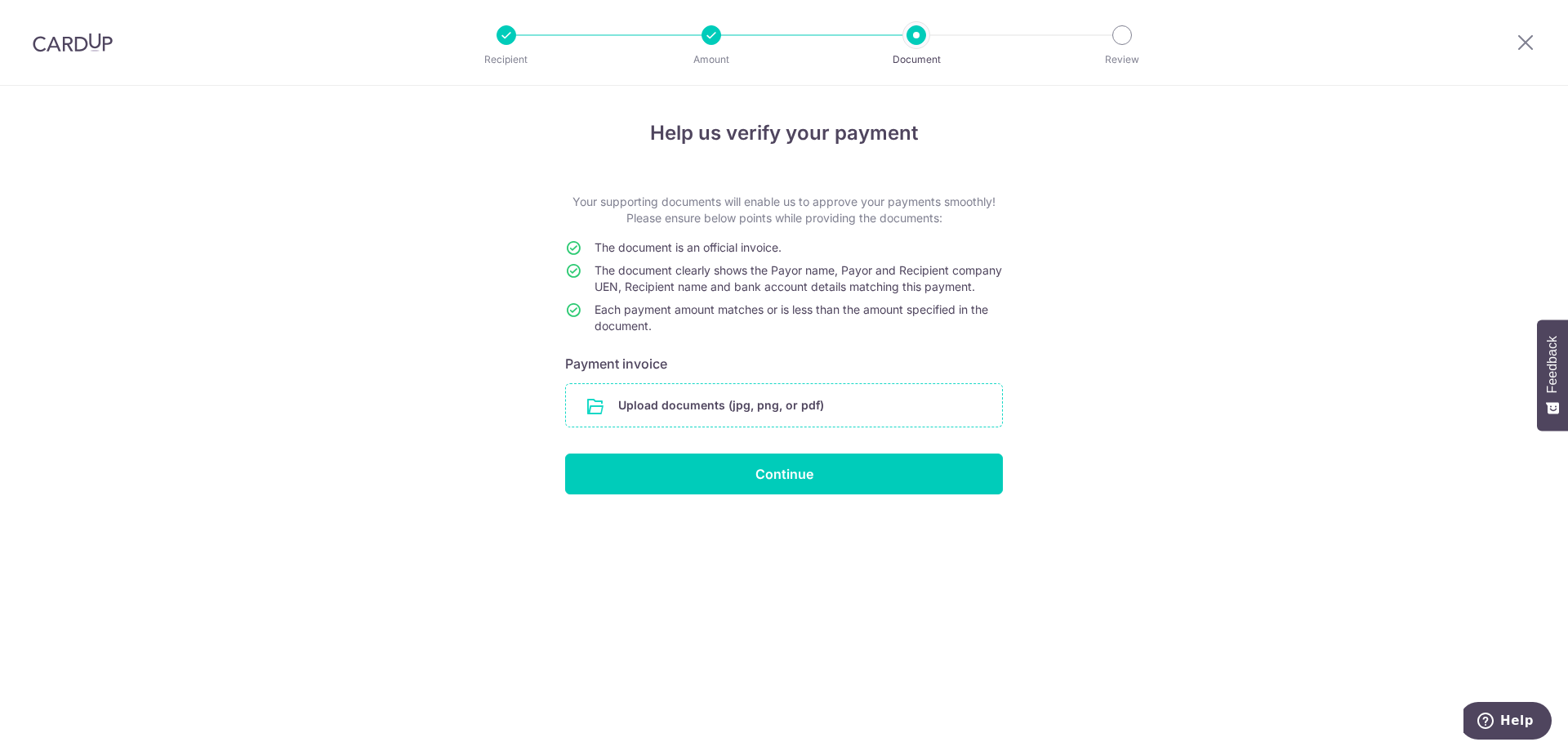
click at [821, 424] on input "file" at bounding box center [784, 405] width 436 height 43
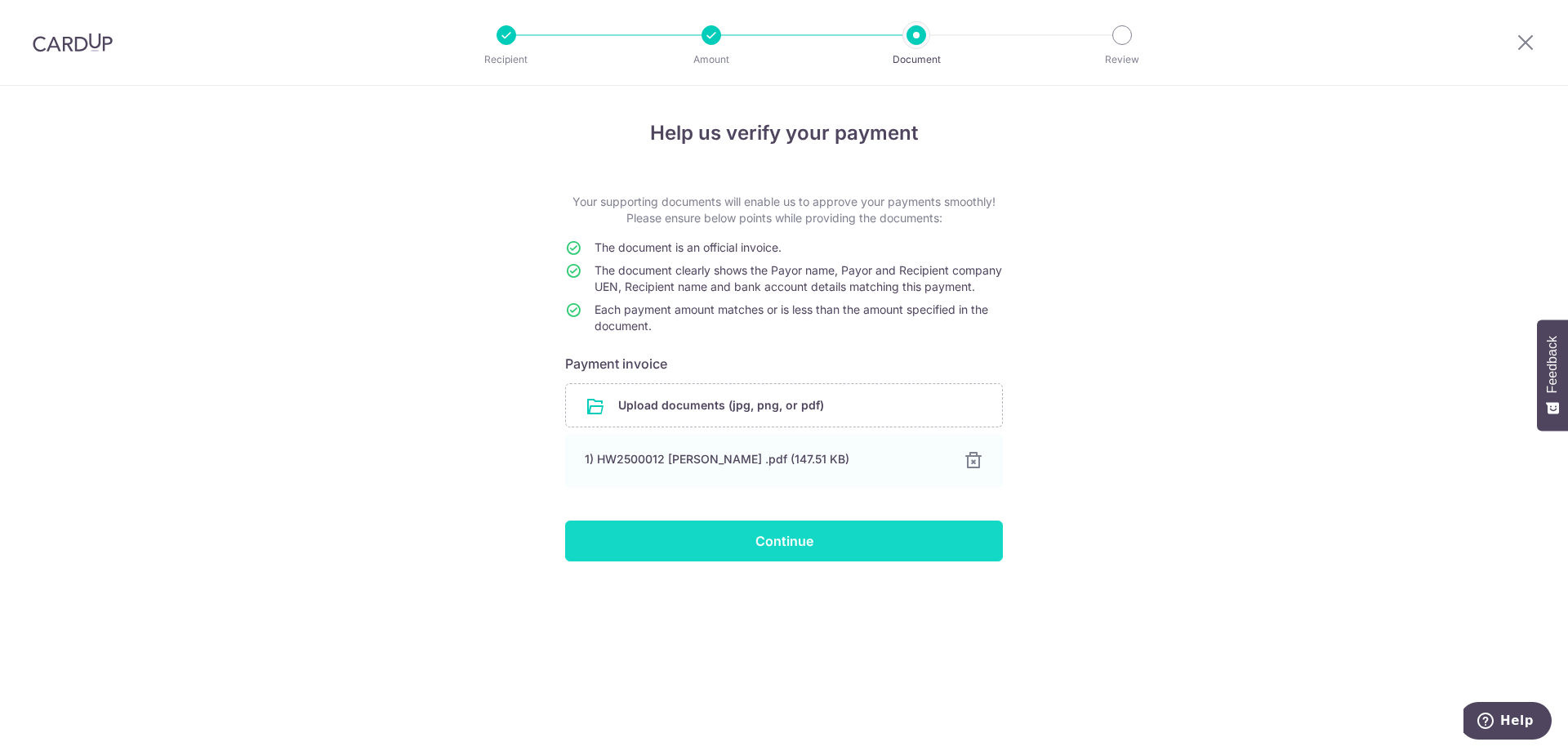
click at [768, 551] on input "Continue" at bounding box center [784, 541] width 437 height 41
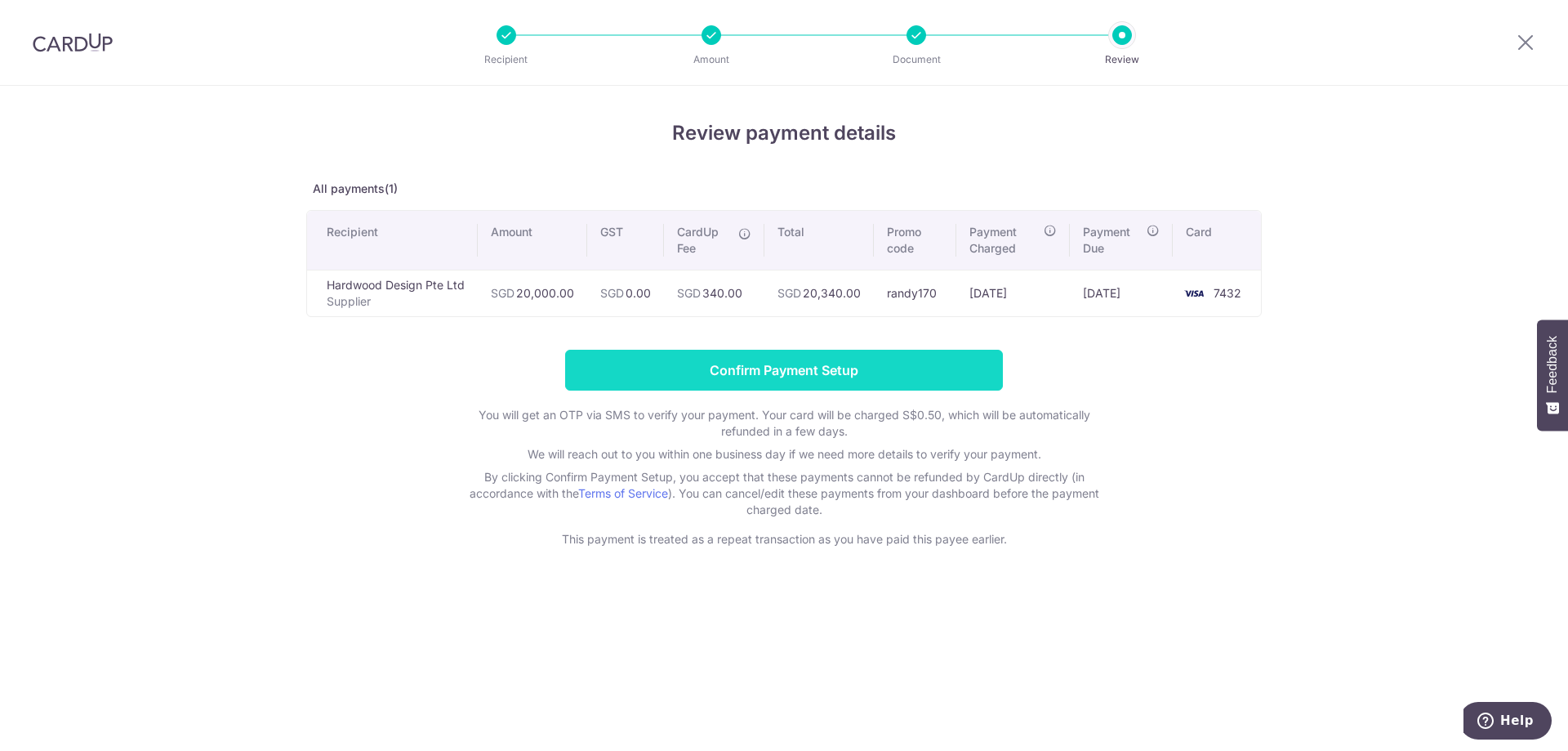
click at [941, 369] on input "Confirm Payment Setup" at bounding box center [784, 370] width 437 height 41
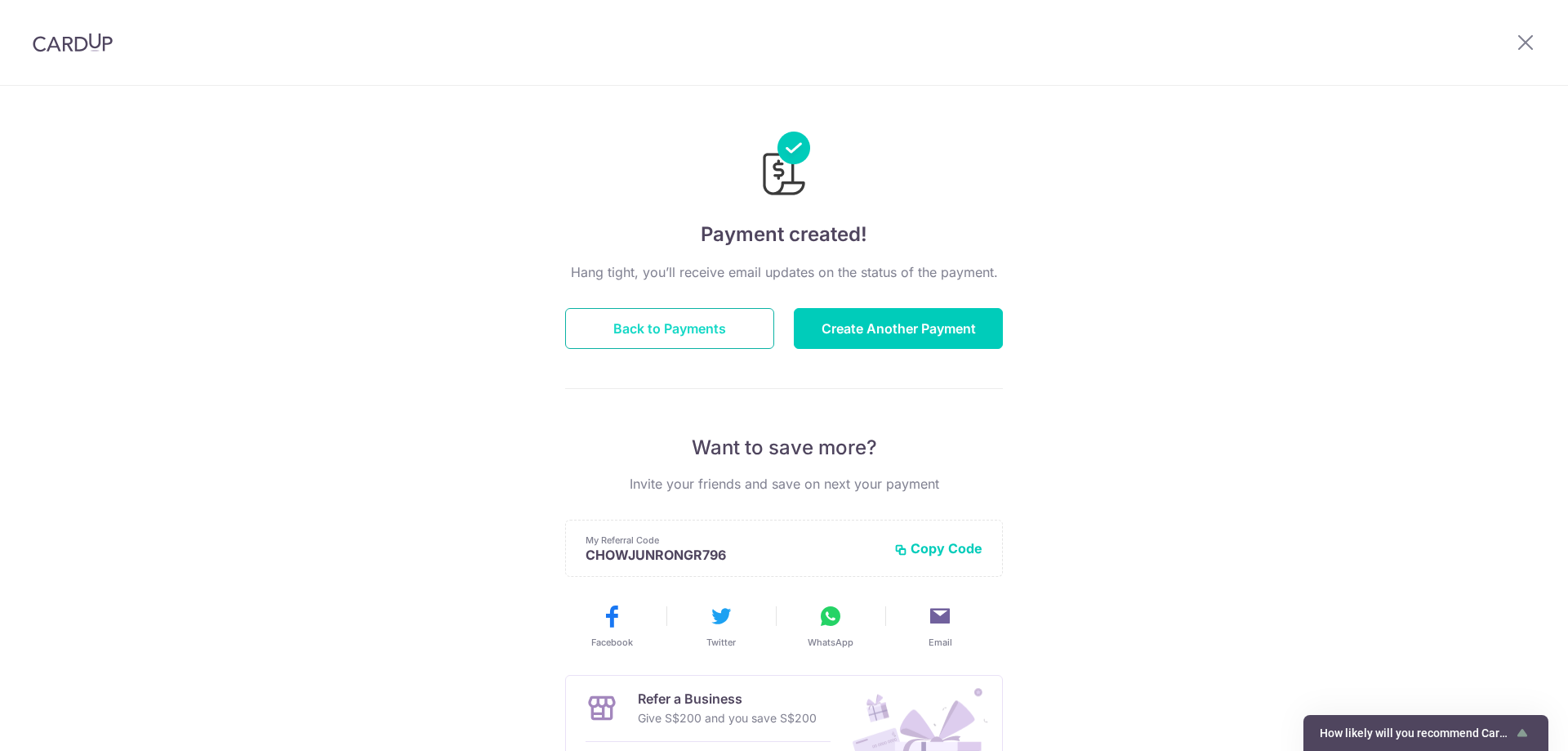
click at [724, 336] on button "Back to Payments" at bounding box center [670, 328] width 209 height 41
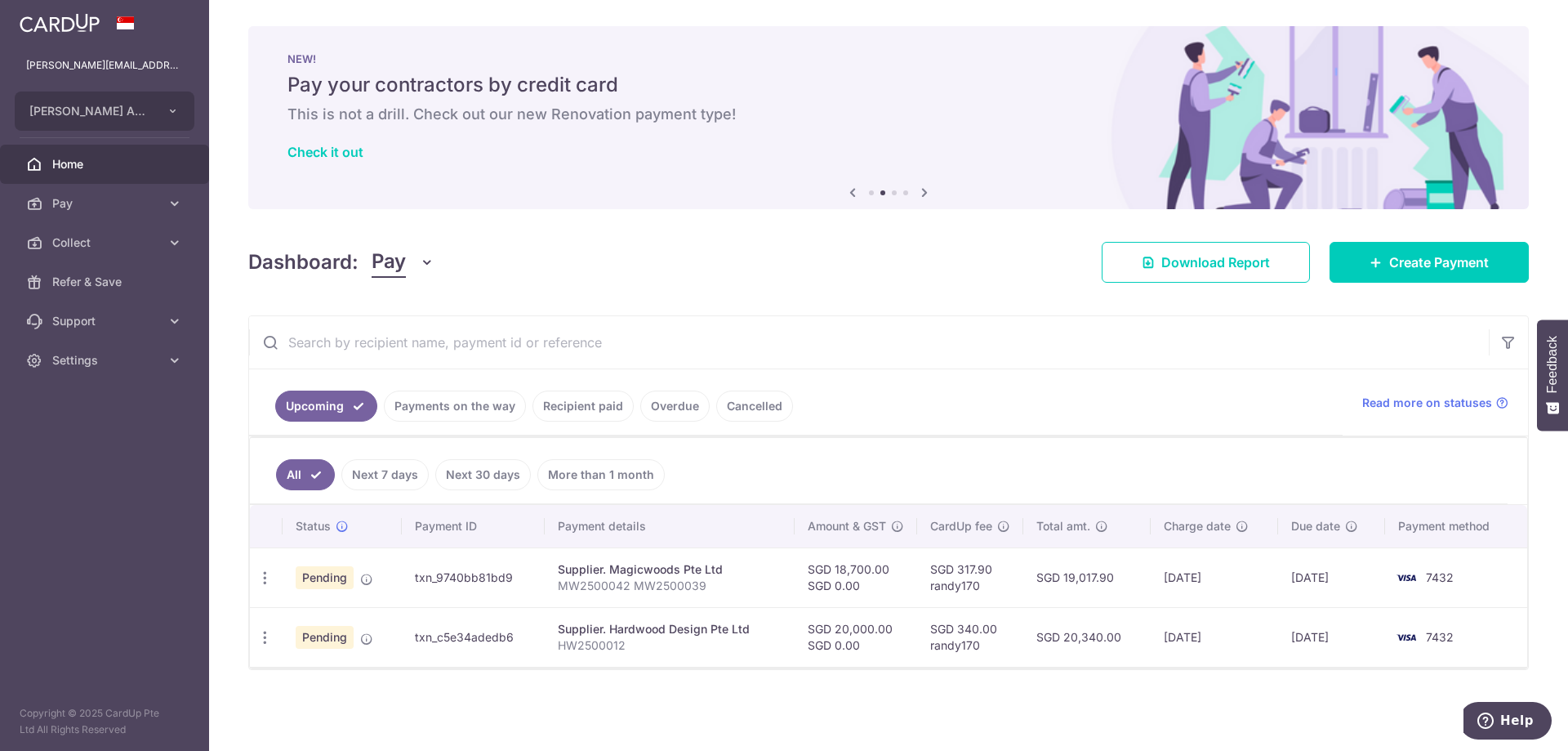
click at [465, 407] on link "Payments on the way" at bounding box center [454, 405] width 142 height 31
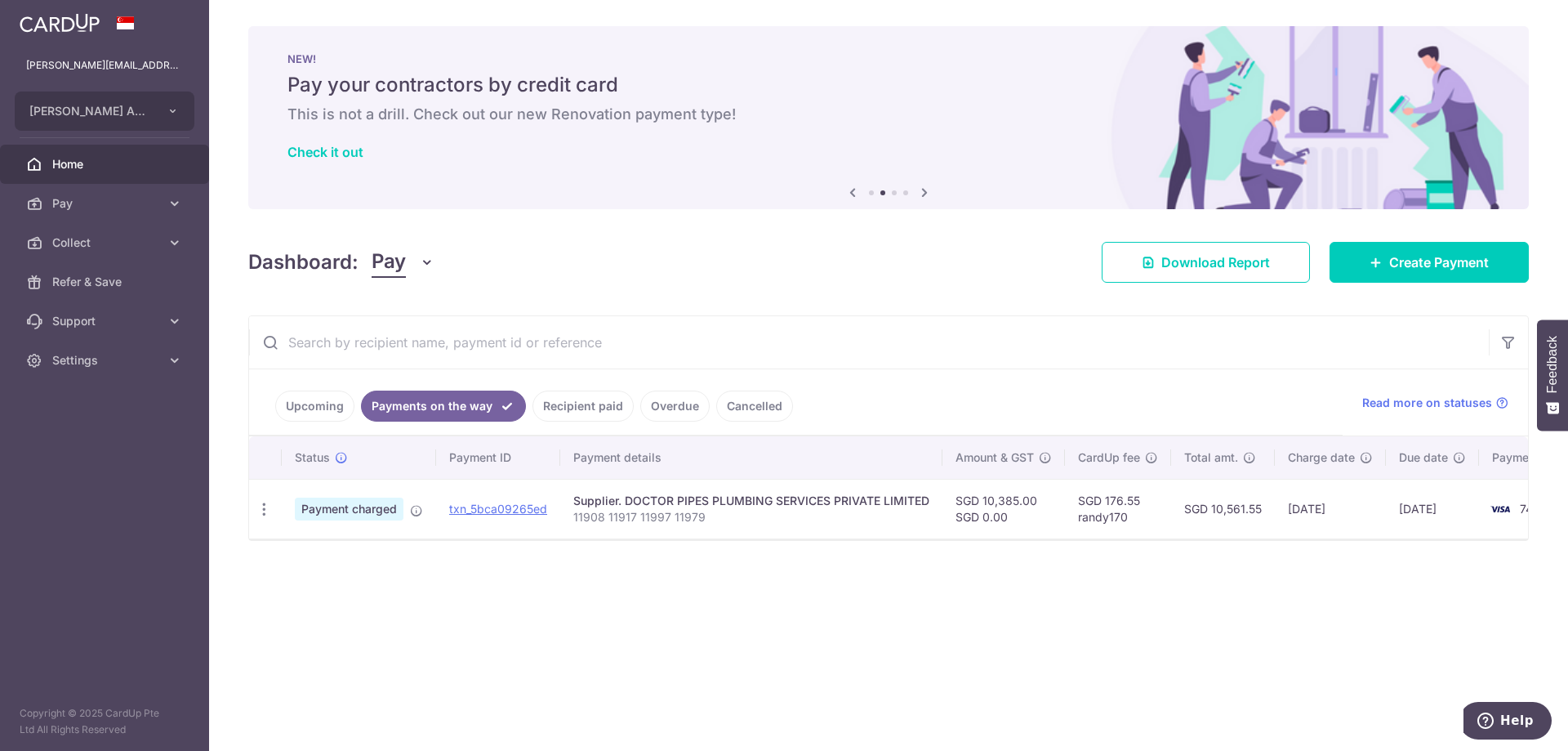
click at [325, 407] on link "Upcoming" at bounding box center [314, 405] width 79 height 31
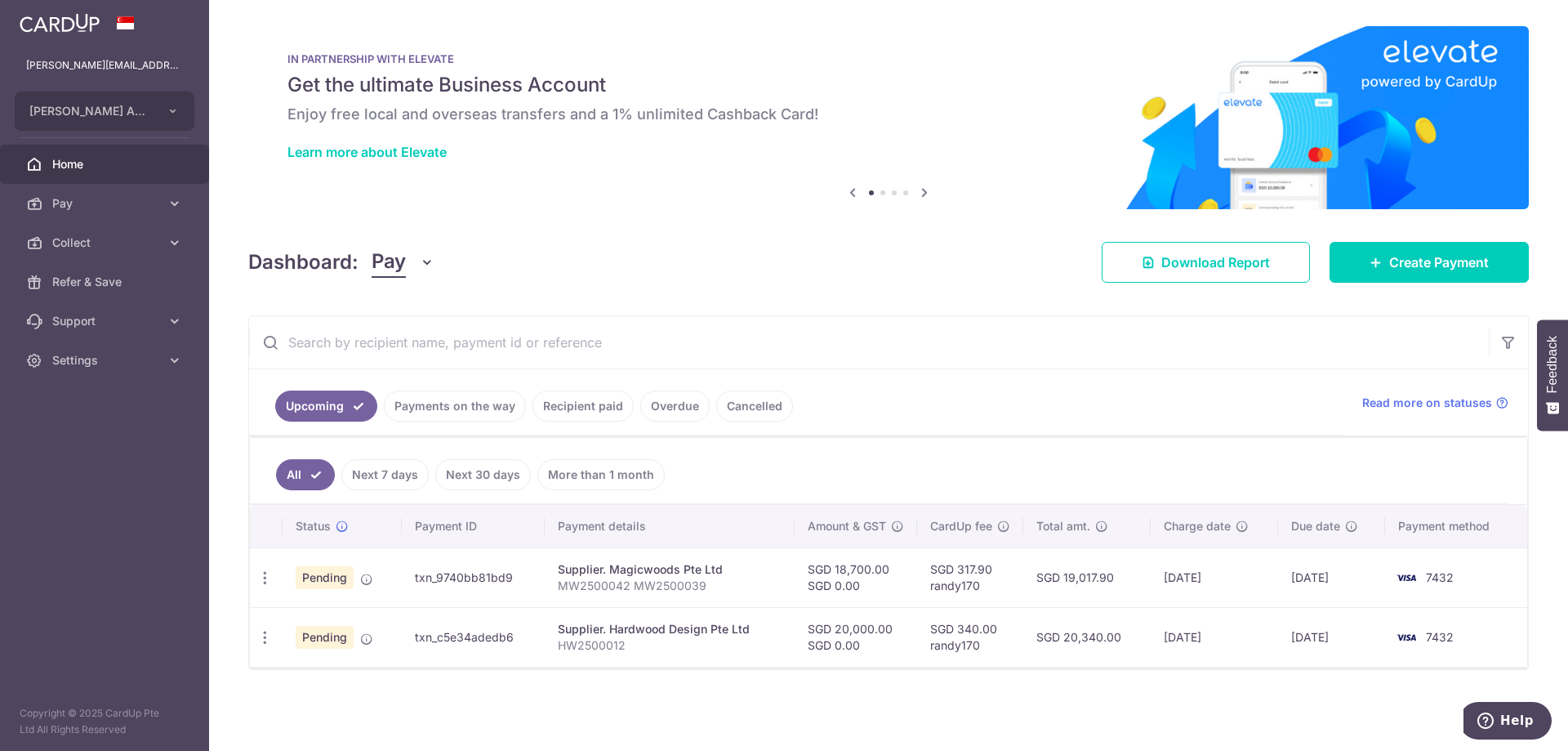
click at [464, 407] on link "Payments on the way" at bounding box center [454, 405] width 142 height 31
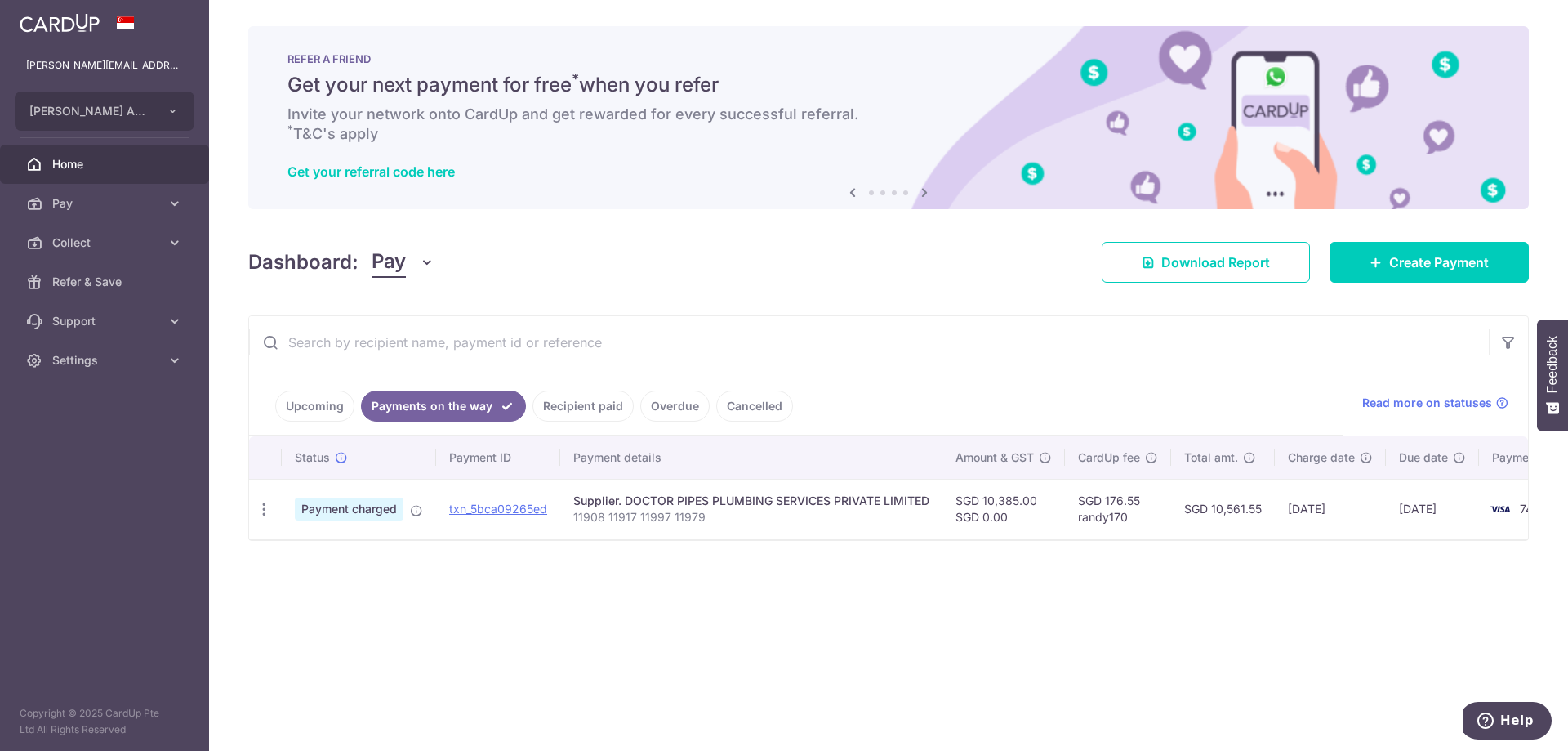
click at [338, 407] on link "Upcoming" at bounding box center [314, 405] width 79 height 31
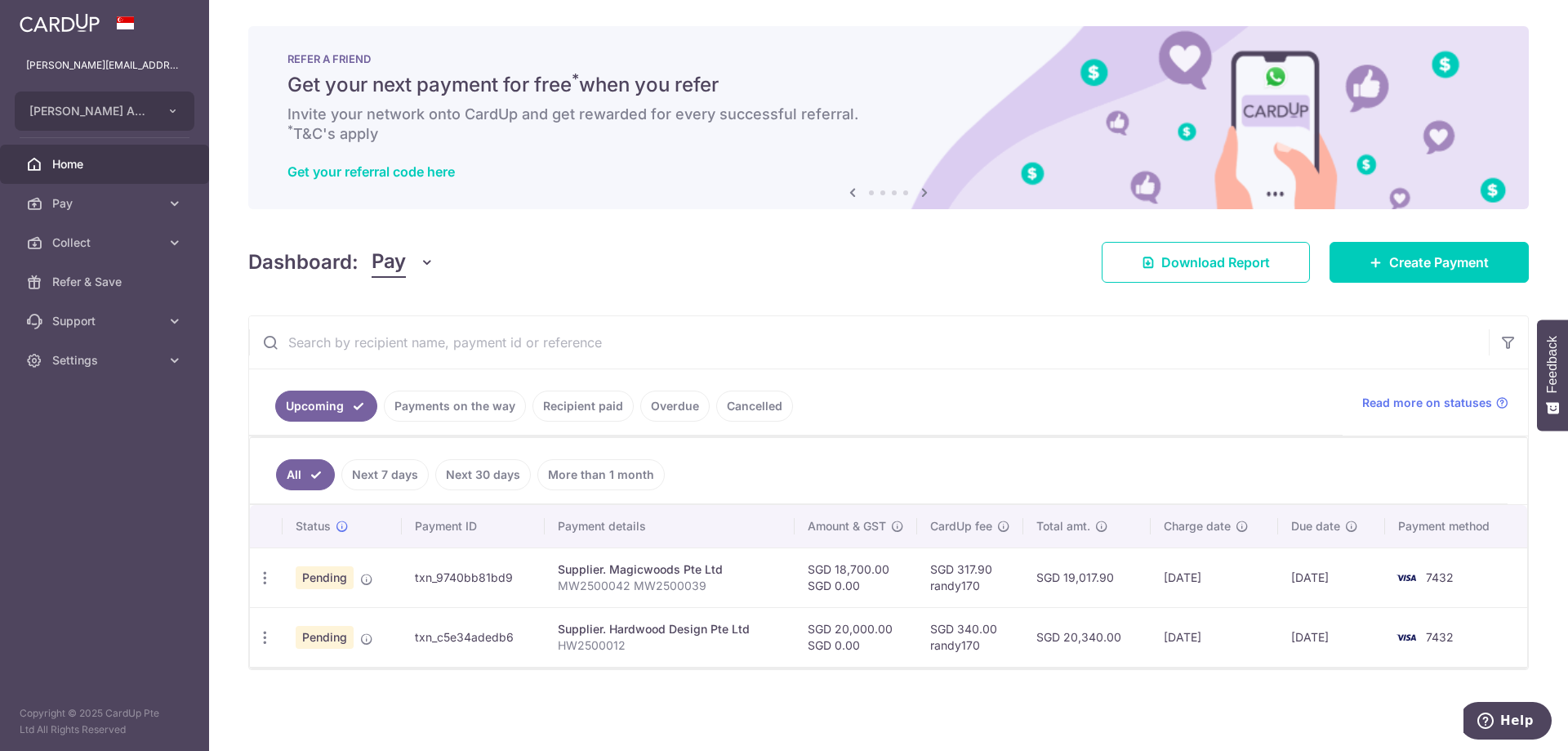
drag, startPoint x: 703, startPoint y: 592, endPoint x: 567, endPoint y: 596, distance: 136.1
click at [532, 590] on tr "Update payment Cancel payment Pending txn_9740bb81bd9 Supplier. Magicwoods Pte …" at bounding box center [888, 577] width 1277 height 60
click at [653, 598] on td "Supplier. Magicwoods Pte Ltd MW2500042 MW2500039" at bounding box center [670, 577] width 250 height 60
drag, startPoint x: 656, startPoint y: 598, endPoint x: 619, endPoint y: 600, distance: 37.1
click at [619, 600] on td "Supplier. Magicwoods Pte Ltd MW2500042 MW2500039" at bounding box center [670, 577] width 250 height 60
